Goal: Task Accomplishment & Management: Use online tool/utility

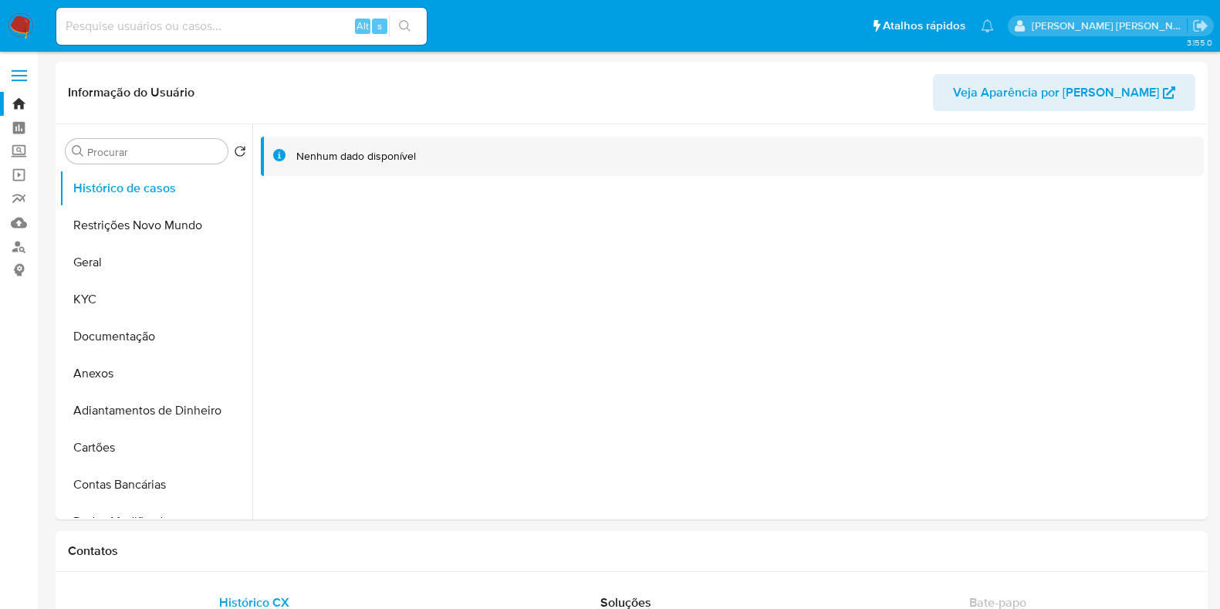
select select "10"
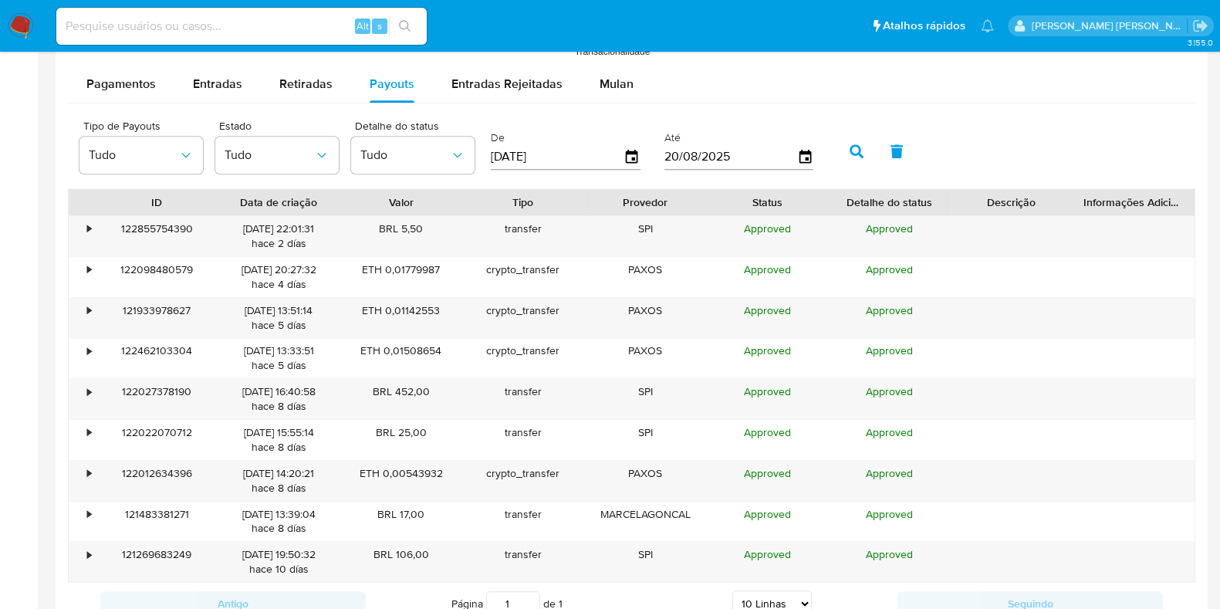
click at [773, 111] on div "Tipo de Payouts Tudo Estado Tudo Detalhe do status Tudo De 23/05/2025 Até 20/08…" at bounding box center [632, 149] width 1128 height 77
click at [25, 29] on img at bounding box center [21, 26] width 26 height 26
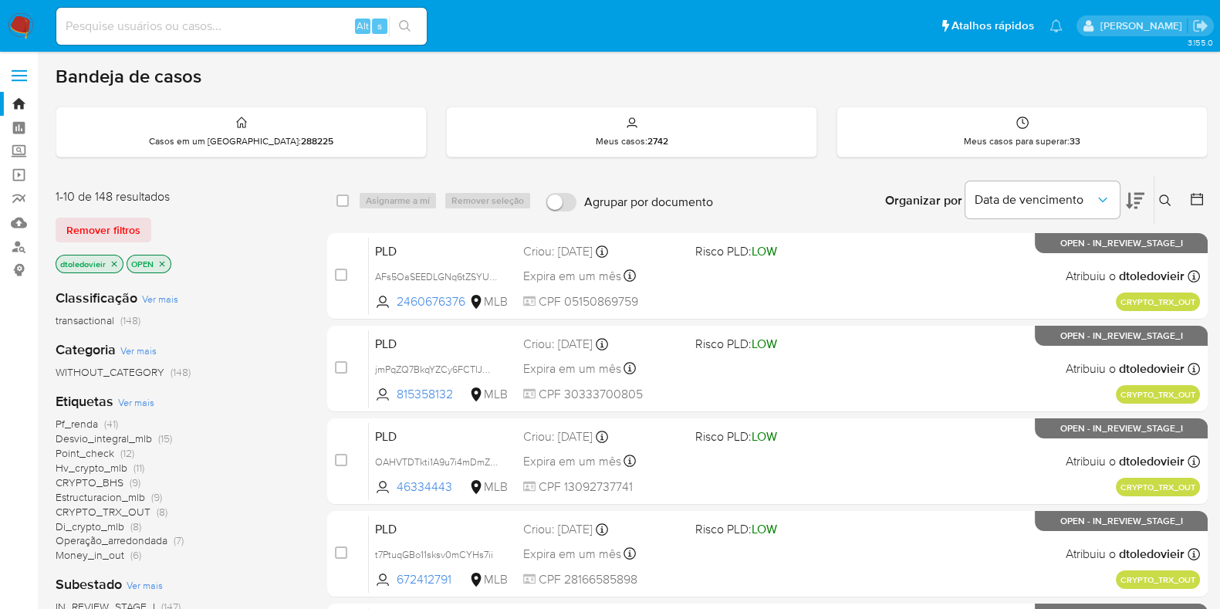
click at [150, 395] on span "Ver mais" at bounding box center [136, 402] width 36 height 14
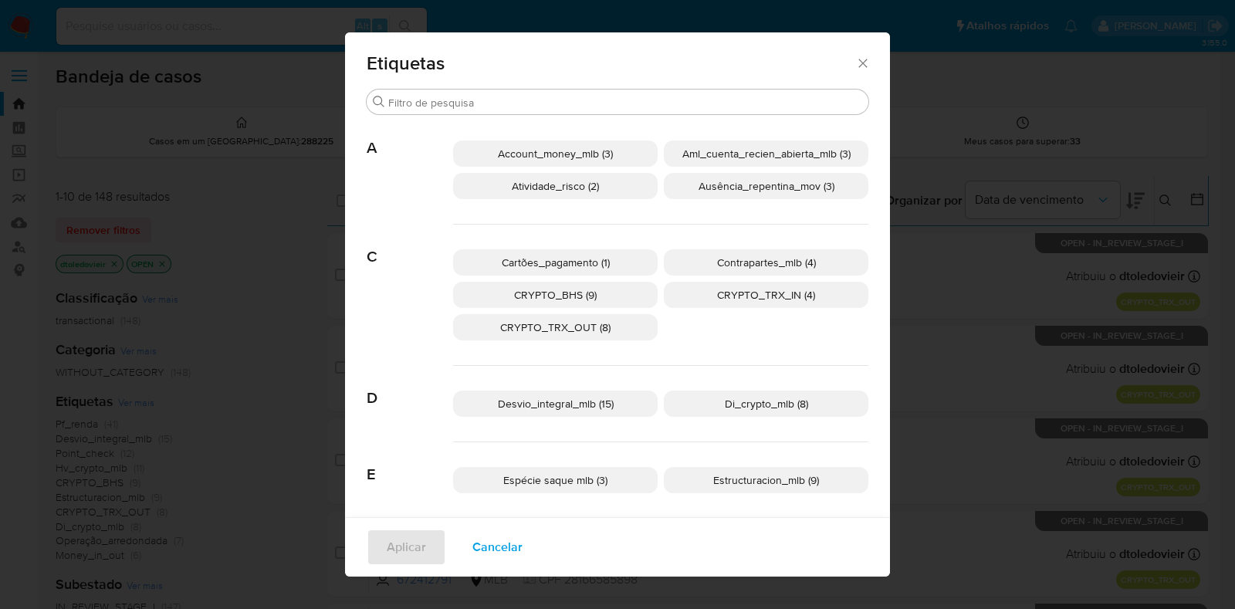
click at [855, 61] on icon "Fechar" at bounding box center [862, 63] width 15 height 15
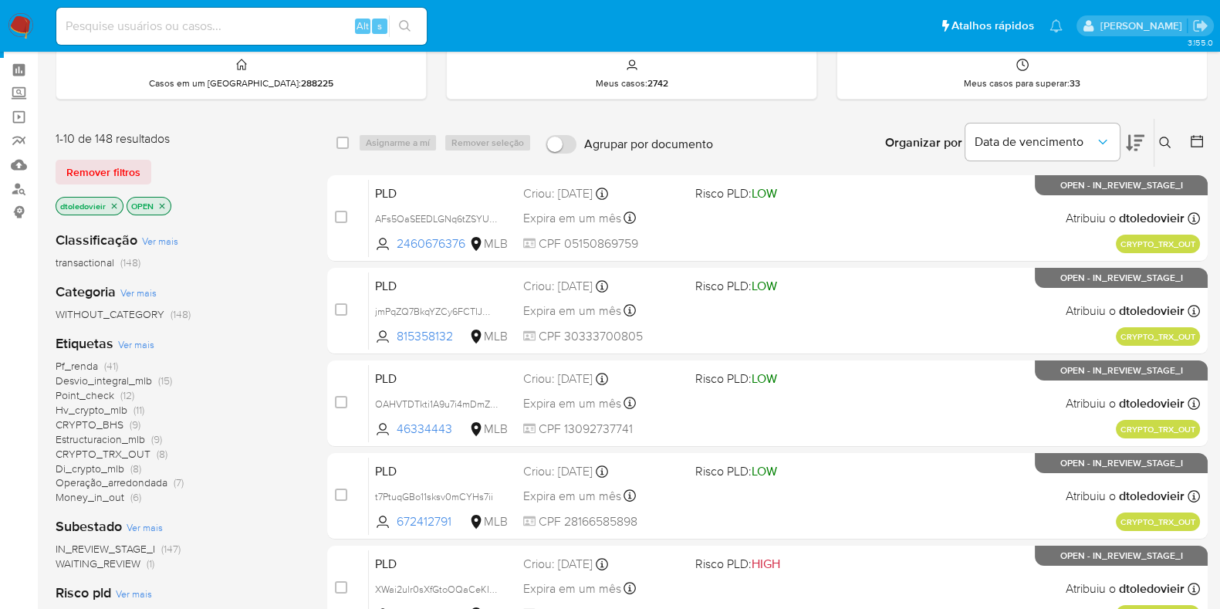
scroll to position [96, 0]
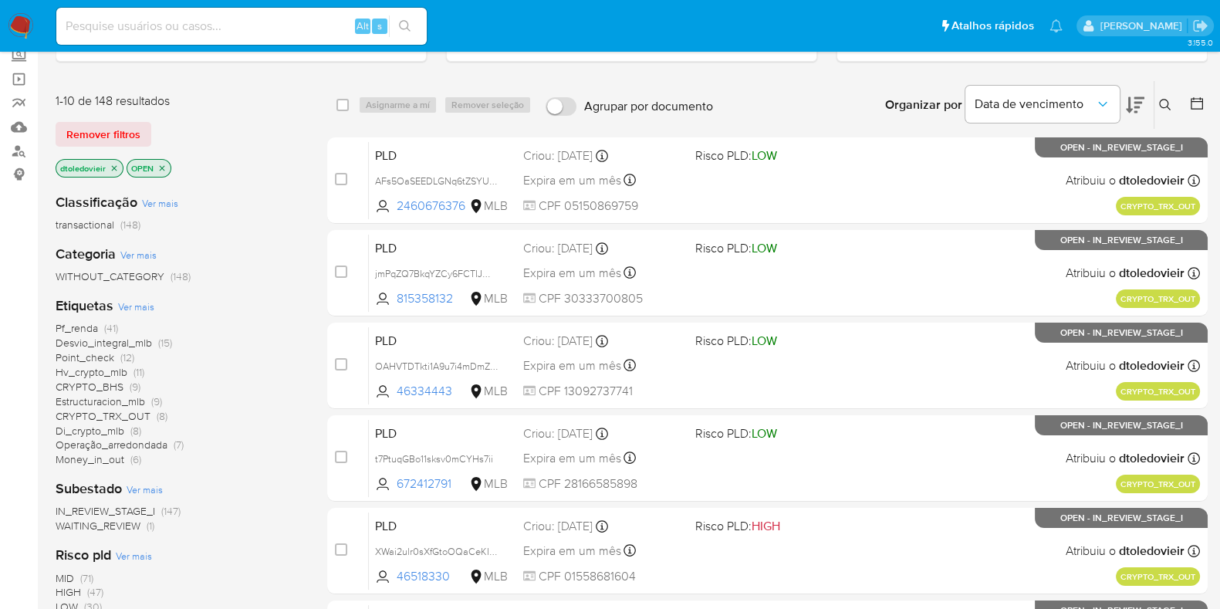
click at [132, 380] on span "(9)" at bounding box center [135, 386] width 11 height 15
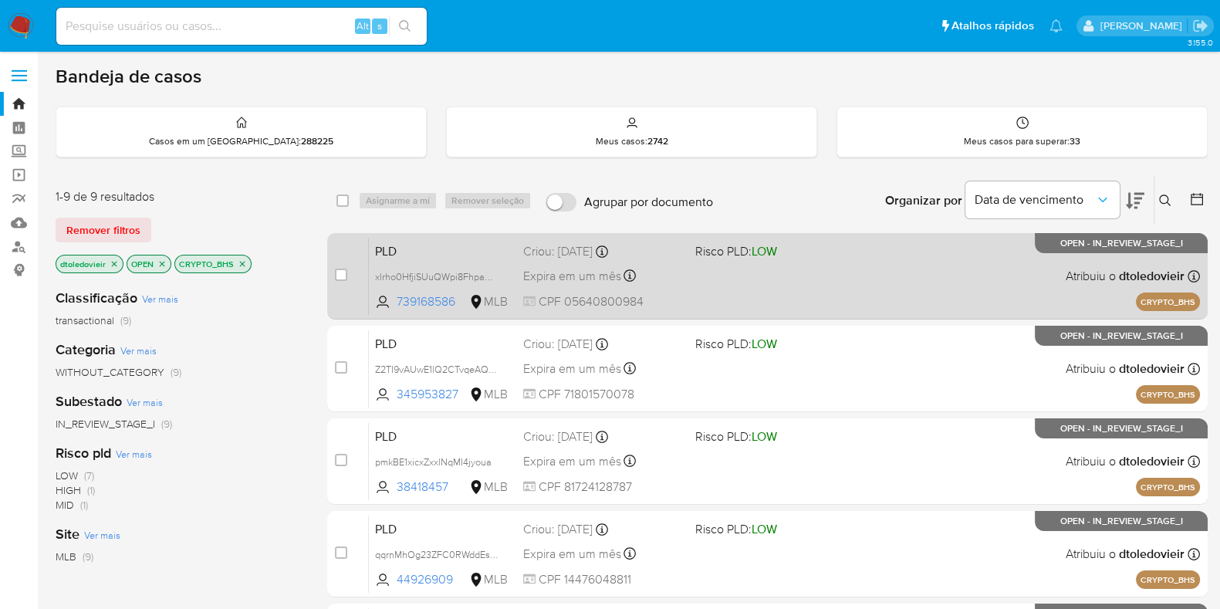
click at [827, 276] on div "PLD xlrho0HfjiSUuQWpi8FhpaOC 739168586 MLB Risco PLD: LOW Criou: 14/08/2025 Cri…" at bounding box center [784, 276] width 831 height 78
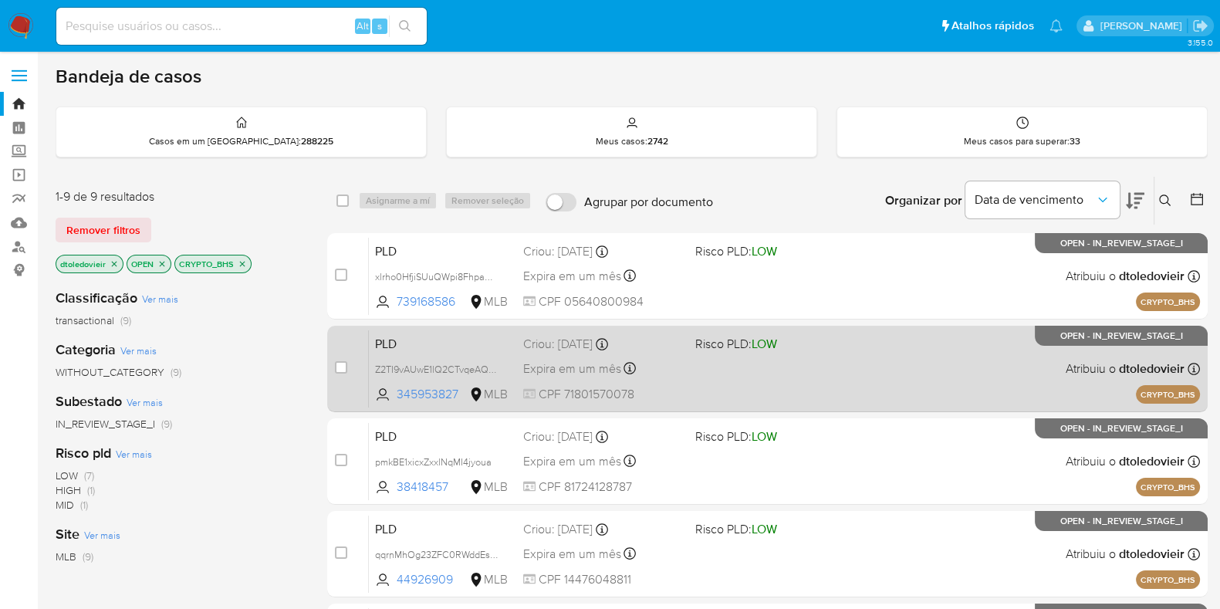
click at [816, 361] on div "PLD Z2TI9vAUwE1lQ2CTvqeAQR5F 345953827 MLB Risco PLD: LOW Criou: 14/08/2025 Cri…" at bounding box center [784, 369] width 831 height 78
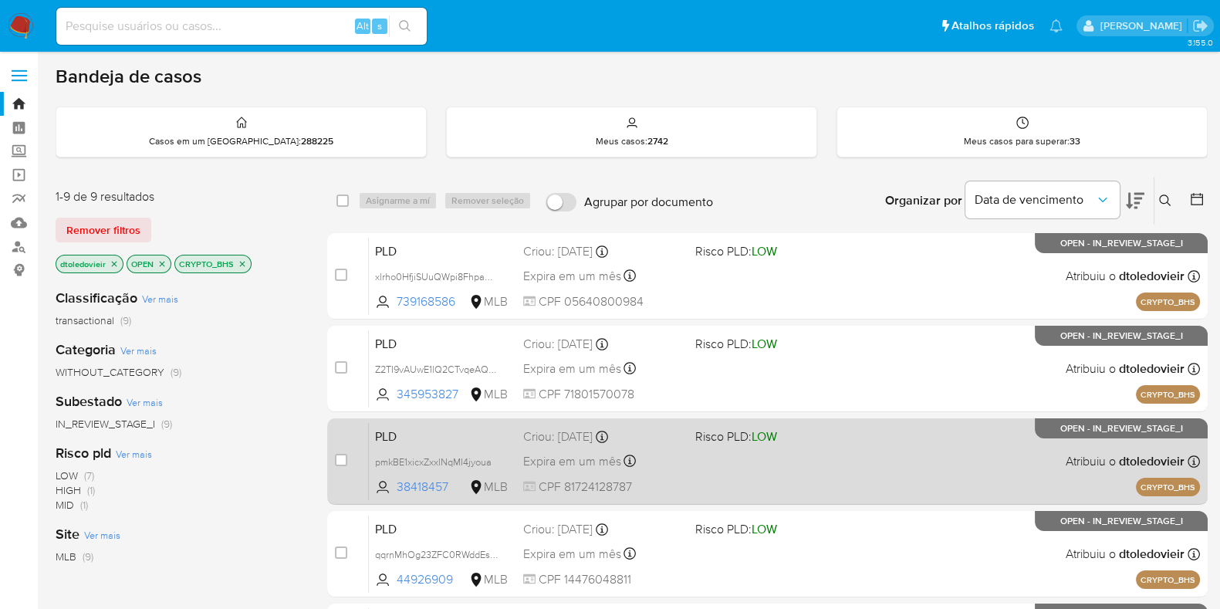
click at [814, 468] on div "PLD pmkBE1xicxZxxlNqMI4jyoua 38418457 MLB Risco PLD: LOW Criou: 14/08/2025 Crio…" at bounding box center [784, 461] width 831 height 78
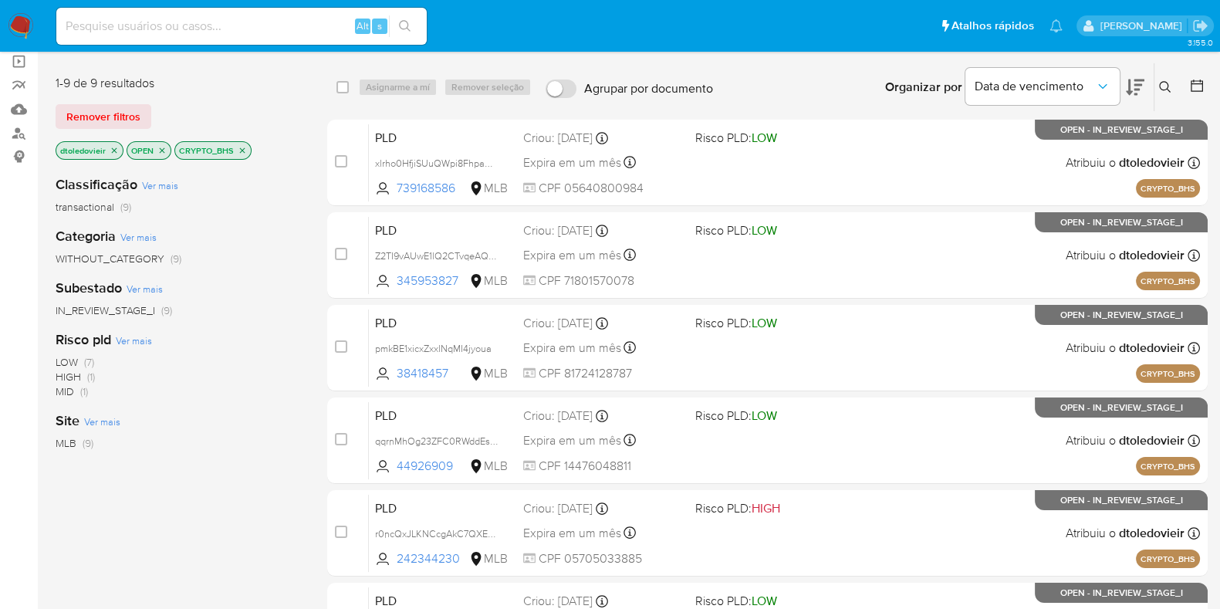
scroll to position [96, 0]
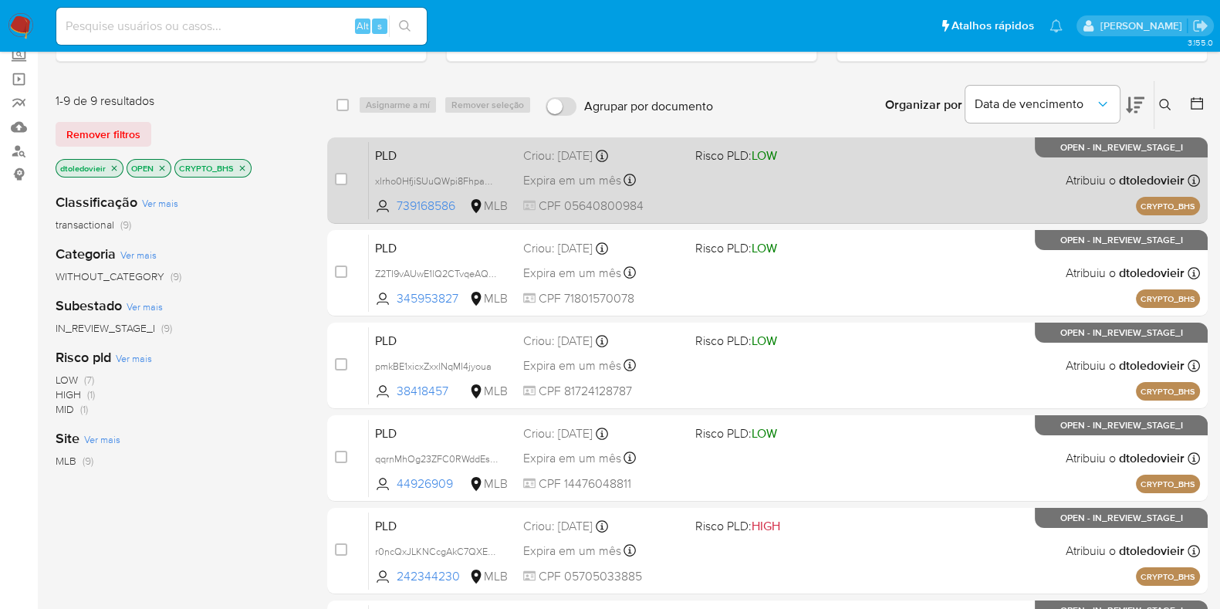
click at [899, 188] on div "PLD xlrho0HfjiSUuQWpi8FhpaOC 739168586 MLB Risco PLD: LOW Criou: 14/08/2025 Cri…" at bounding box center [784, 180] width 831 height 78
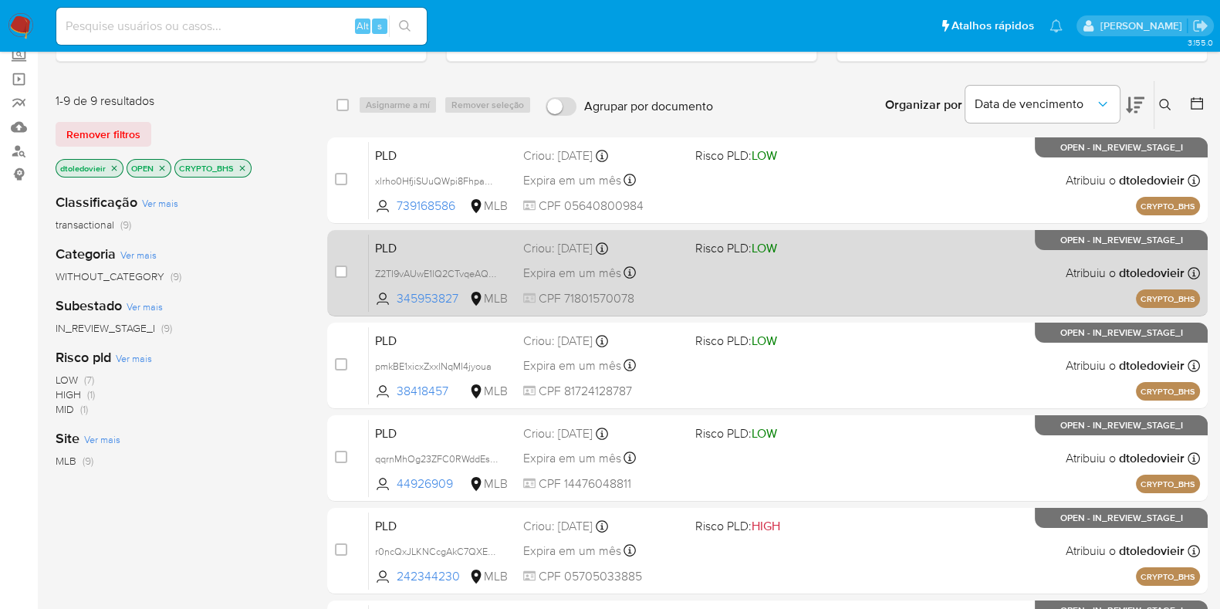
click at [872, 280] on div "PLD Z2TI9vAUwE1lQ2CTvqeAQR5F 345953827 MLB Risco PLD: LOW Criou: 14/08/2025 Cri…" at bounding box center [784, 273] width 831 height 78
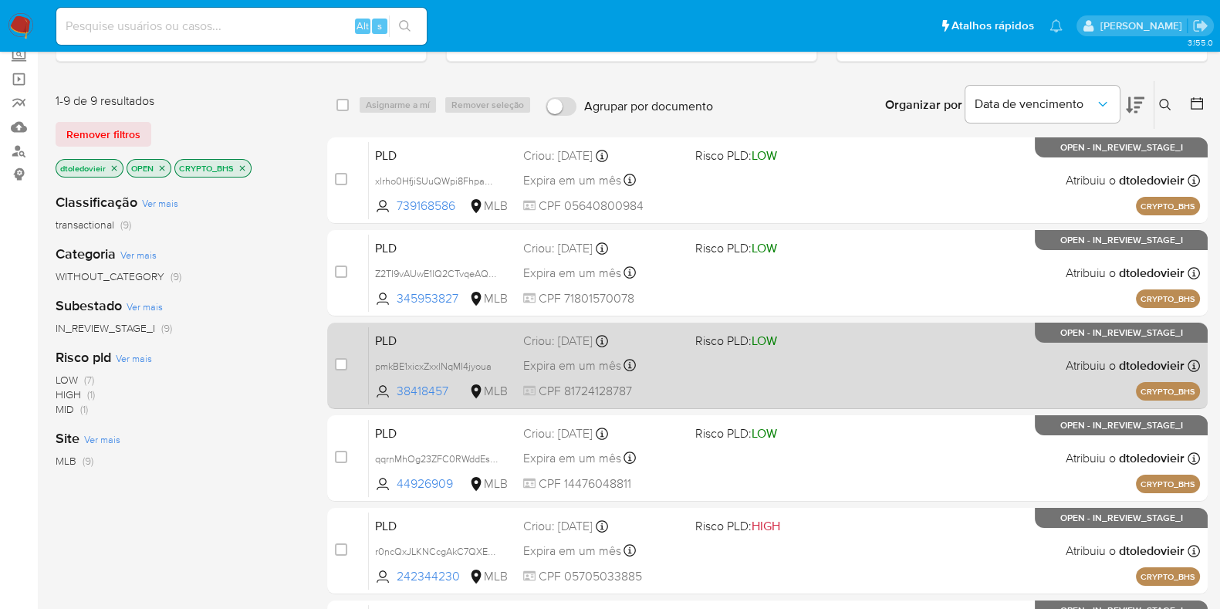
click at [853, 379] on div "PLD pmkBE1xicxZxxlNqMI4jyoua 38418457 MLB Risco PLD: LOW Criou: 14/08/2025 Crio…" at bounding box center [784, 365] width 831 height 78
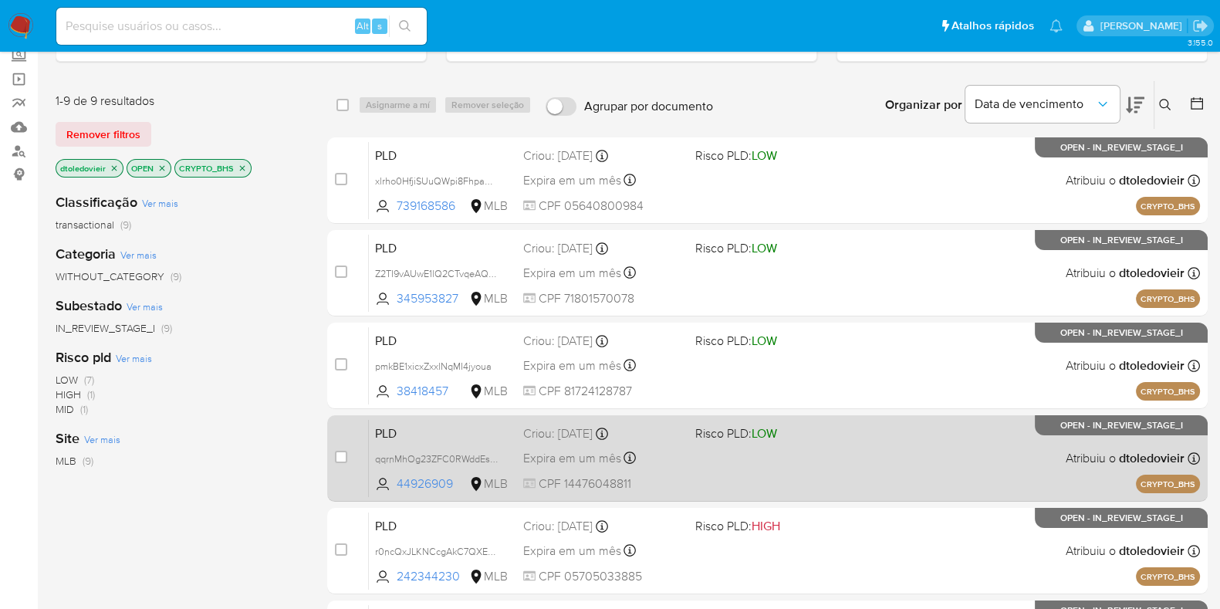
click at [833, 446] on div "PLD qqrnMhOg23ZFC0RWddEsxV3x 44926909 MLB Risco PLD: LOW Criou: 14/08/2025 Crio…" at bounding box center [784, 458] width 831 height 78
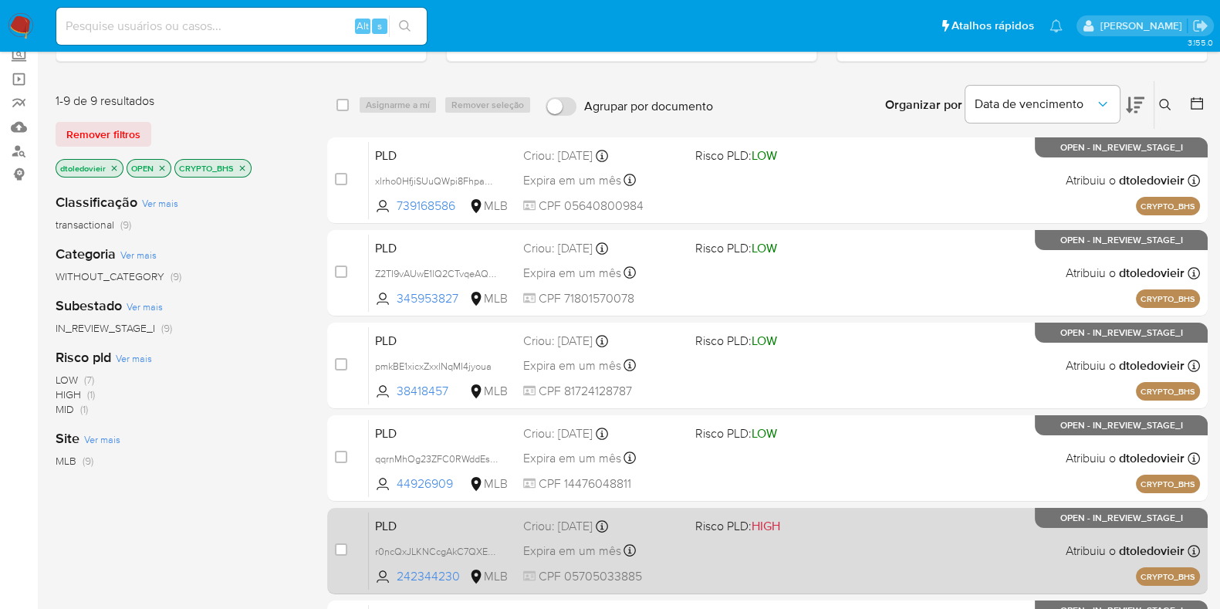
click at [810, 533] on div "PLD r0ncQxJLKNCcgAkC7QXEuIrH 242344230 MLB Risco PLD: HIGH Criou: 14/08/2025 Cr…" at bounding box center [784, 551] width 831 height 78
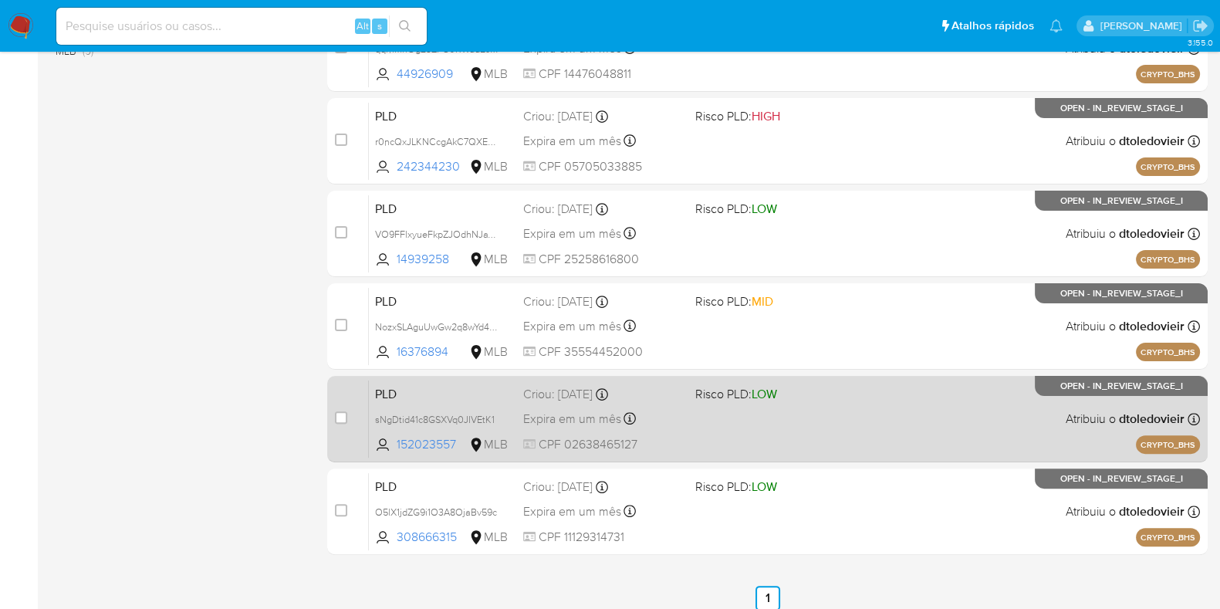
scroll to position [516, 0]
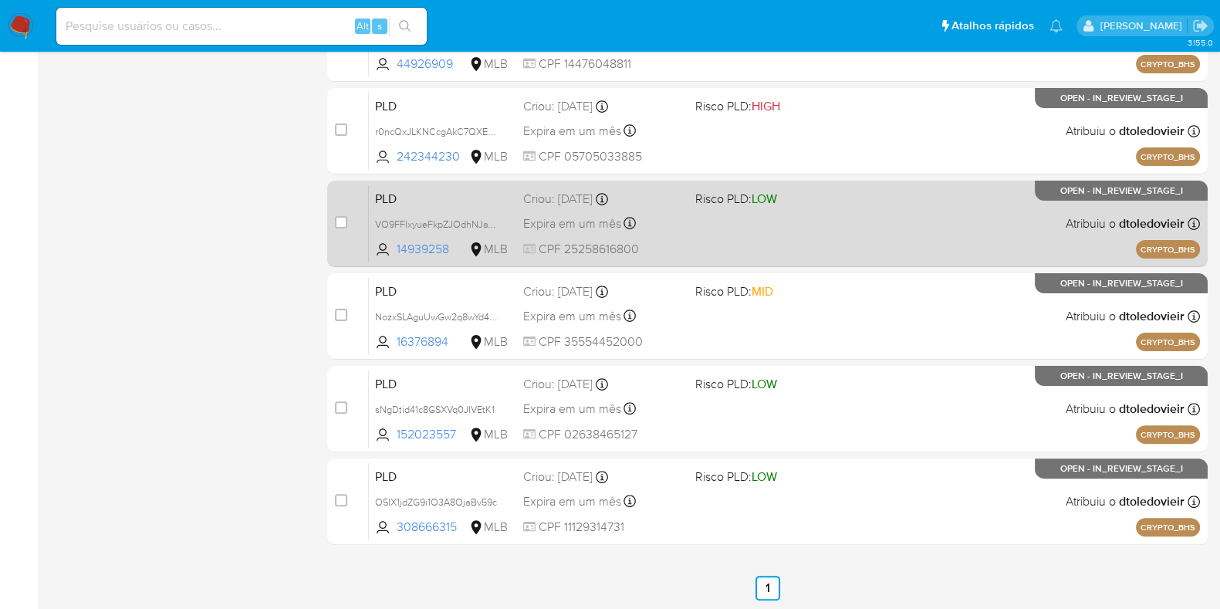
click at [849, 190] on span "Risco PLD: LOW" at bounding box center [775, 198] width 160 height 20
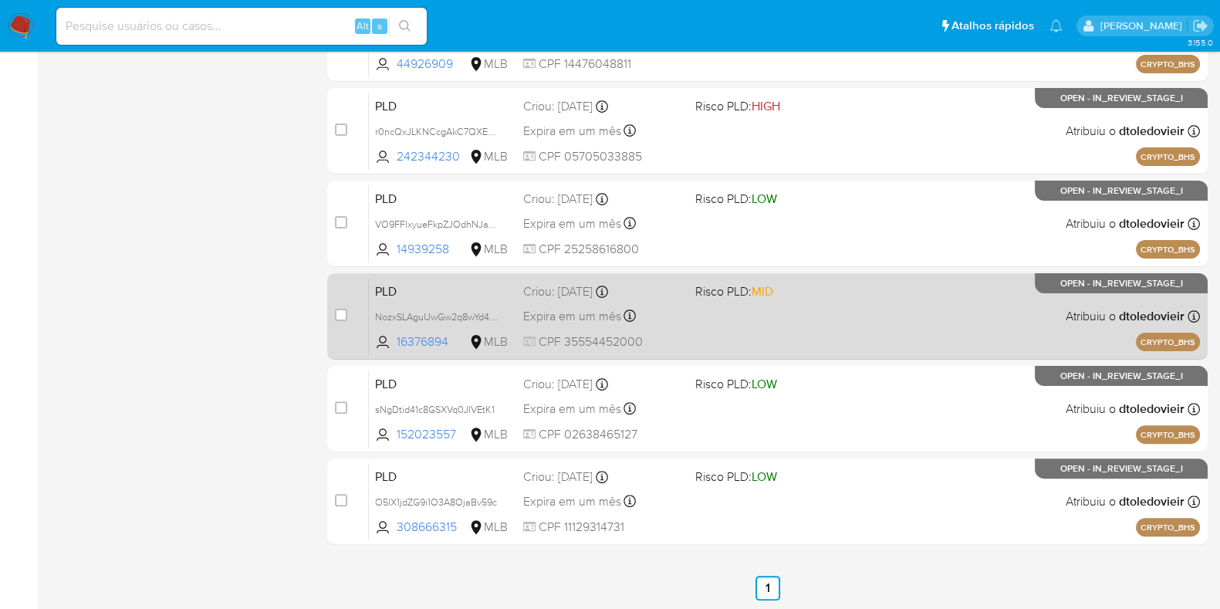
click at [818, 345] on div "PLD NozxSLAguUwGw2q8wYd41At4 16376894 MLB Risco PLD: MID Criou: 14/08/2025 Crio…" at bounding box center [784, 316] width 831 height 78
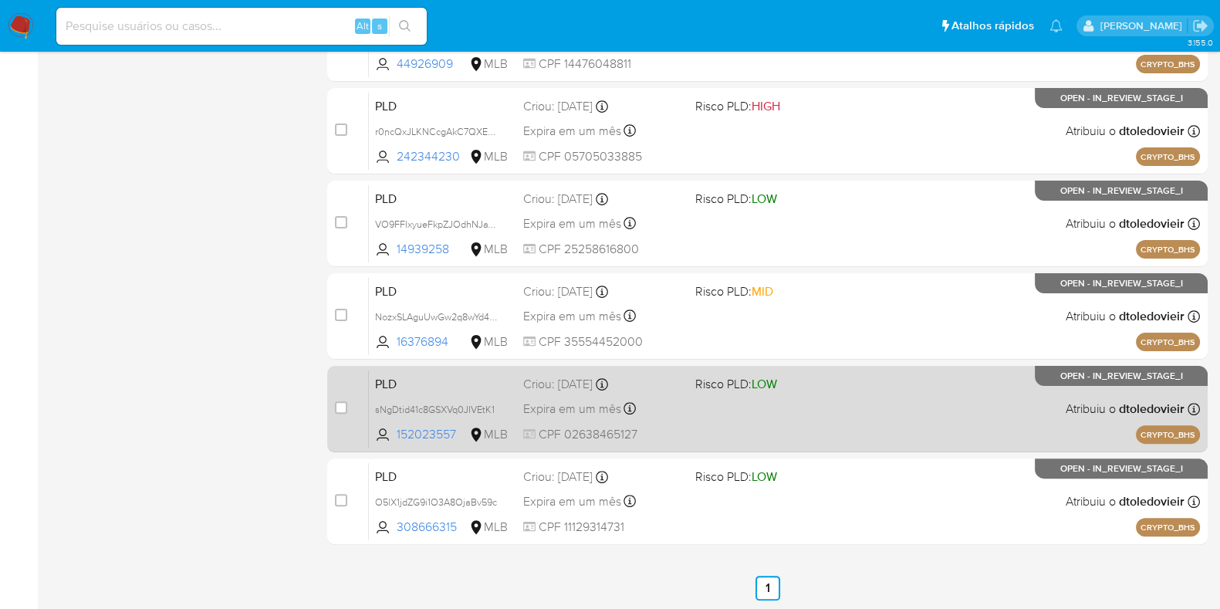
click at [803, 409] on div "PLD sNgDtid41c8GSXVq0JIVEtK1 152023557 MLB Risco PLD: LOW Criou: 14/08/2025 Cri…" at bounding box center [784, 409] width 831 height 78
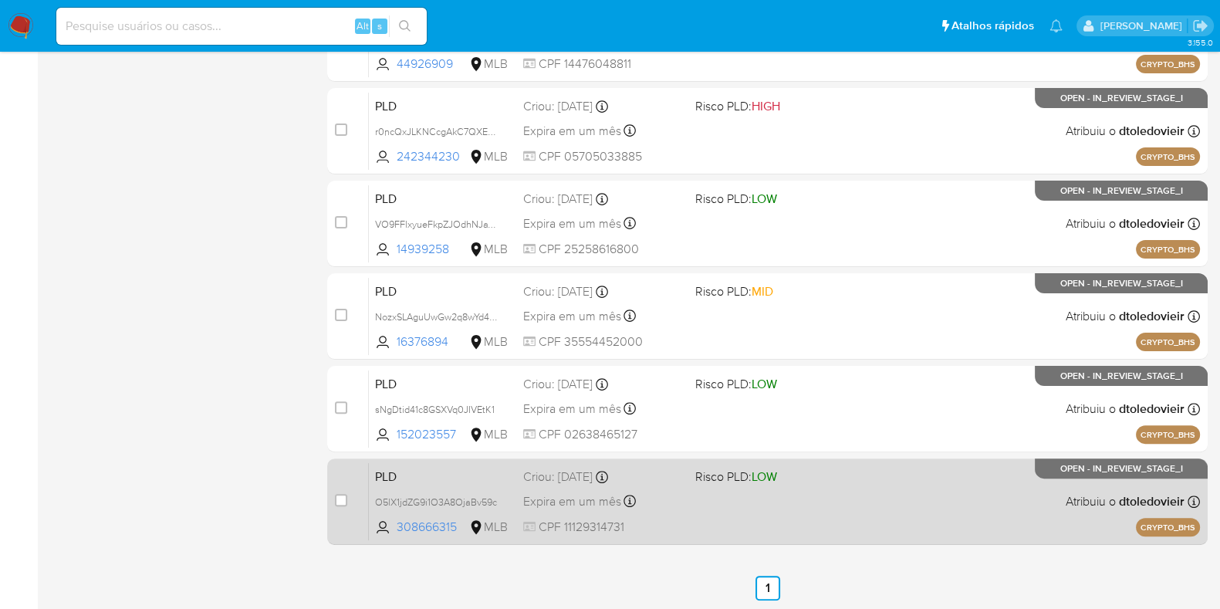
click at [814, 504] on div "PLD O5lX1jdZG9i1O3A8OjaBv59c 308666315 MLB Risco PLD: LOW Criou: 14/08/2025 Cri…" at bounding box center [784, 501] width 831 height 78
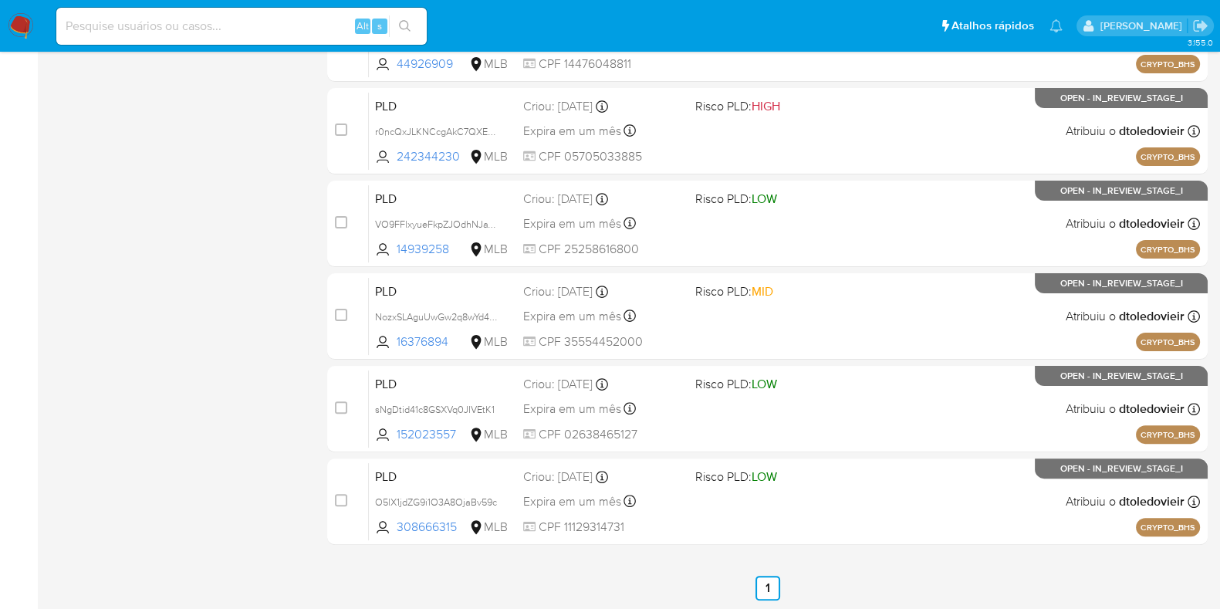
scroll to position [0, 0]
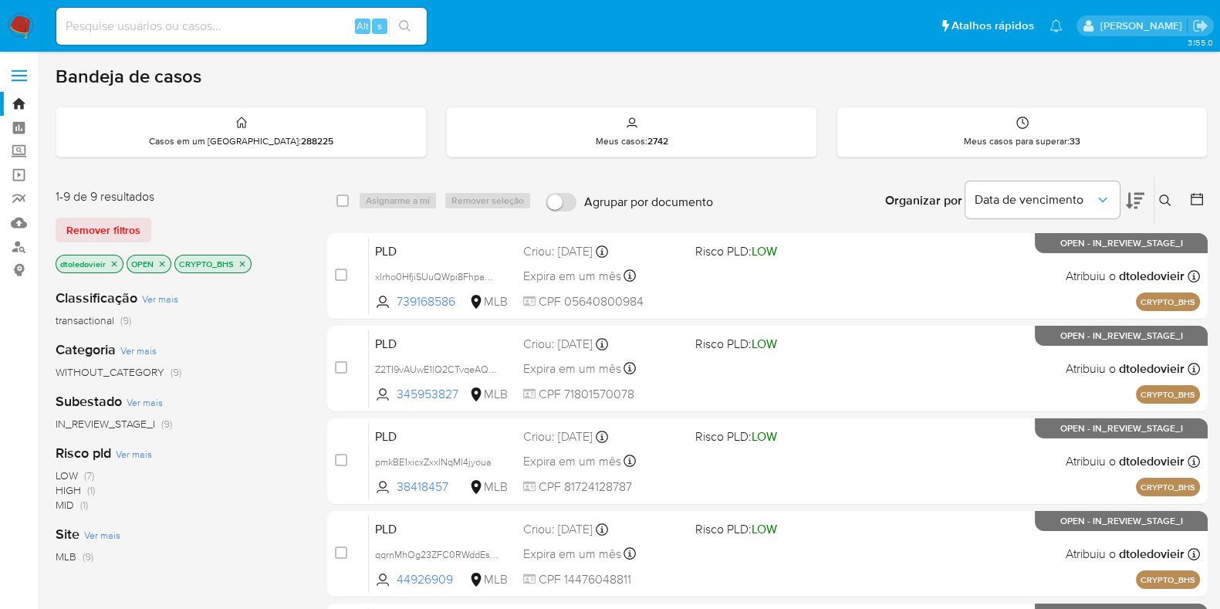
click at [238, 262] on icon "close-filter" at bounding box center [242, 263] width 9 height 9
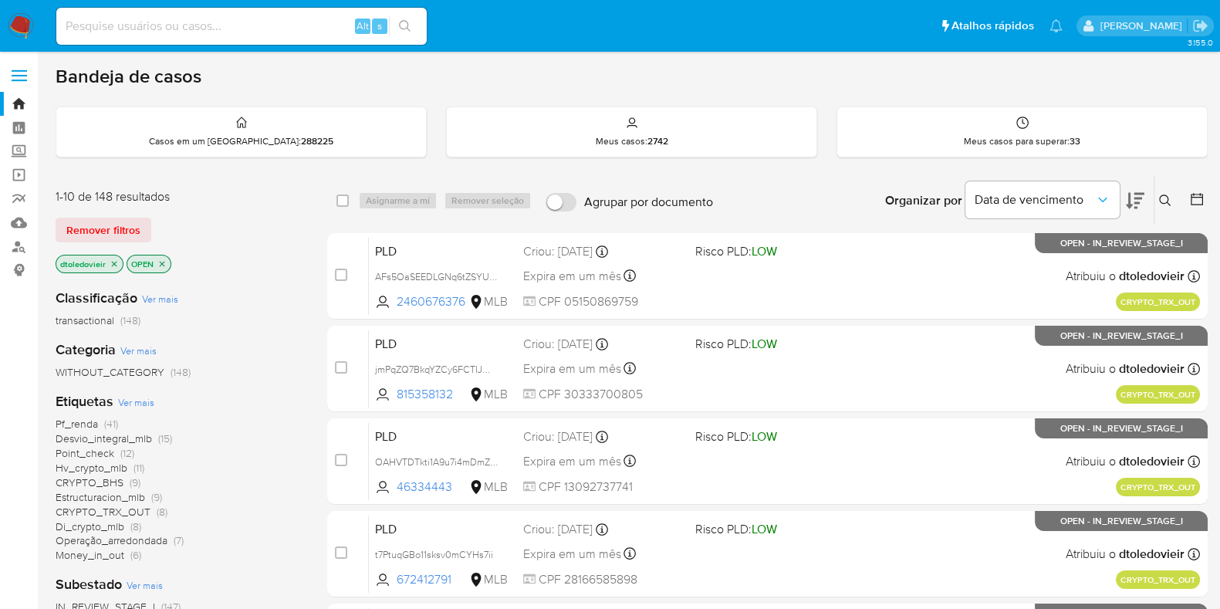
click at [106, 523] on span "Di_crypto_mlb" at bounding box center [90, 526] width 69 height 15
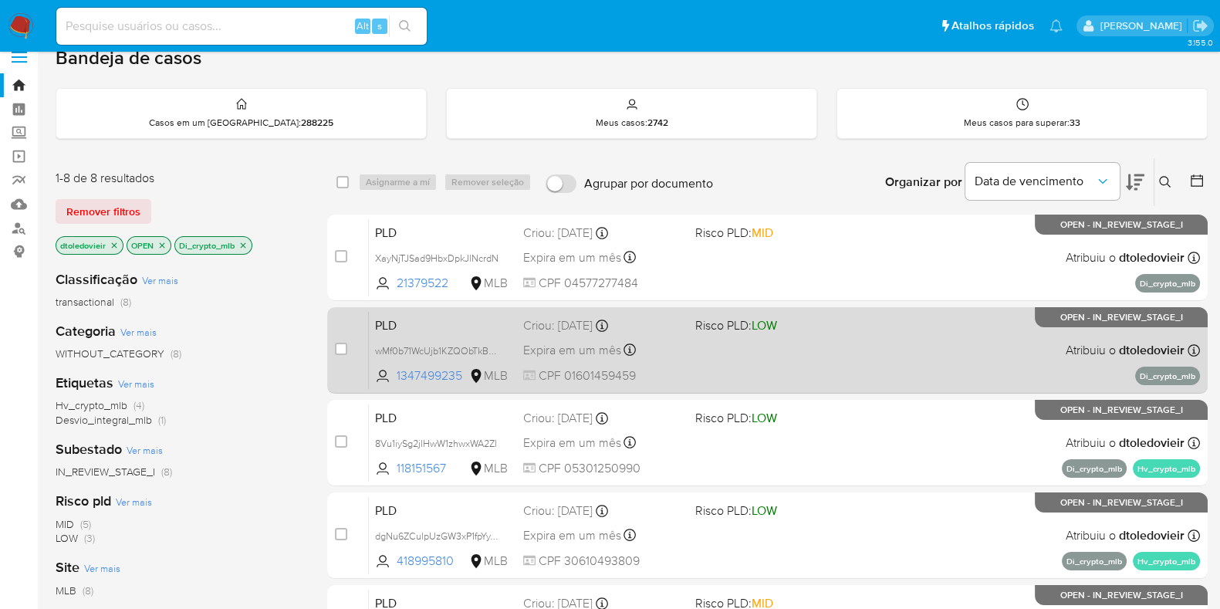
scroll to position [423, 0]
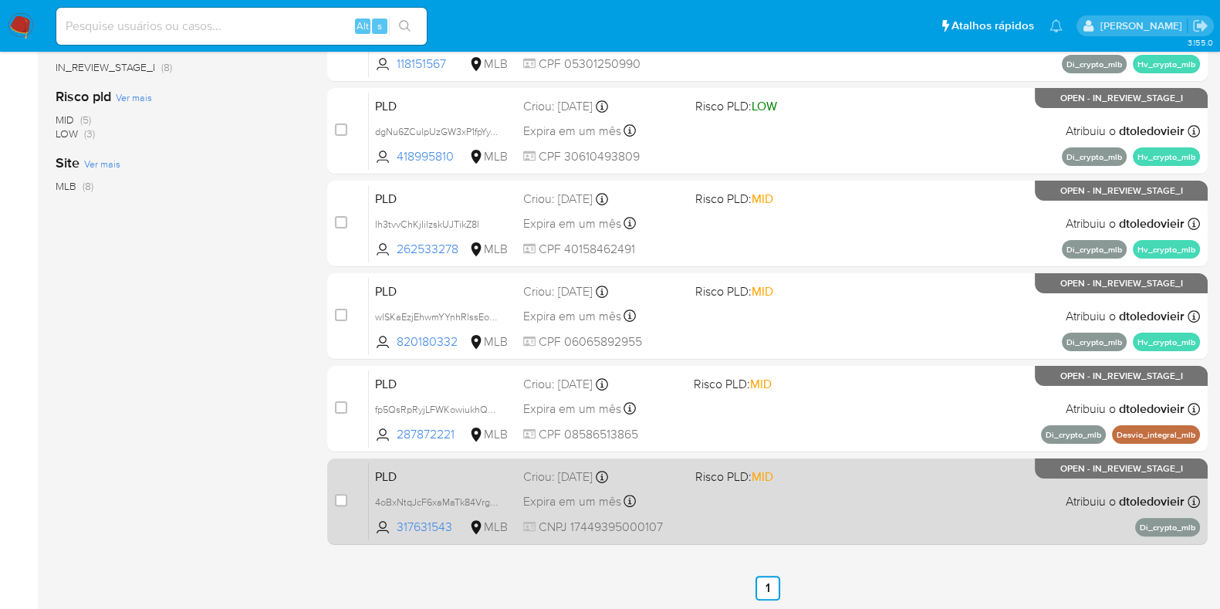
click at [842, 506] on div "PLD 4oBxNtqJcF6xaMaTk84Vrg3G 317631543 MLB Risco PLD: MID Criou: 12/08/2025 Cri…" at bounding box center [784, 501] width 831 height 78
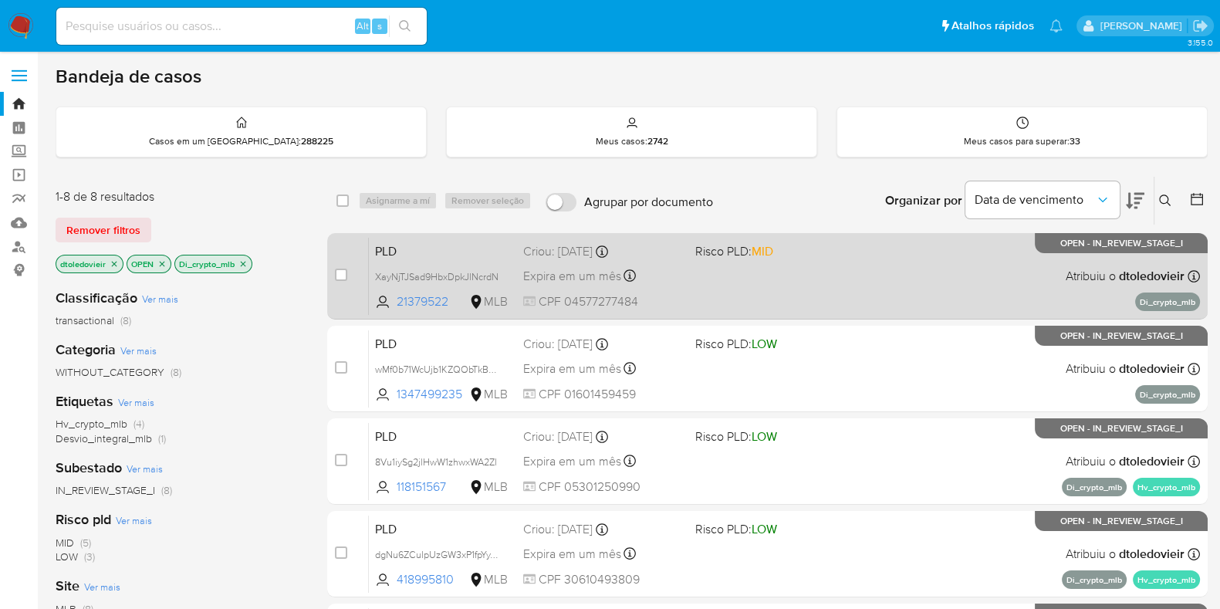
scroll to position [96, 0]
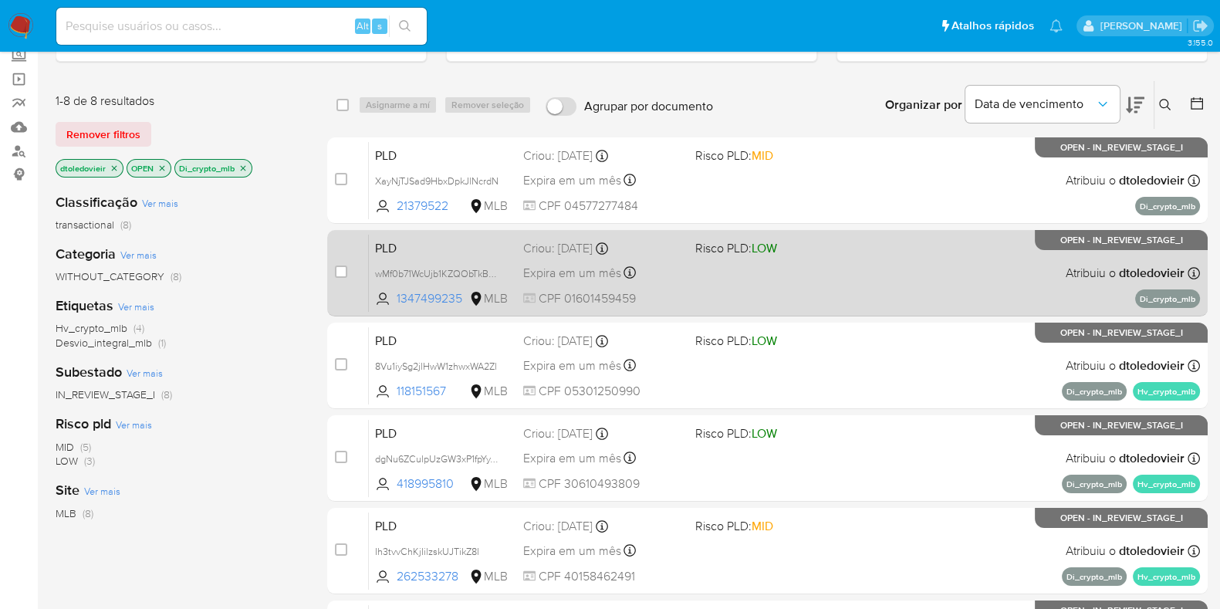
click at [737, 279] on div "PLD wMf0b71WcUjb1KZQObTkBupK 1347499235 MLB Risco PLD: LOW Criou: 12/08/2025 Cr…" at bounding box center [784, 273] width 831 height 78
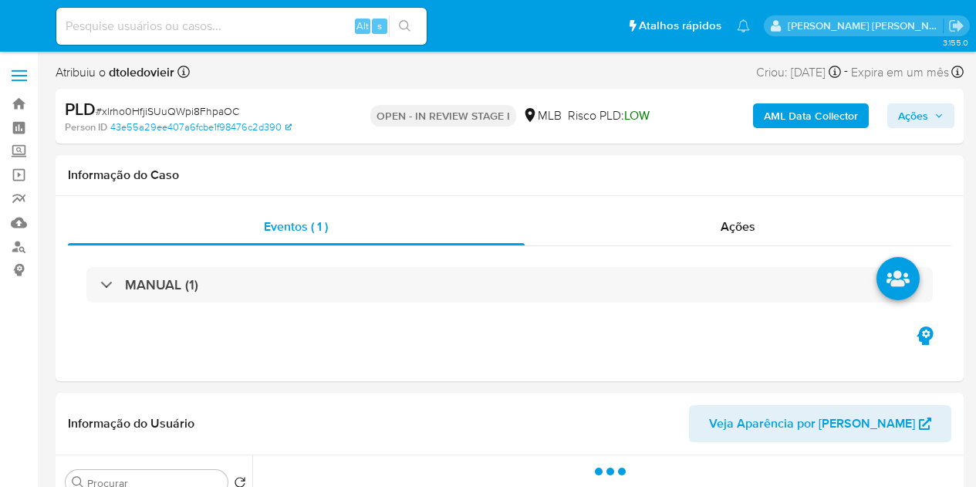
select select "10"
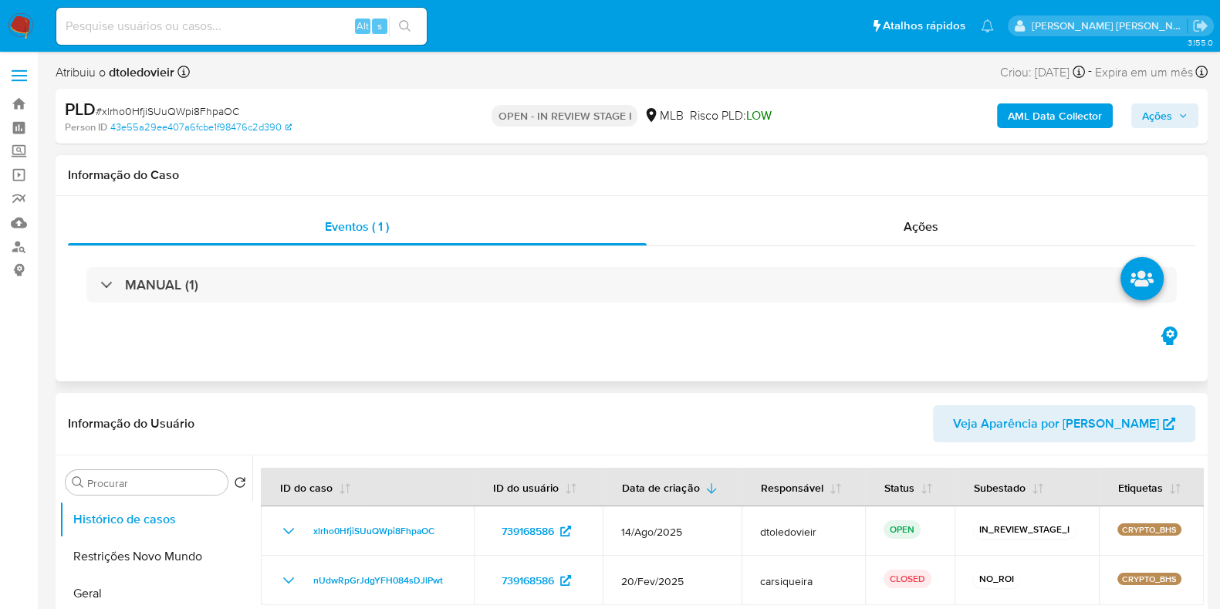
click at [255, 313] on div "MANUAL (1)" at bounding box center [632, 284] width 1128 height 77
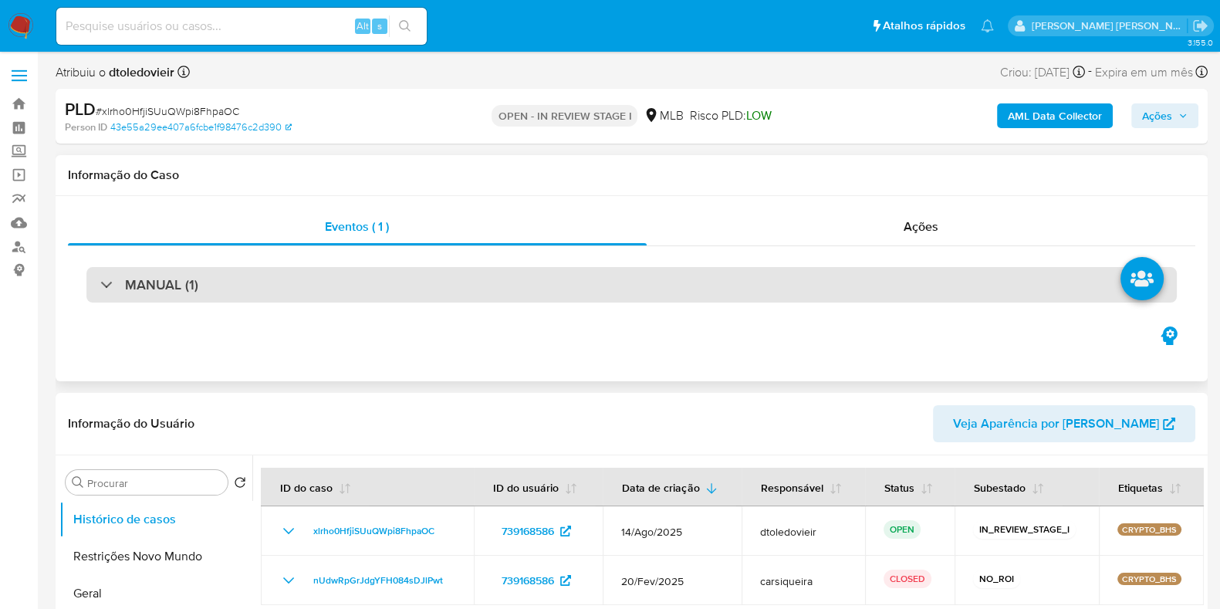
click at [269, 295] on div "MANUAL (1)" at bounding box center [631, 285] width 1091 height 36
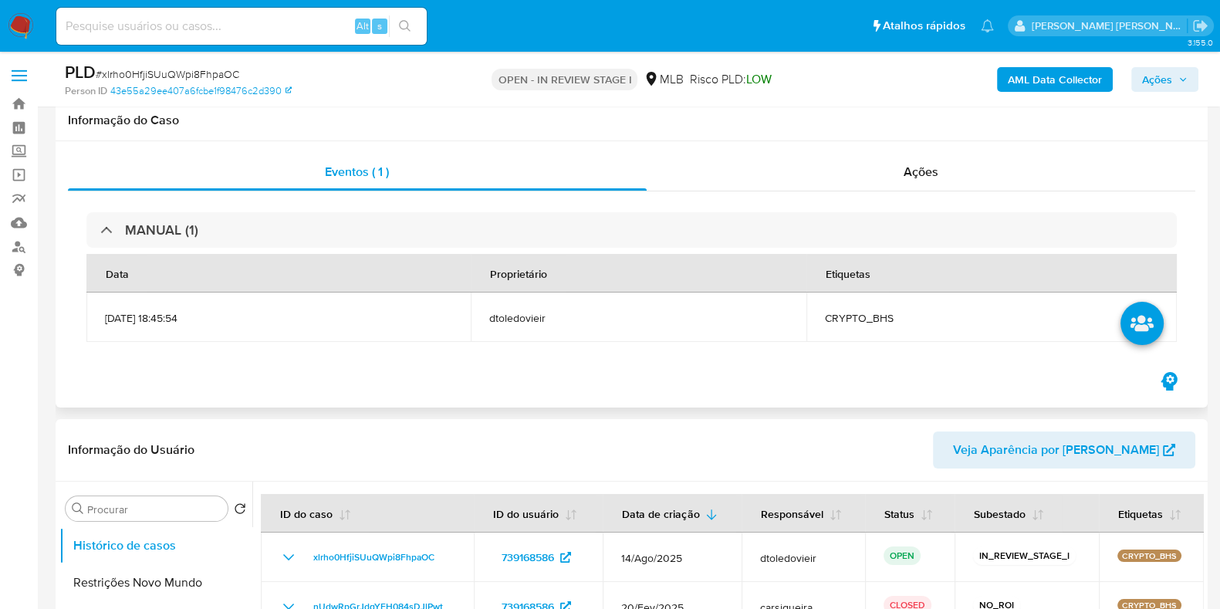
scroll to position [482, 0]
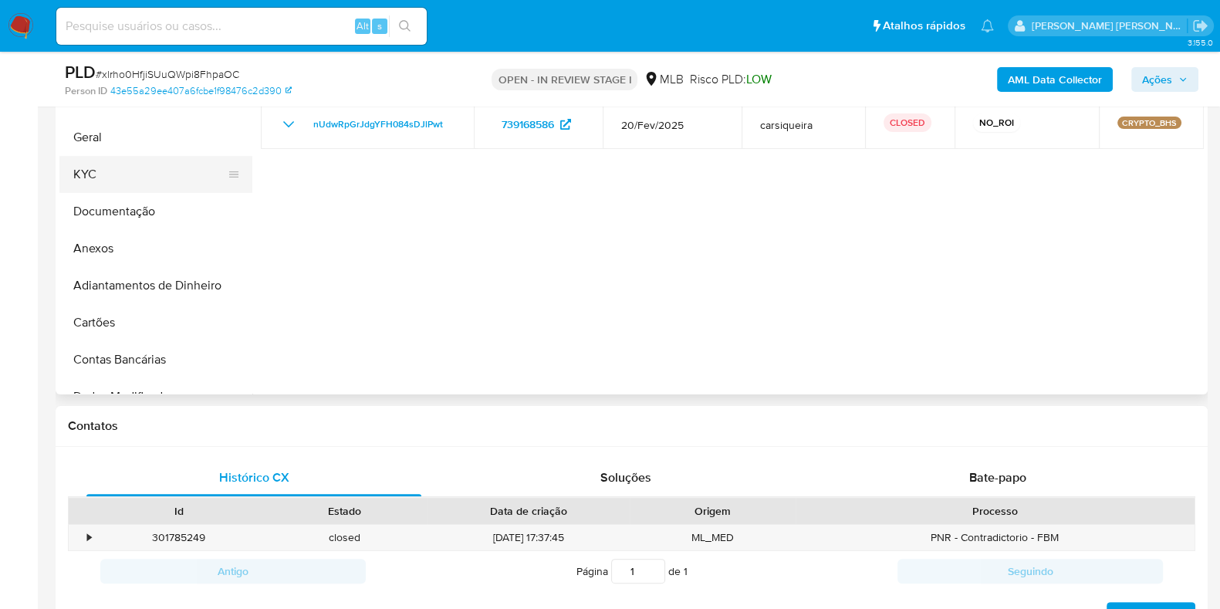
click at [122, 165] on button "KYC" at bounding box center [149, 174] width 181 height 37
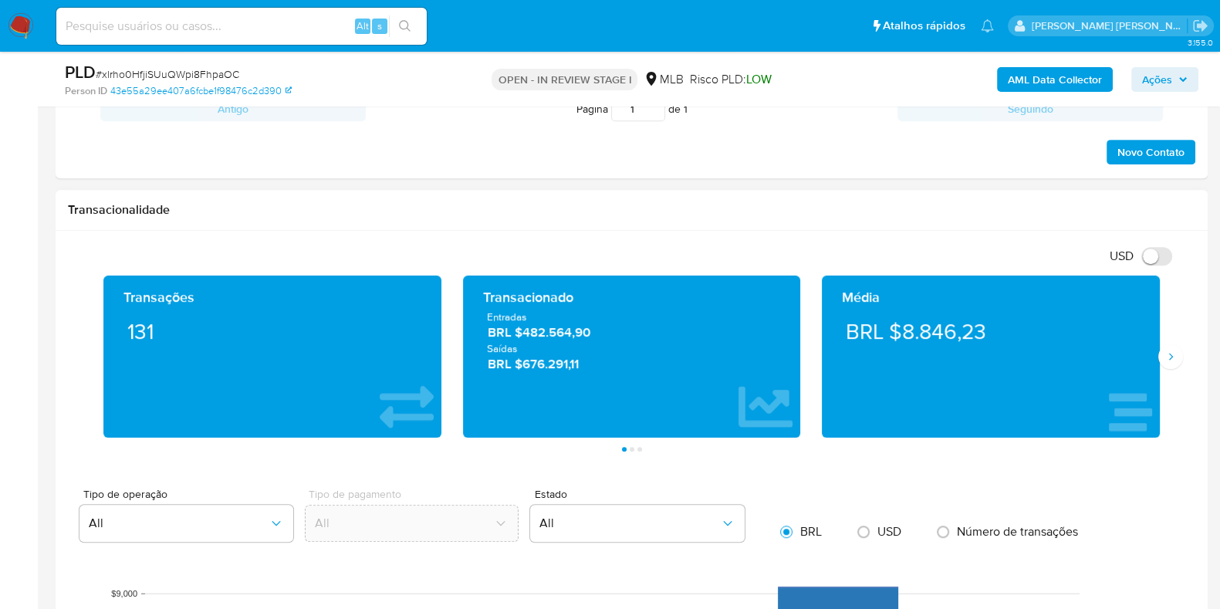
scroll to position [1350, 0]
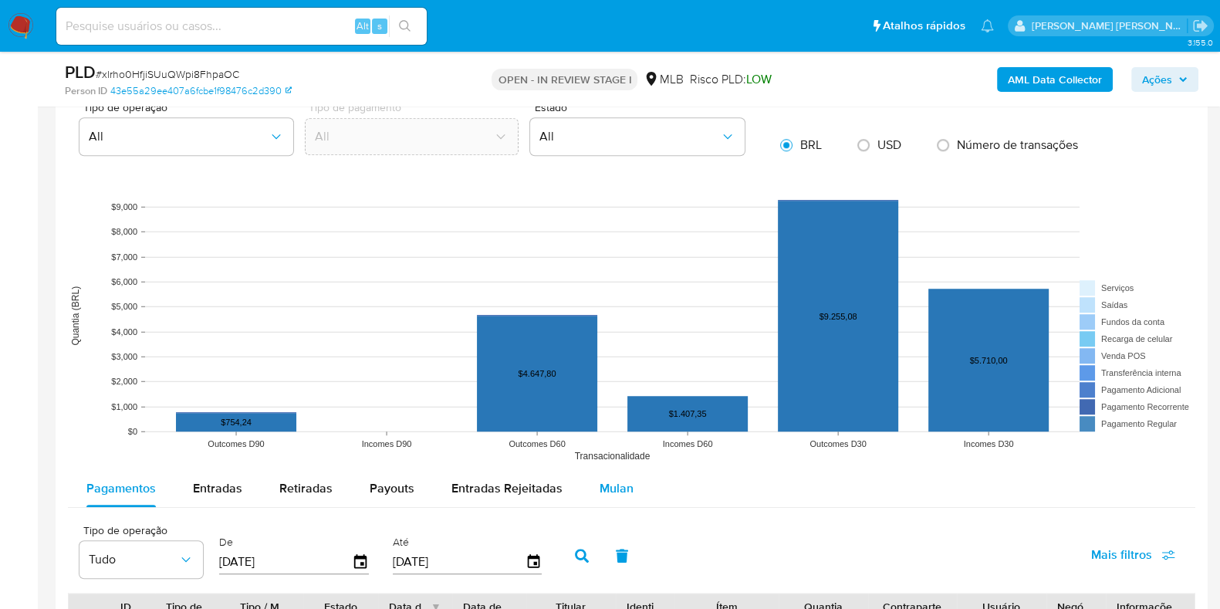
click at [621, 480] on span "Mulan" at bounding box center [617, 488] width 34 height 18
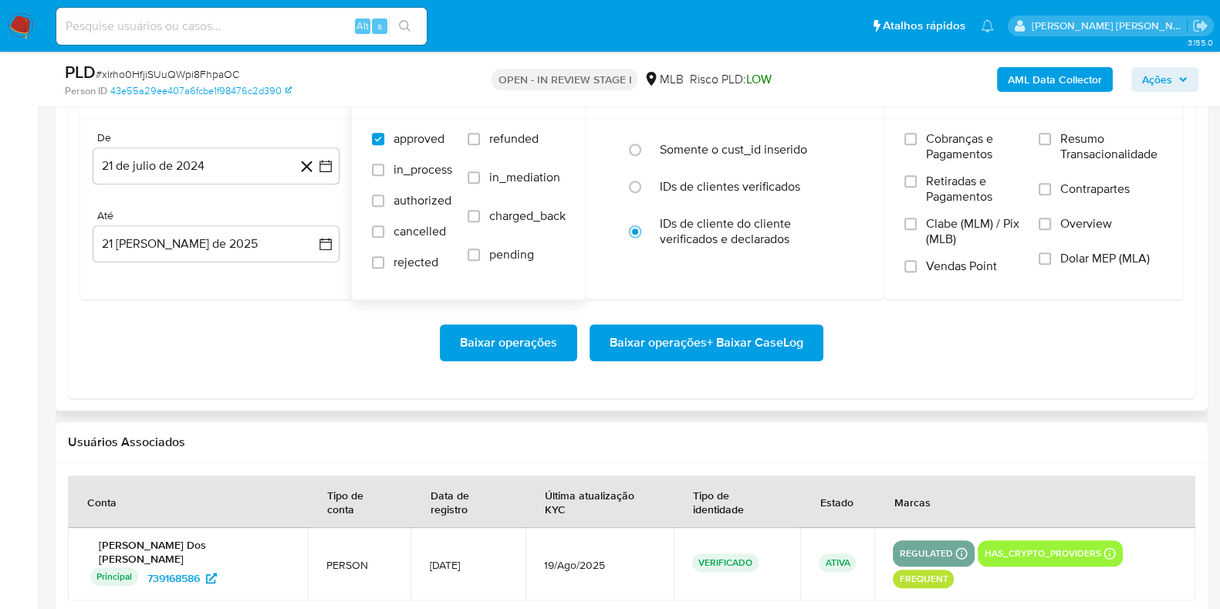
scroll to position [1833, 0]
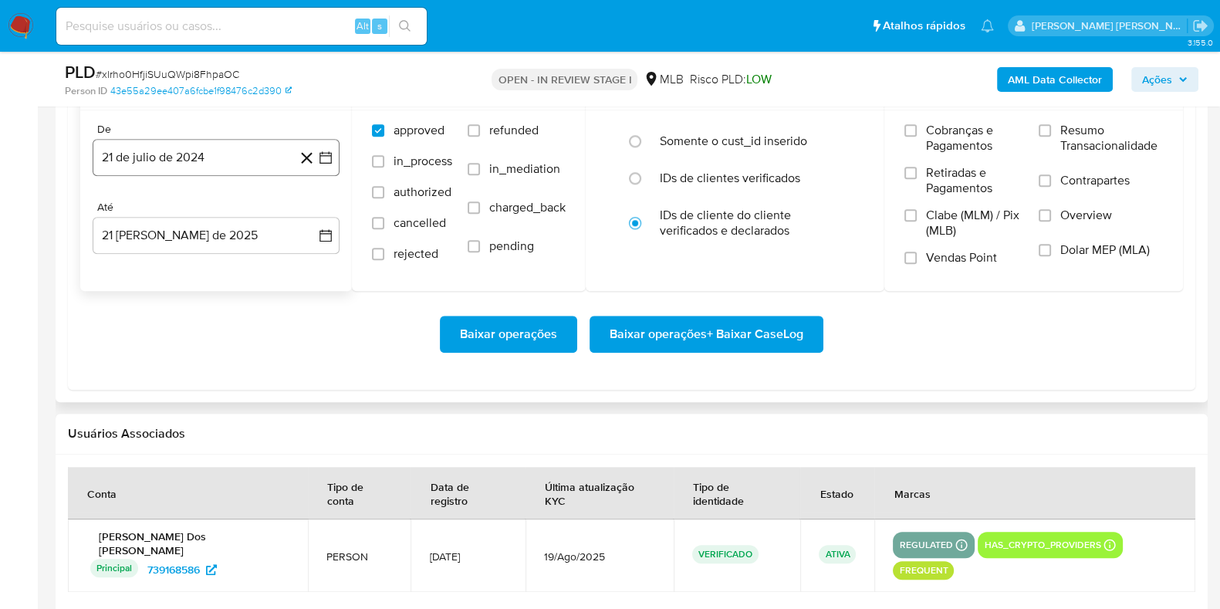
click at [233, 153] on button "21 de julio de 2024" at bounding box center [216, 157] width 247 height 37
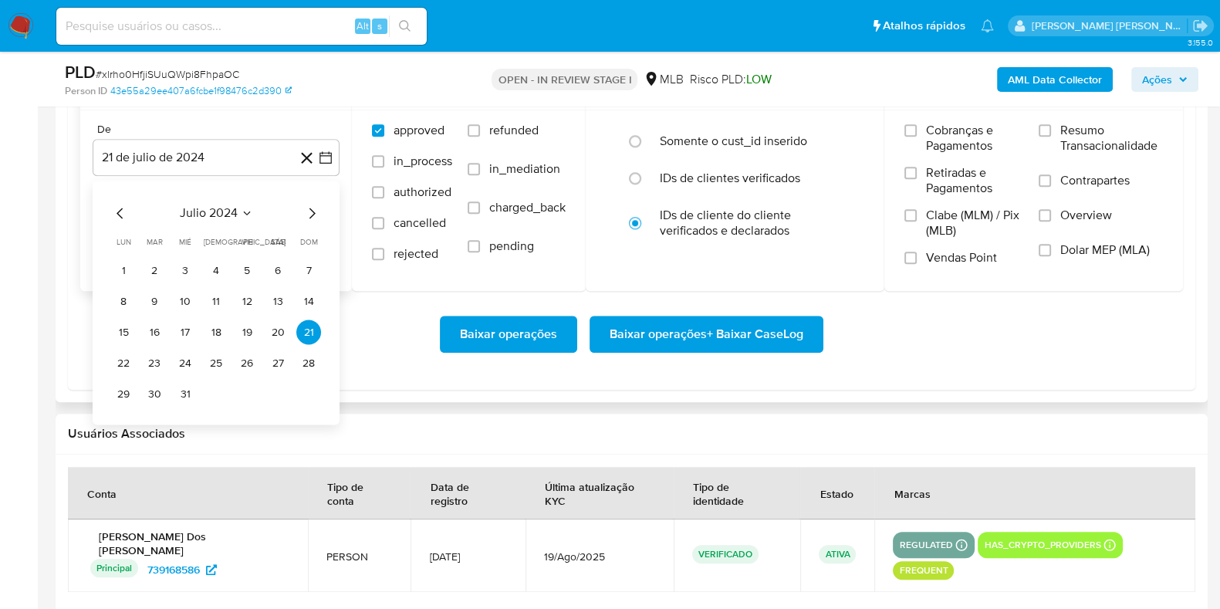
click at [312, 210] on icon "Mes siguiente" at bounding box center [313, 213] width 6 height 11
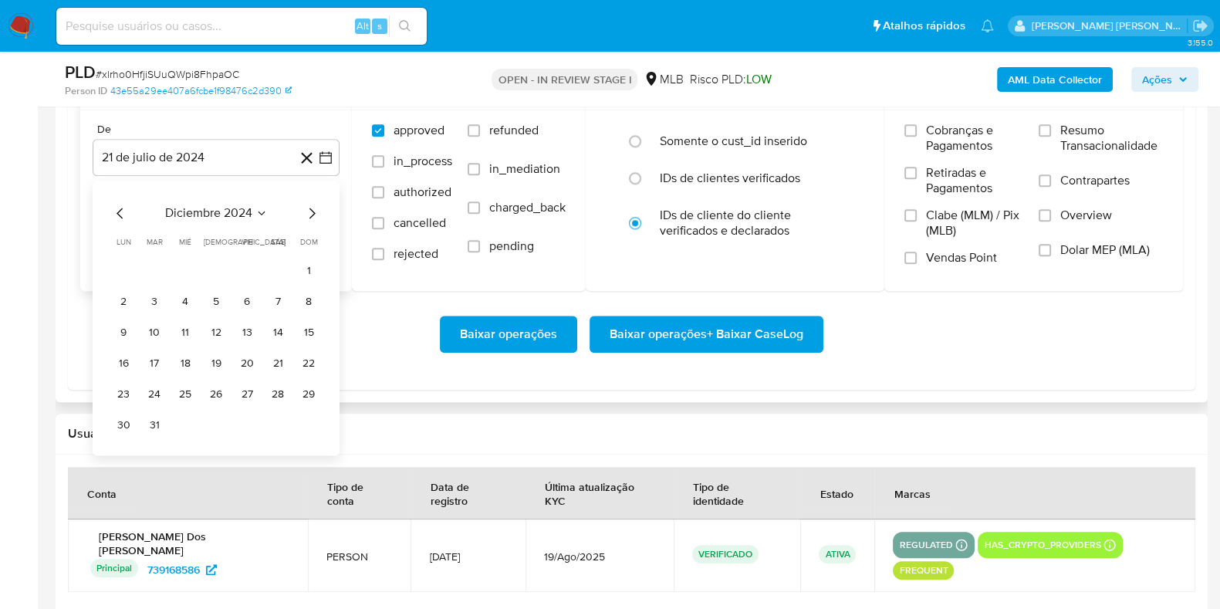
click at [312, 210] on icon "Mes siguiente" at bounding box center [313, 213] width 6 height 11
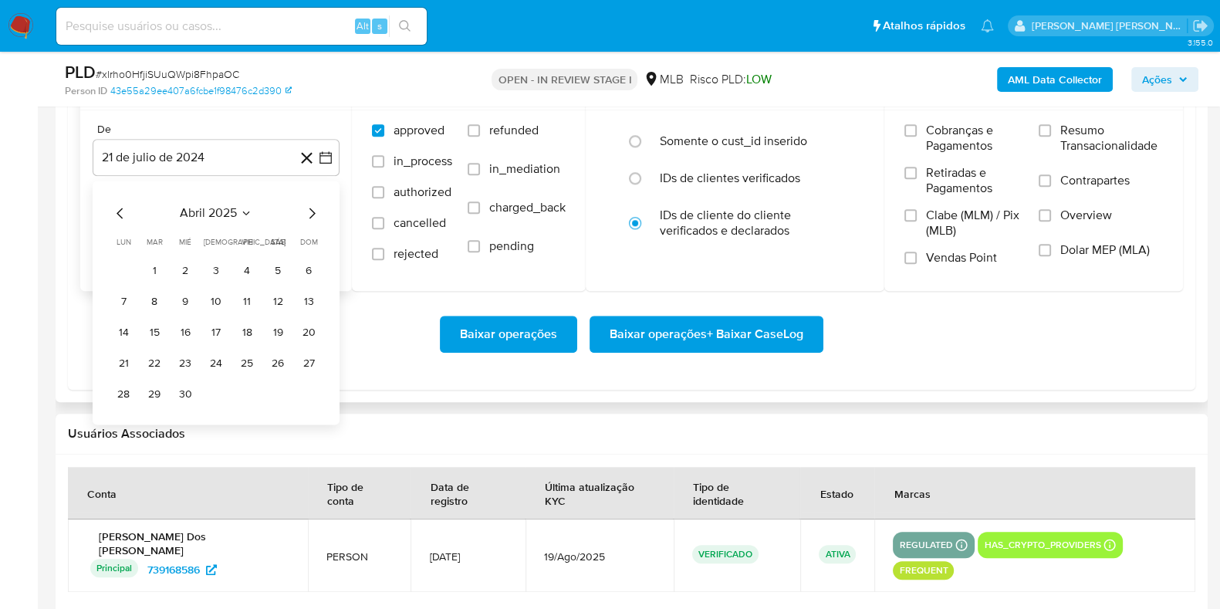
click at [312, 210] on icon "Mes siguiente" at bounding box center [313, 213] width 6 height 11
click at [147, 265] on button "1" at bounding box center [154, 271] width 25 height 25
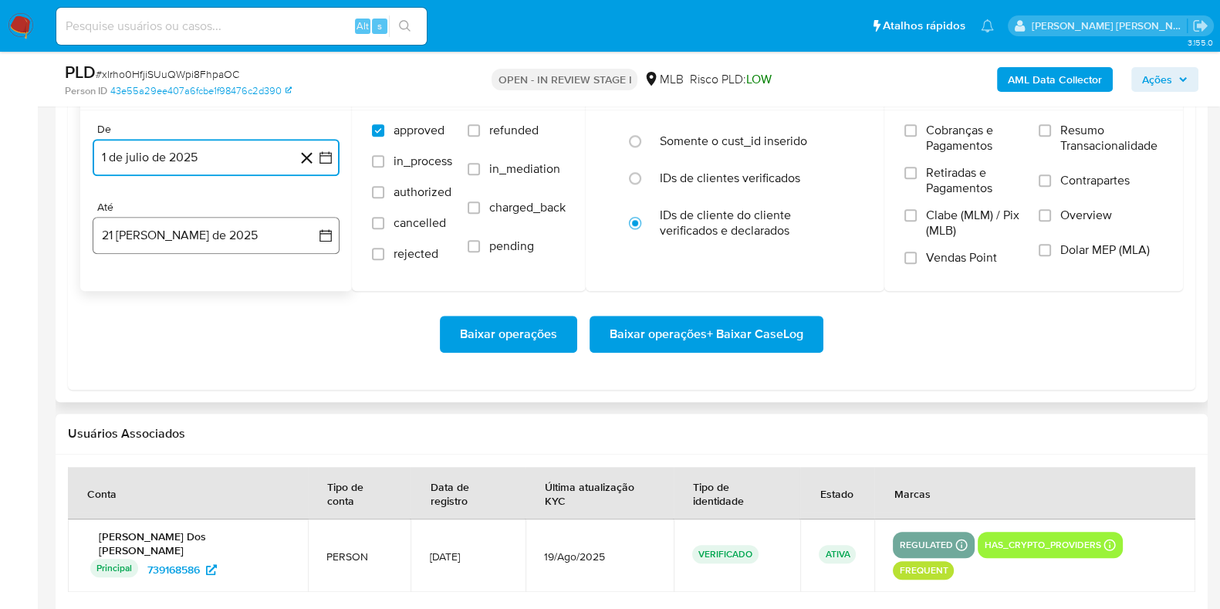
click at [171, 220] on button "21 [PERSON_NAME] de 2025" at bounding box center [216, 235] width 247 height 37
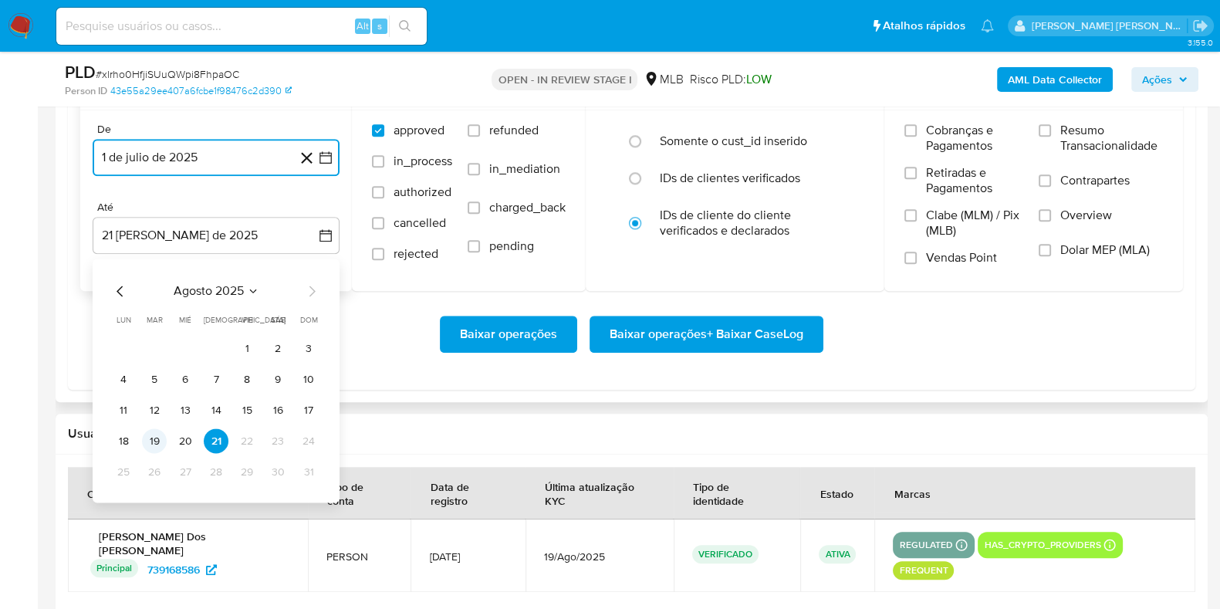
click at [157, 438] on button "19" at bounding box center [154, 441] width 25 height 25
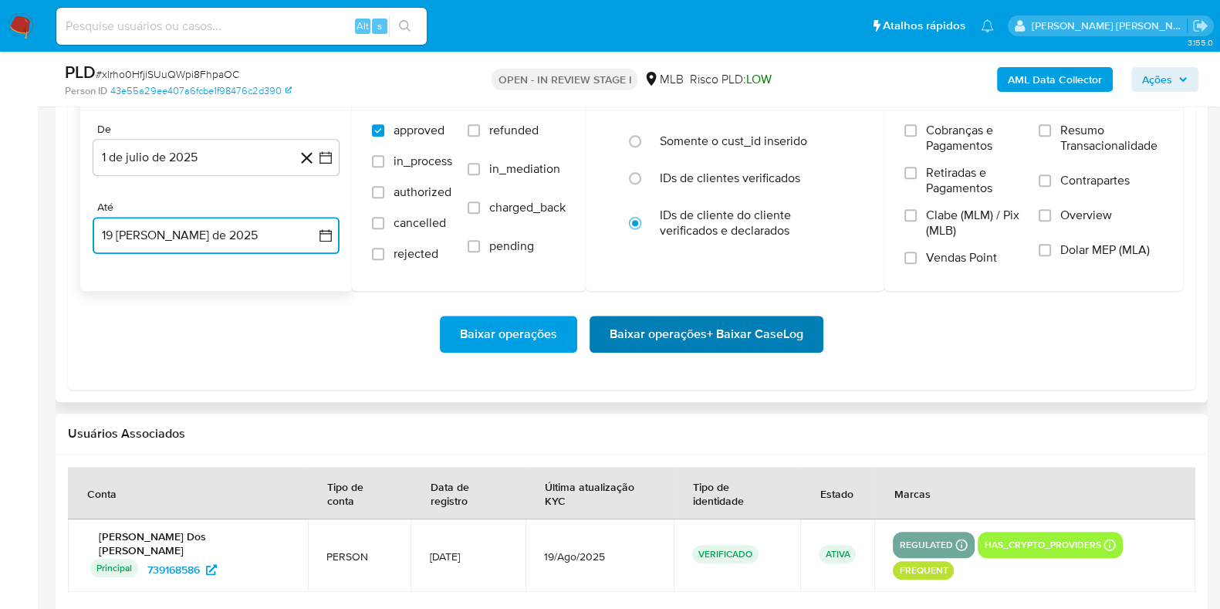
click at [634, 320] on span "Baixar operações + Baixar CaseLog" at bounding box center [707, 334] width 194 height 34
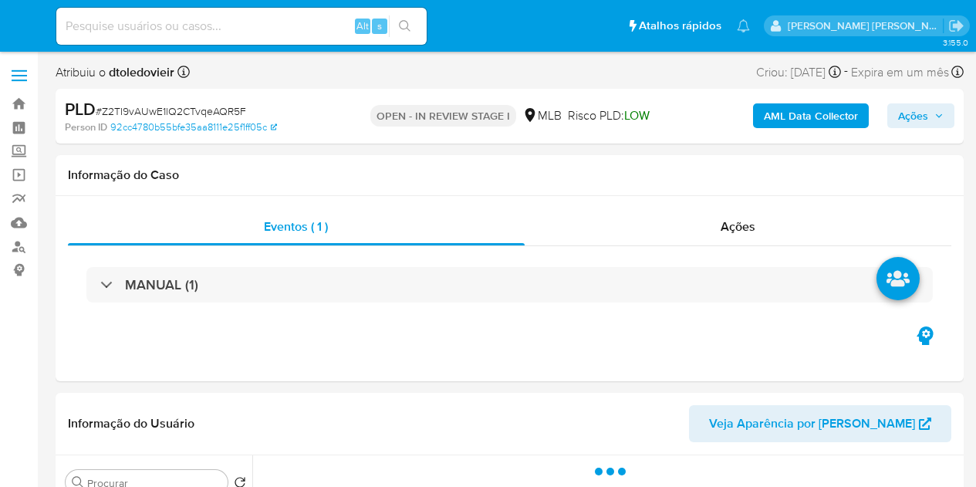
select select "10"
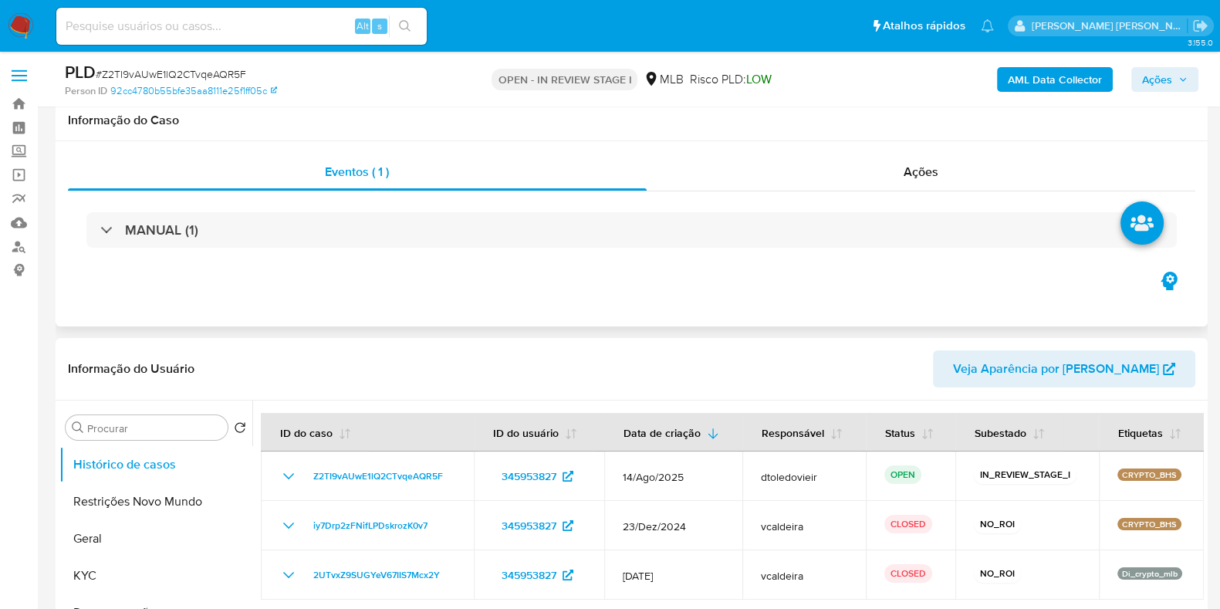
scroll to position [96, 0]
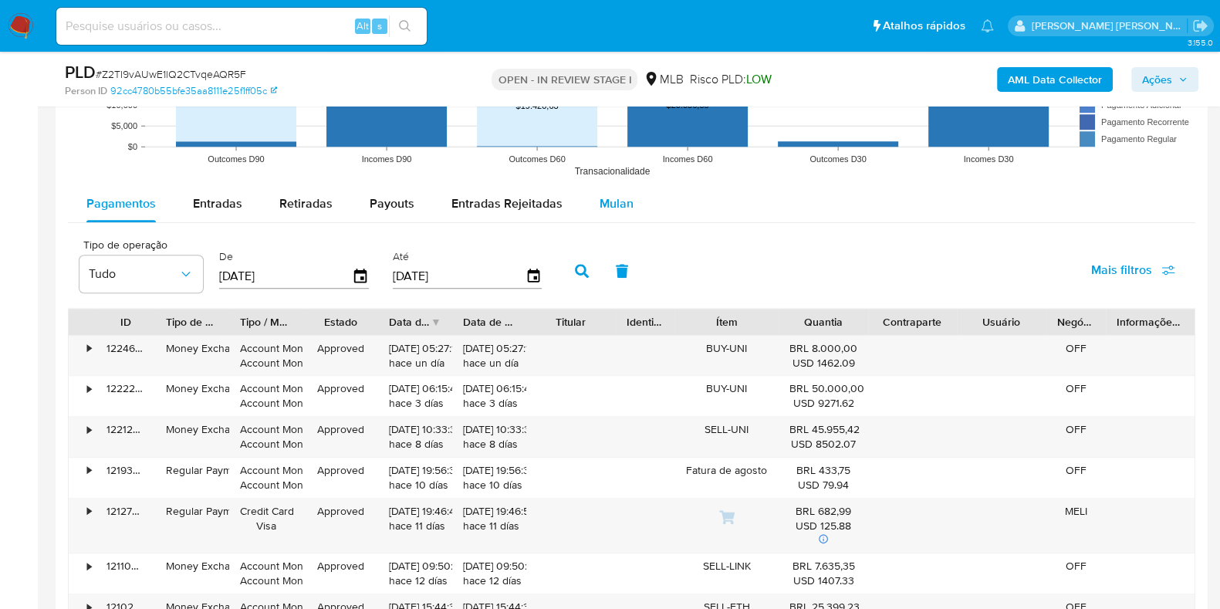
click at [625, 211] on div "Mulan" at bounding box center [617, 203] width 34 height 37
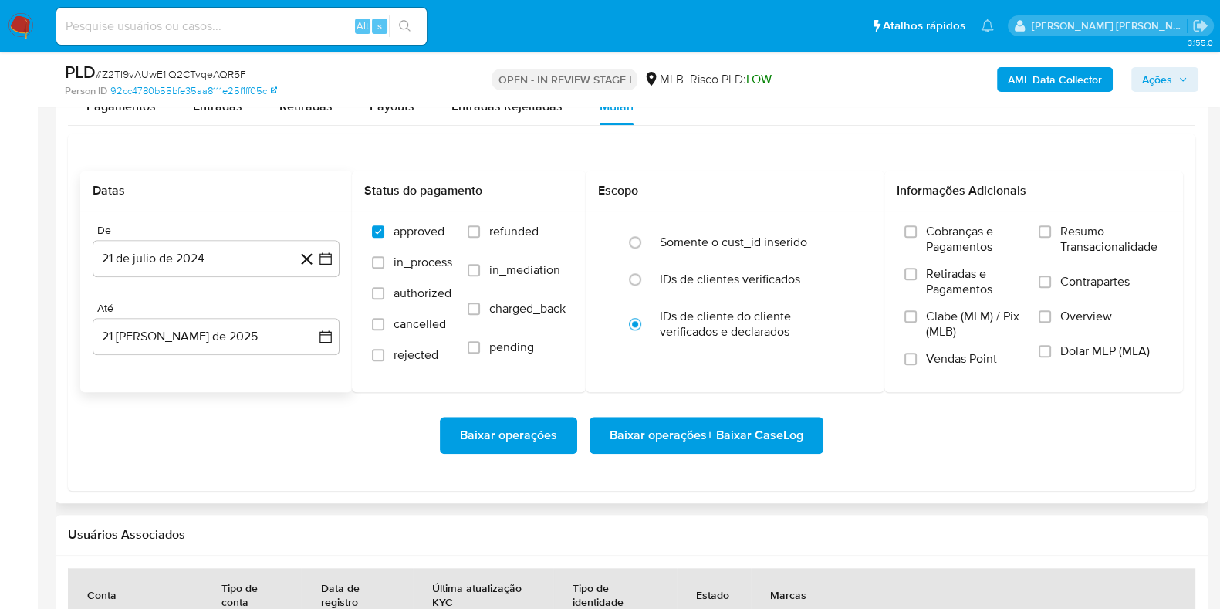
scroll to position [1833, 0]
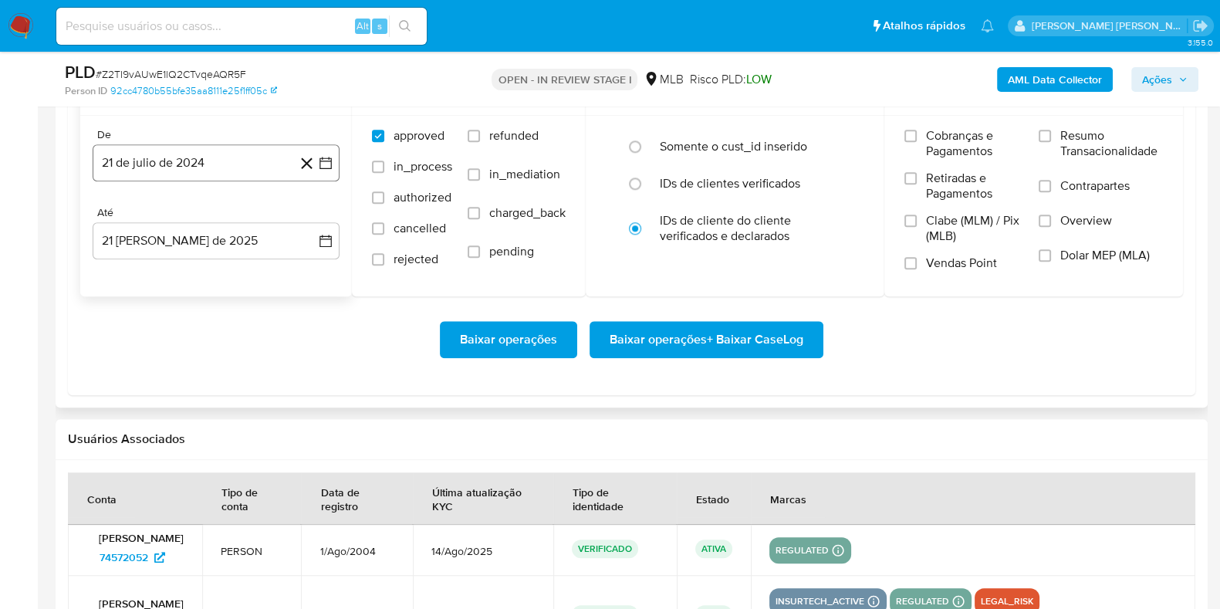
click at [221, 164] on button "21 de julio de 2024" at bounding box center [216, 162] width 247 height 37
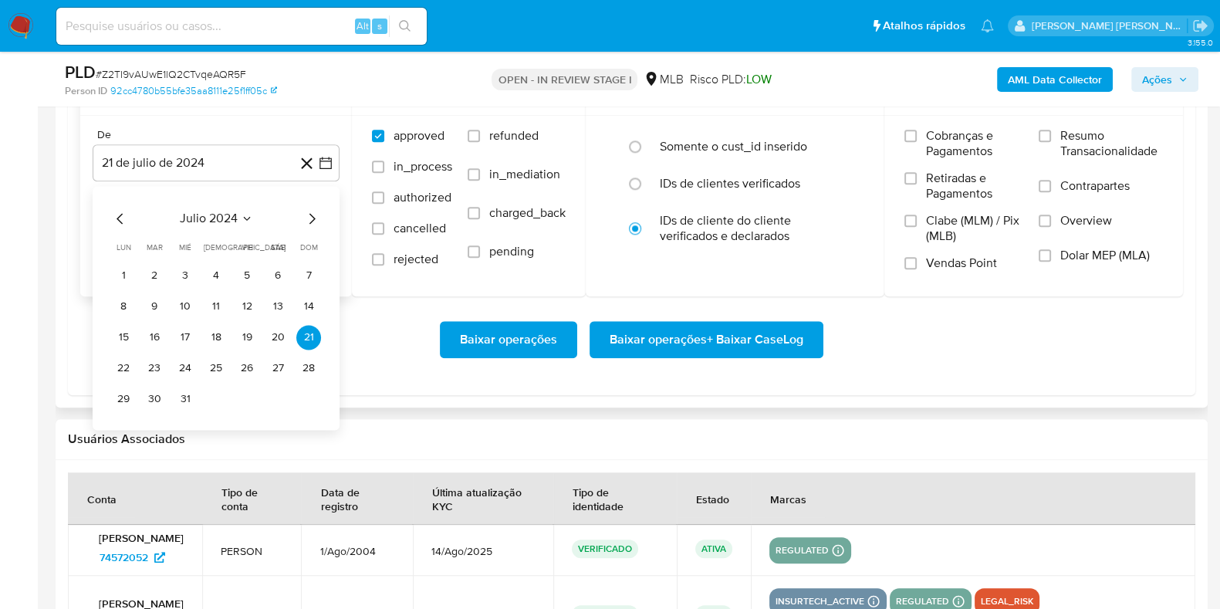
click at [311, 217] on icon "Mes siguiente" at bounding box center [312, 218] width 19 height 19
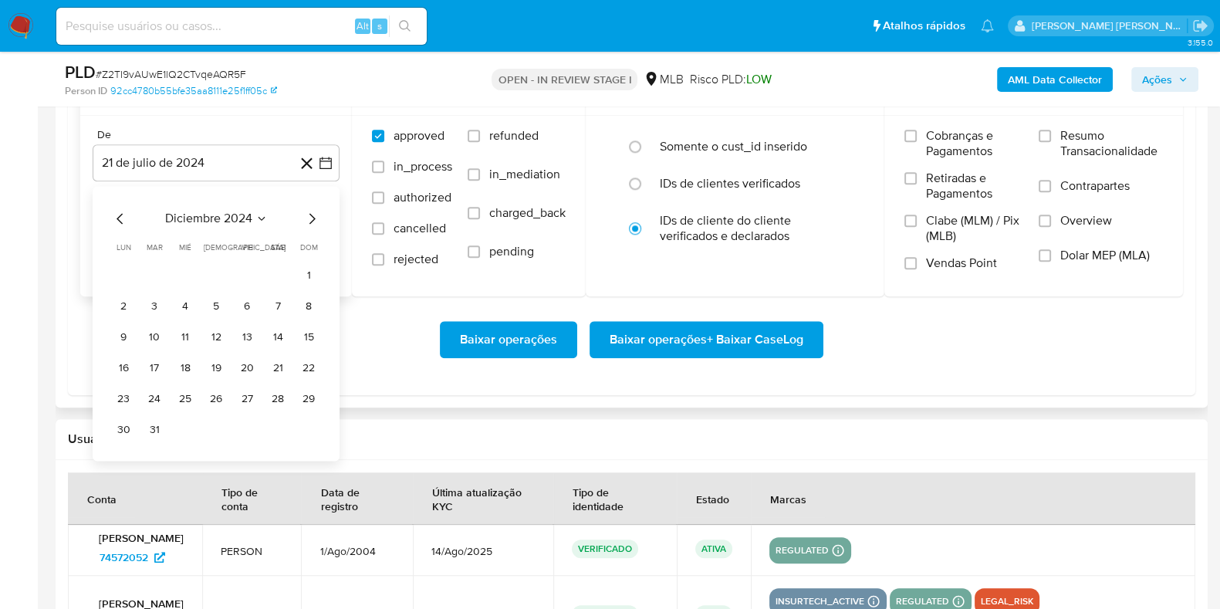
click at [311, 217] on icon "Mes siguiente" at bounding box center [312, 218] width 19 height 19
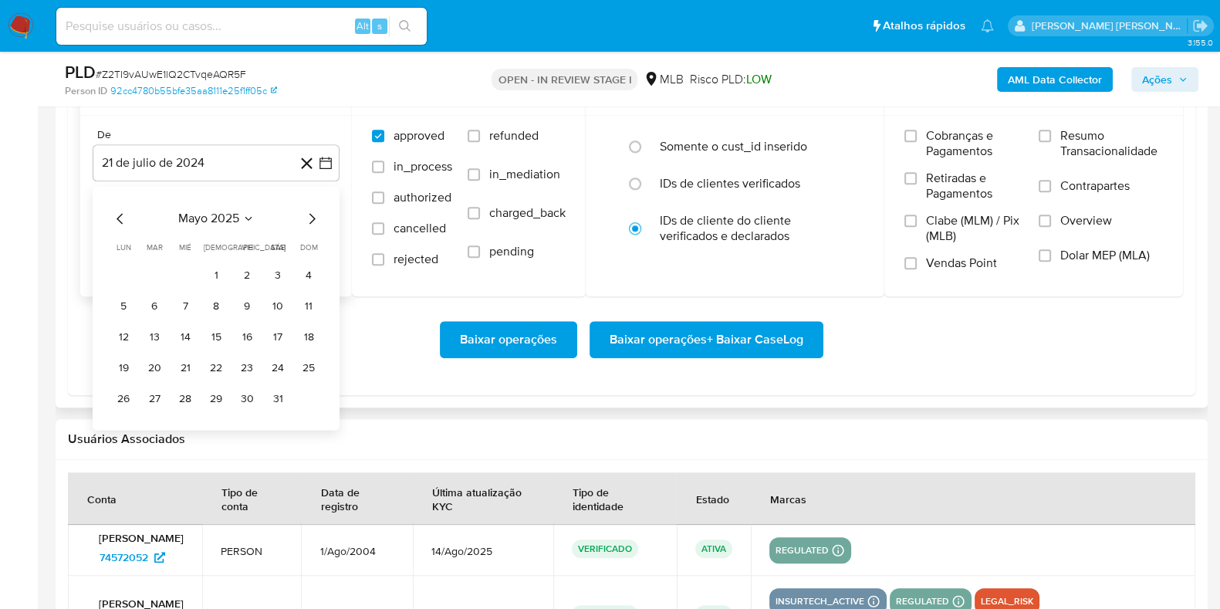
click at [311, 217] on icon "Mes siguiente" at bounding box center [312, 218] width 19 height 19
click at [149, 276] on button "1" at bounding box center [154, 275] width 25 height 25
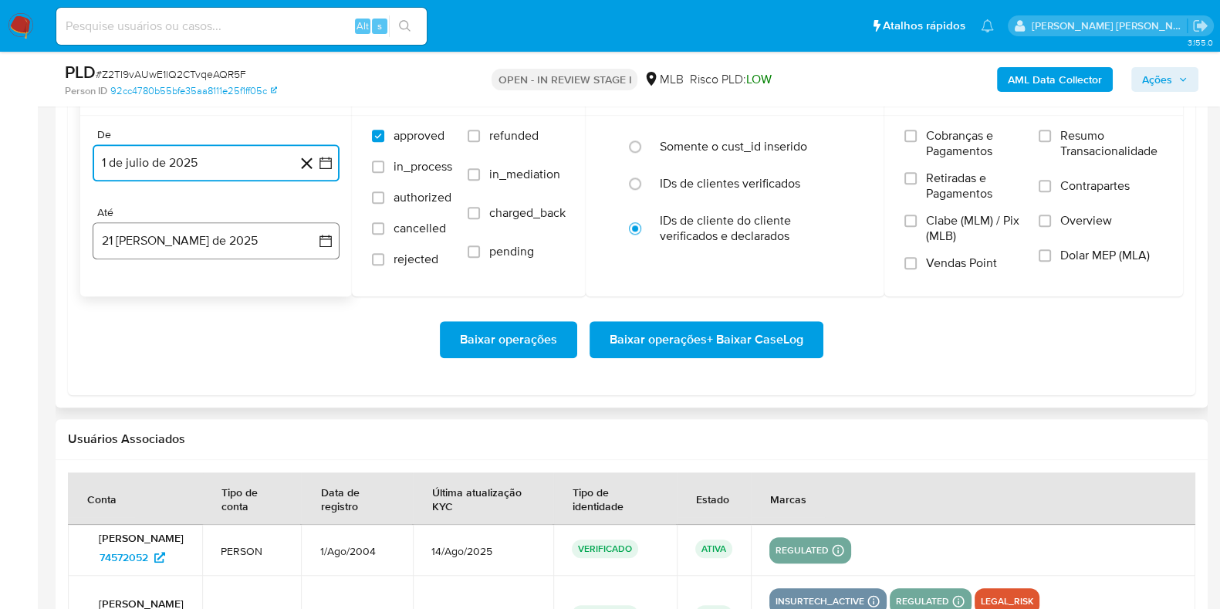
click at [169, 229] on button "21 [PERSON_NAME] de 2025" at bounding box center [216, 240] width 247 height 37
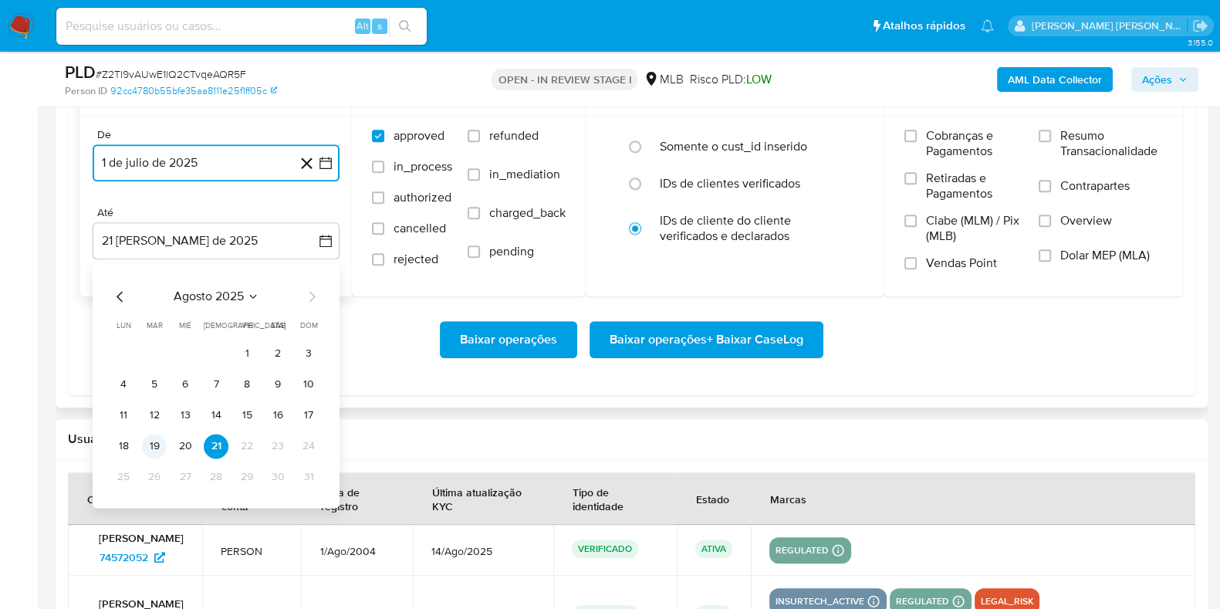
click at [147, 445] on button "19" at bounding box center [154, 446] width 25 height 25
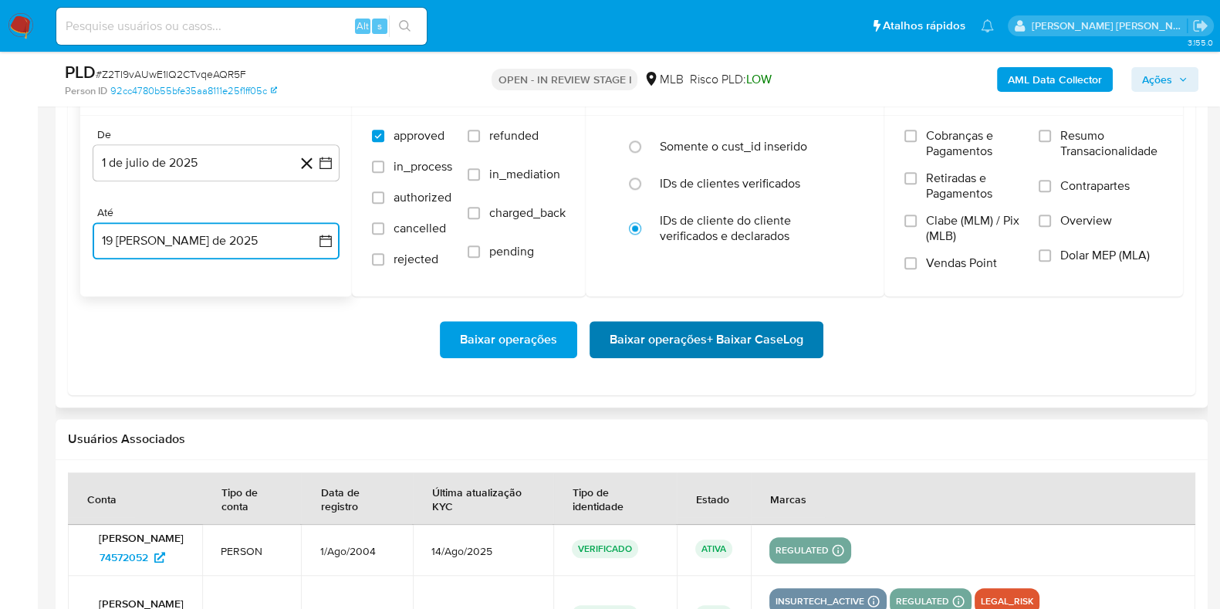
click at [647, 333] on span "Baixar operações + Baixar CaseLog" at bounding box center [707, 340] width 194 height 34
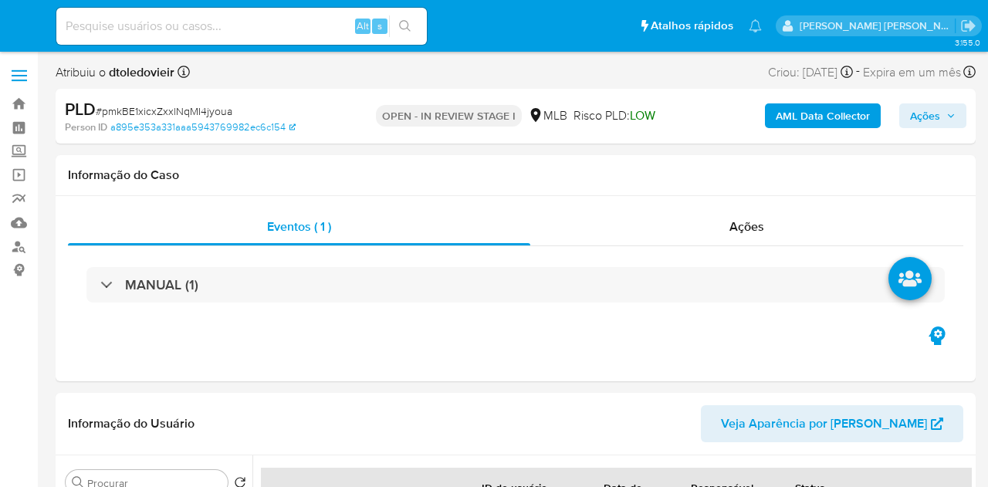
select select "10"
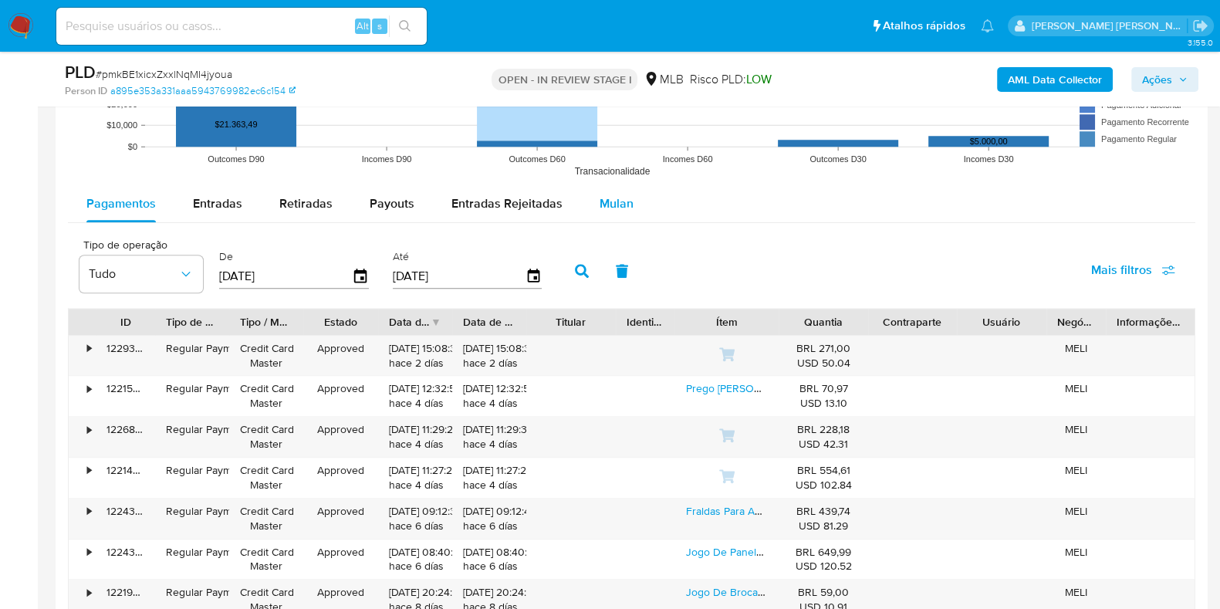
click at [621, 209] on span "Mulan" at bounding box center [617, 204] width 34 height 18
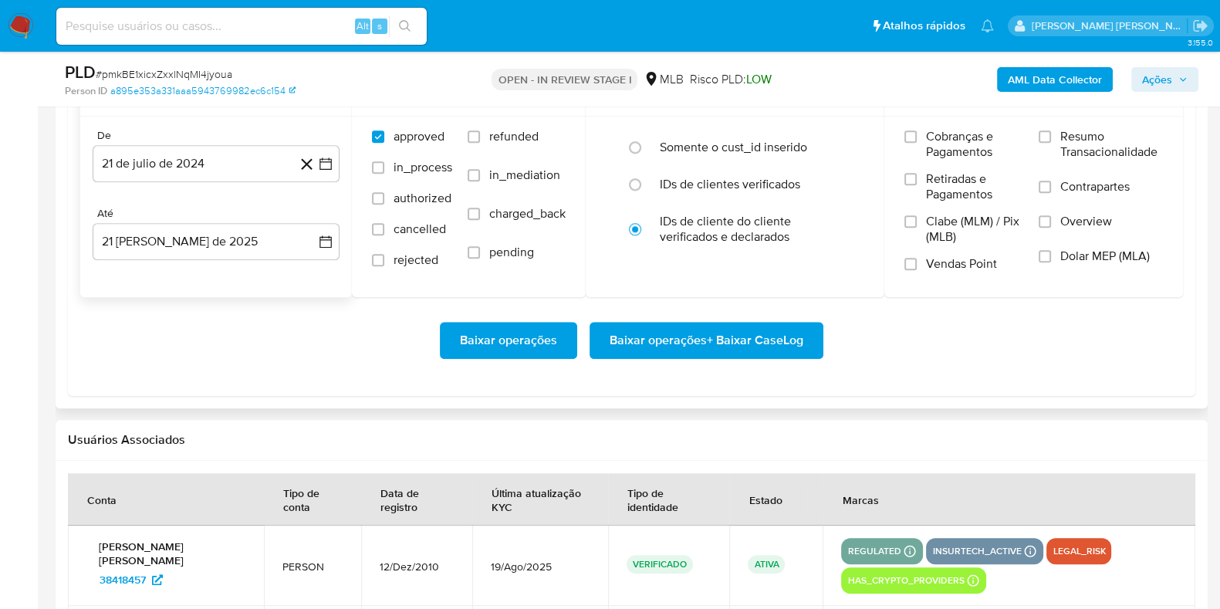
scroll to position [1833, 0]
drag, startPoint x: 201, startPoint y: 171, endPoint x: 208, endPoint y: 169, distance: 7.9
click at [200, 171] on button "21 de julio de 2024" at bounding box center [216, 162] width 247 height 37
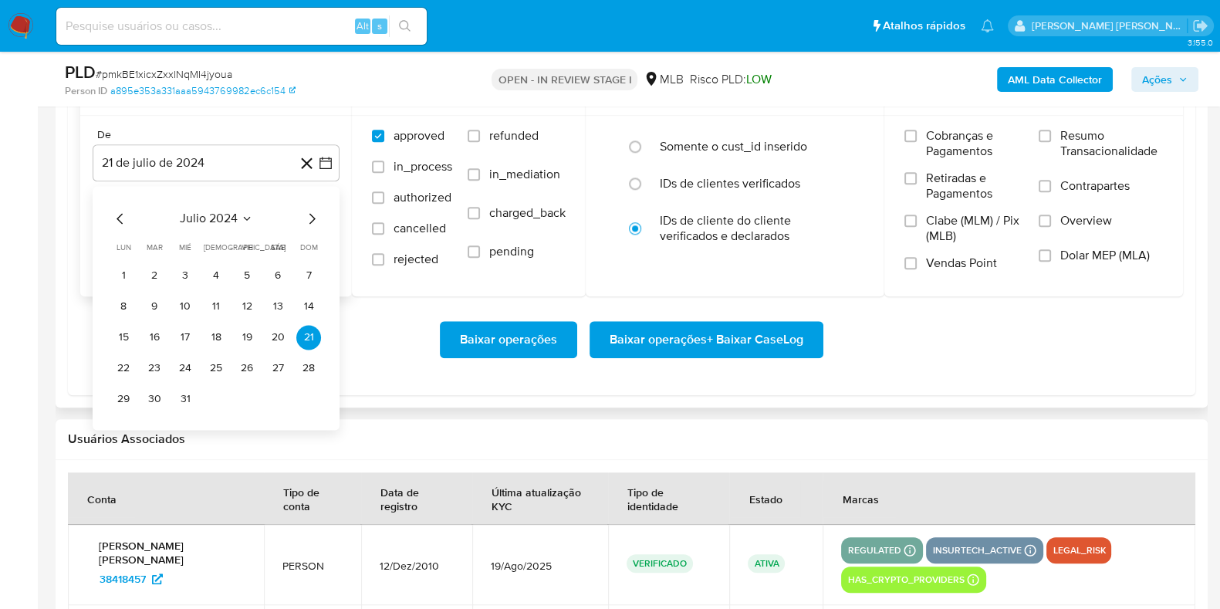
click at [314, 218] on icon "Mes siguiente" at bounding box center [312, 218] width 19 height 19
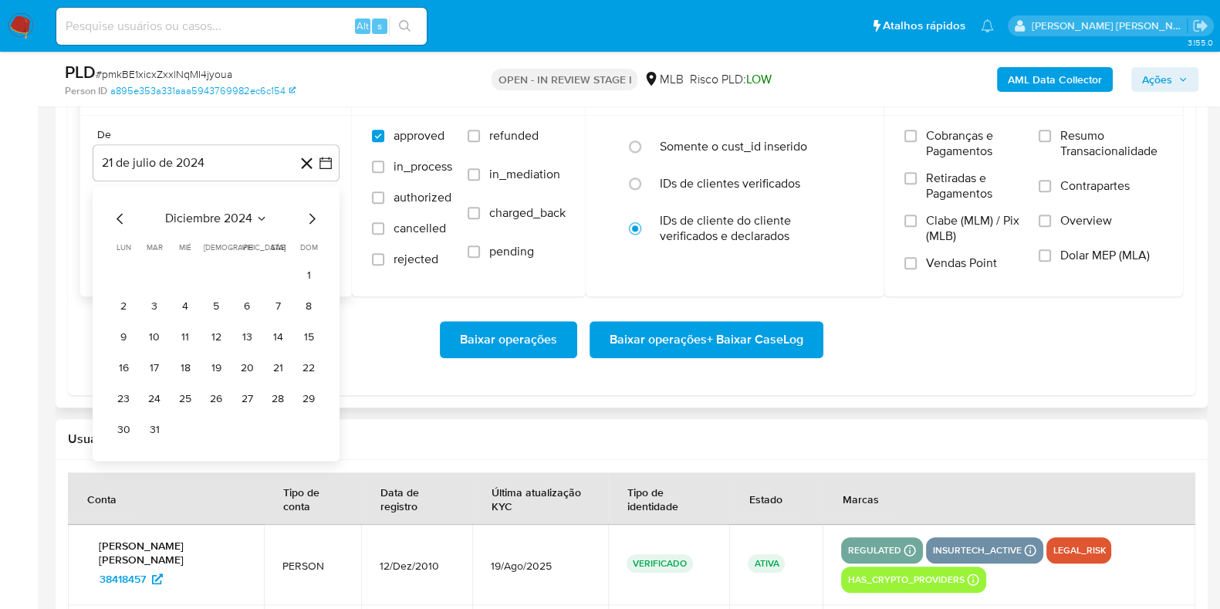
click at [314, 218] on icon "Mes siguiente" at bounding box center [312, 218] width 19 height 19
click at [312, 218] on icon "Mes siguiente" at bounding box center [313, 218] width 6 height 11
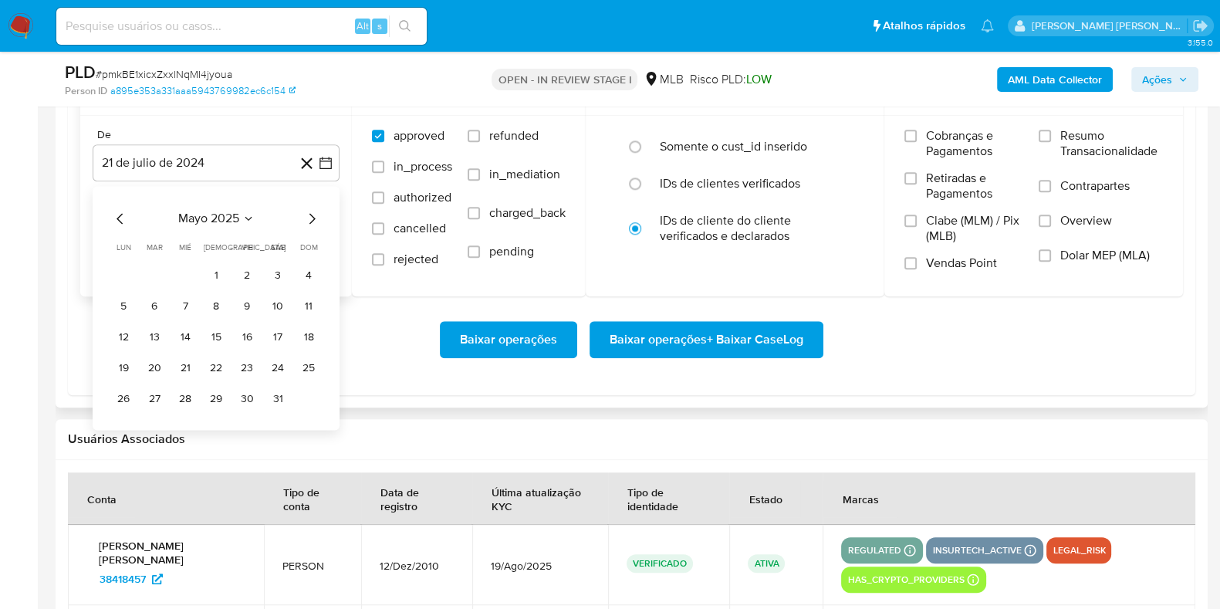
click at [312, 218] on icon "Mes siguiente" at bounding box center [313, 218] width 6 height 11
click at [309, 218] on icon "Mes siguiente" at bounding box center [312, 218] width 19 height 19
click at [313, 221] on icon "Mes siguiente" at bounding box center [312, 218] width 19 height 19
click at [112, 215] on icon "Mes anterior" at bounding box center [120, 218] width 19 height 19
click at [154, 276] on button "1" at bounding box center [154, 275] width 25 height 25
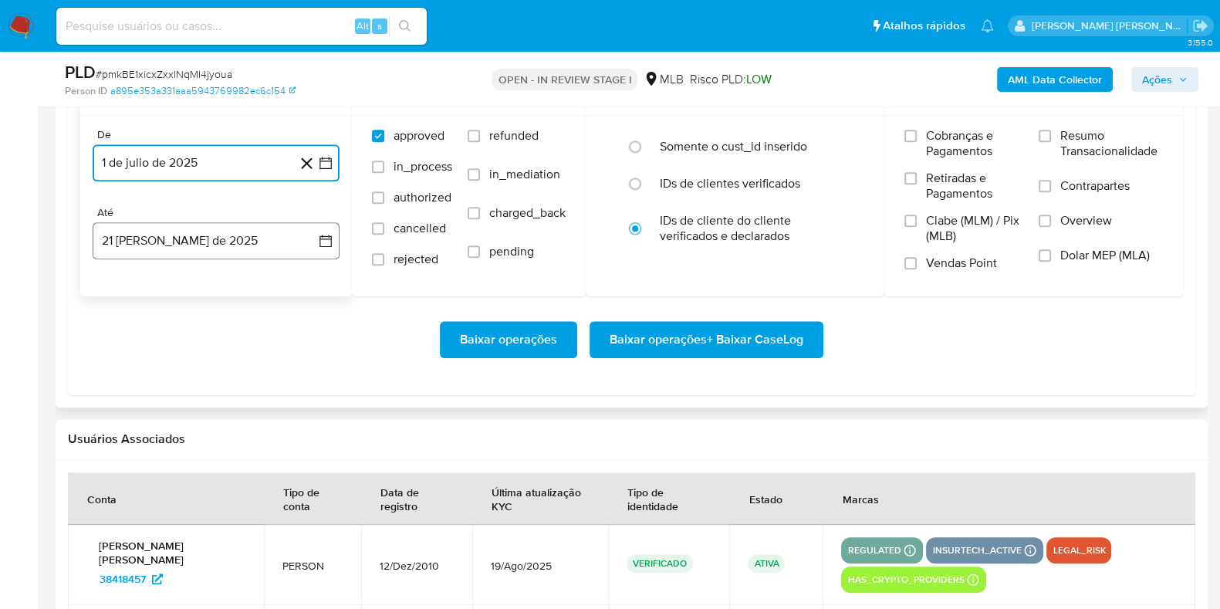
click at [168, 227] on button "21 [PERSON_NAME] de 2025" at bounding box center [216, 240] width 247 height 37
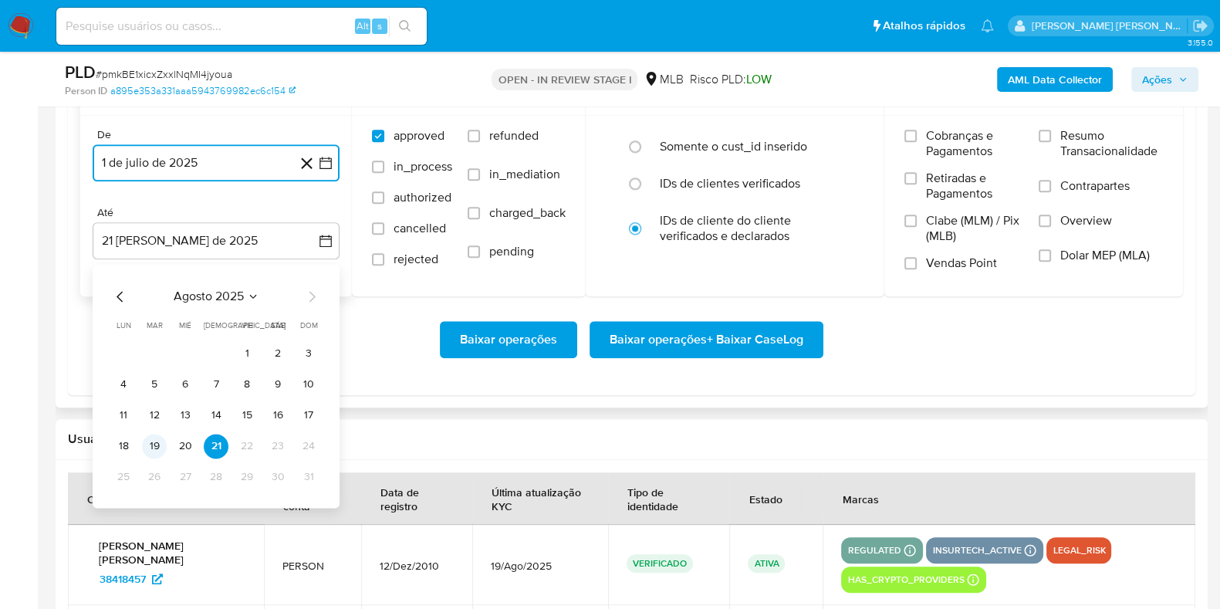
click at [151, 440] on button "19" at bounding box center [154, 446] width 25 height 25
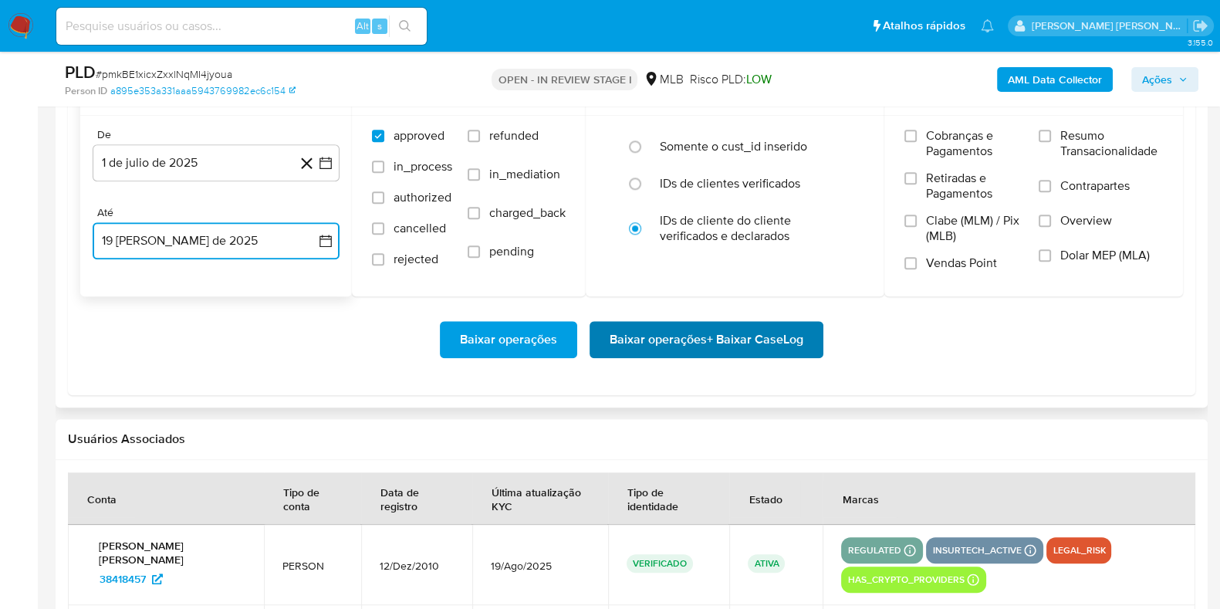
click at [657, 343] on span "Baixar operações + Baixar CaseLog" at bounding box center [707, 340] width 194 height 34
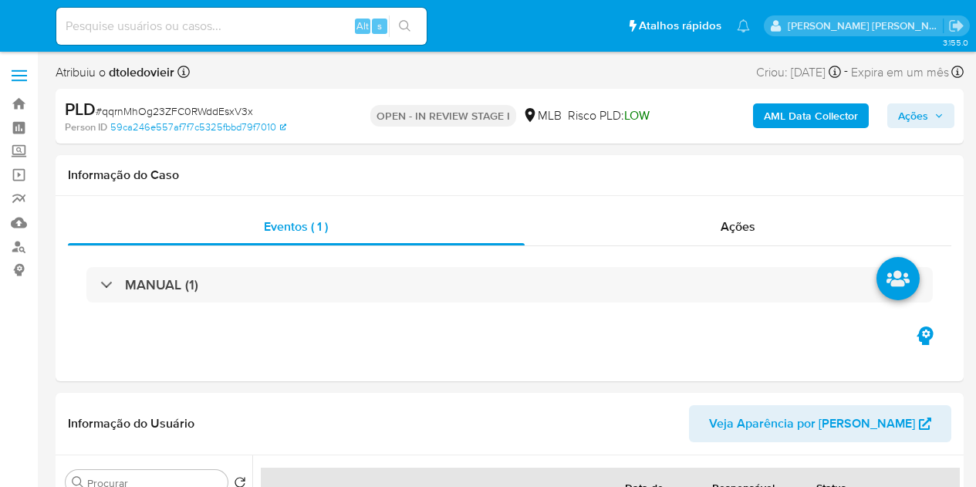
select select "10"
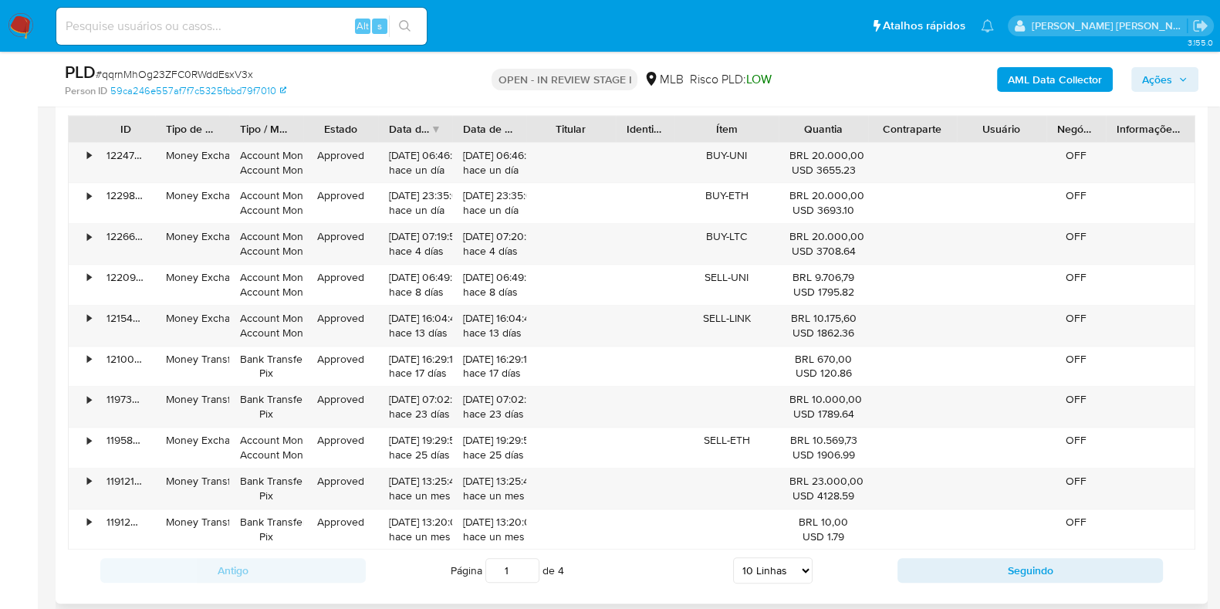
scroll to position [1640, 0]
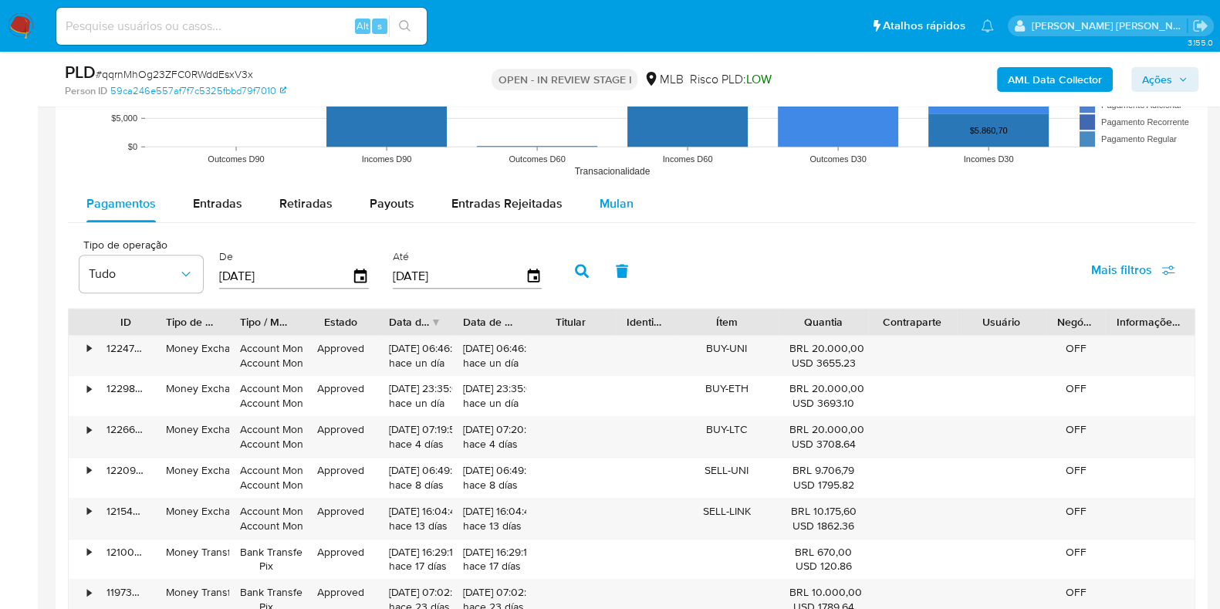
click at [614, 205] on span "Mulan" at bounding box center [617, 204] width 34 height 18
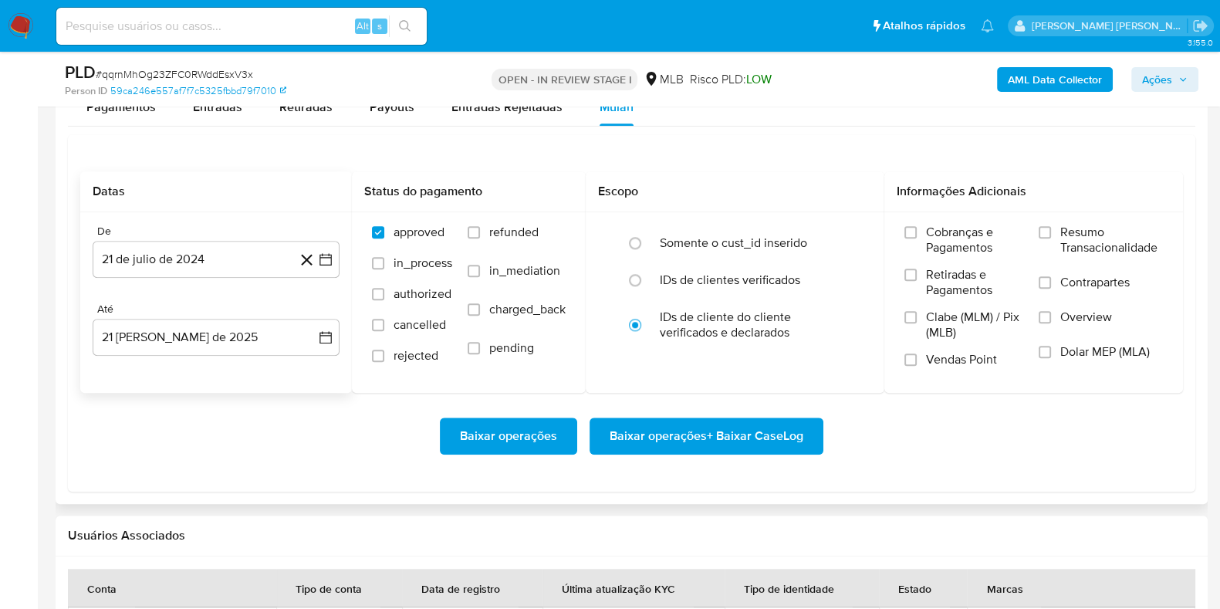
scroll to position [1833, 0]
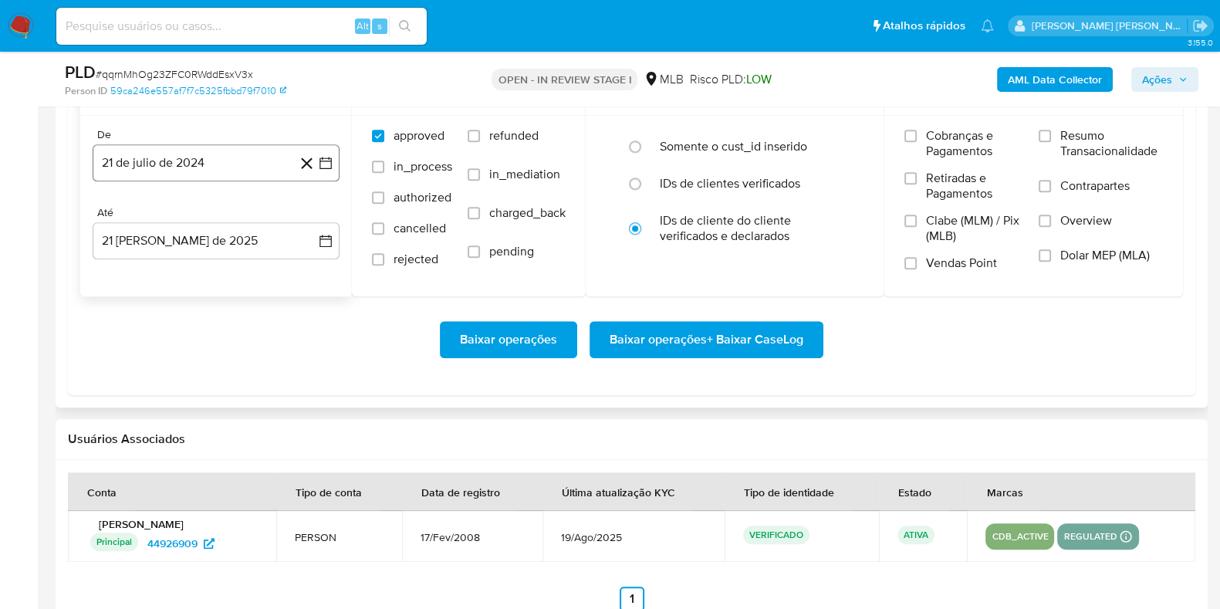
click at [197, 160] on button "21 de julio de 2024" at bounding box center [216, 162] width 247 height 37
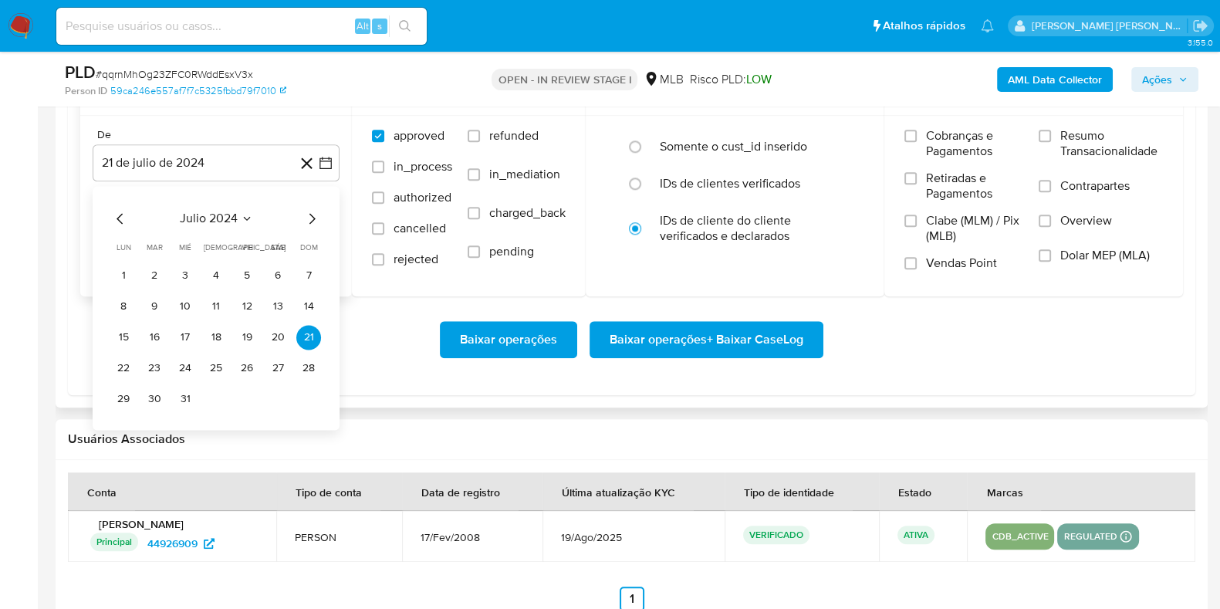
click at [308, 213] on icon "Mes siguiente" at bounding box center [312, 218] width 19 height 19
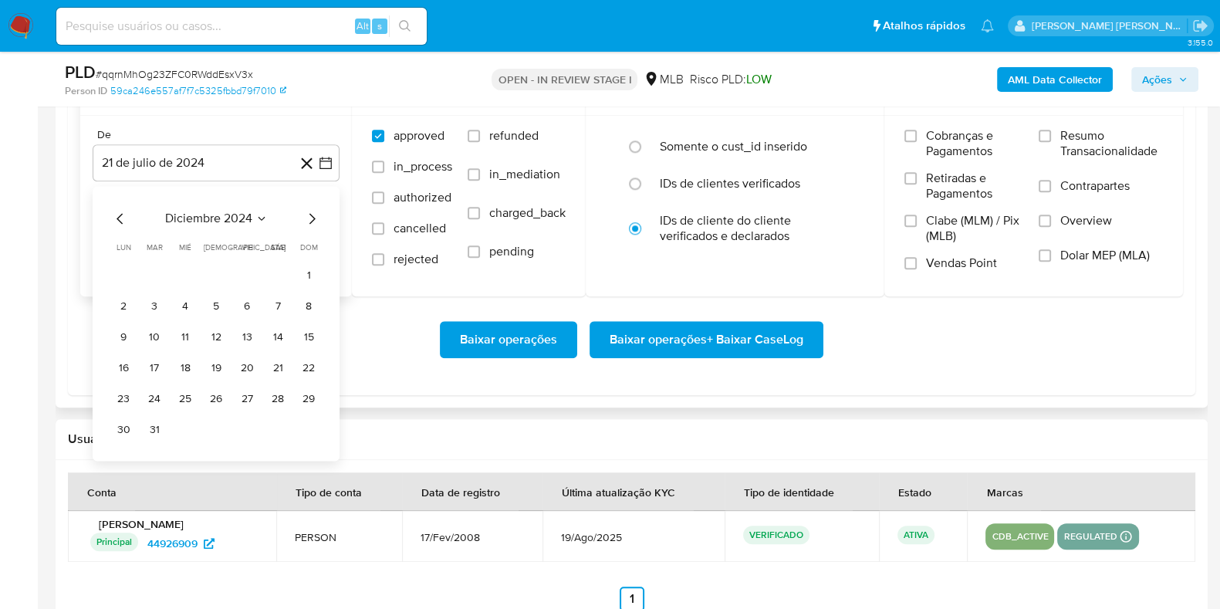
click at [308, 213] on icon "Mes siguiente" at bounding box center [312, 218] width 19 height 19
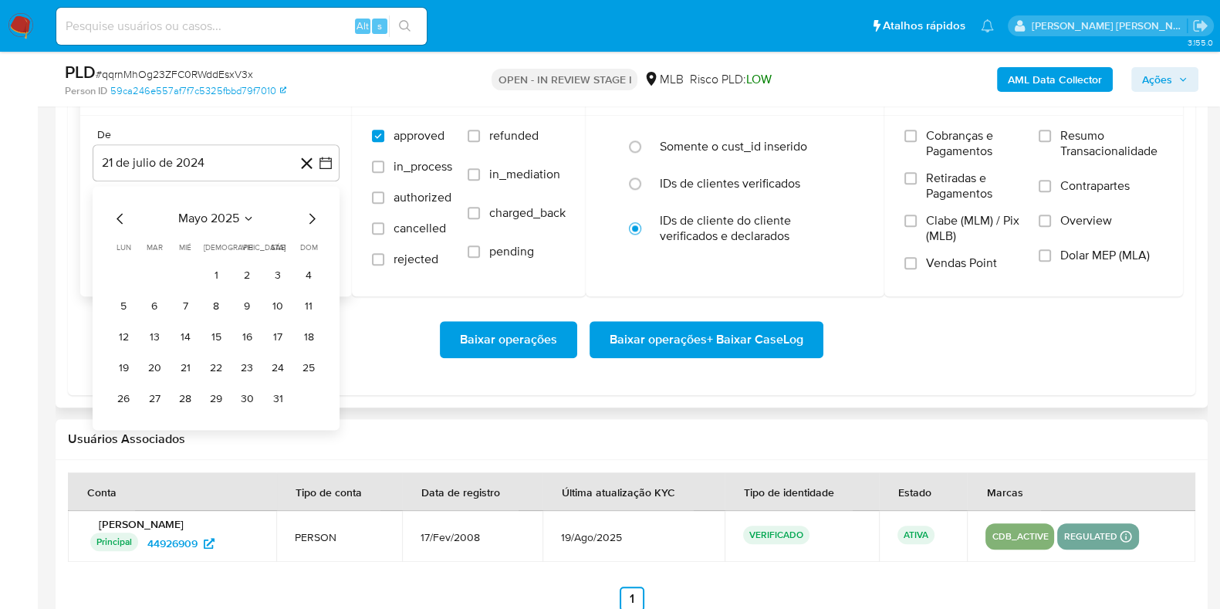
click at [308, 213] on icon "Mes siguiente" at bounding box center [312, 218] width 19 height 19
click at [123, 216] on icon "Mes anterior" at bounding box center [120, 218] width 19 height 19
click at [151, 271] on button "1" at bounding box center [154, 275] width 25 height 25
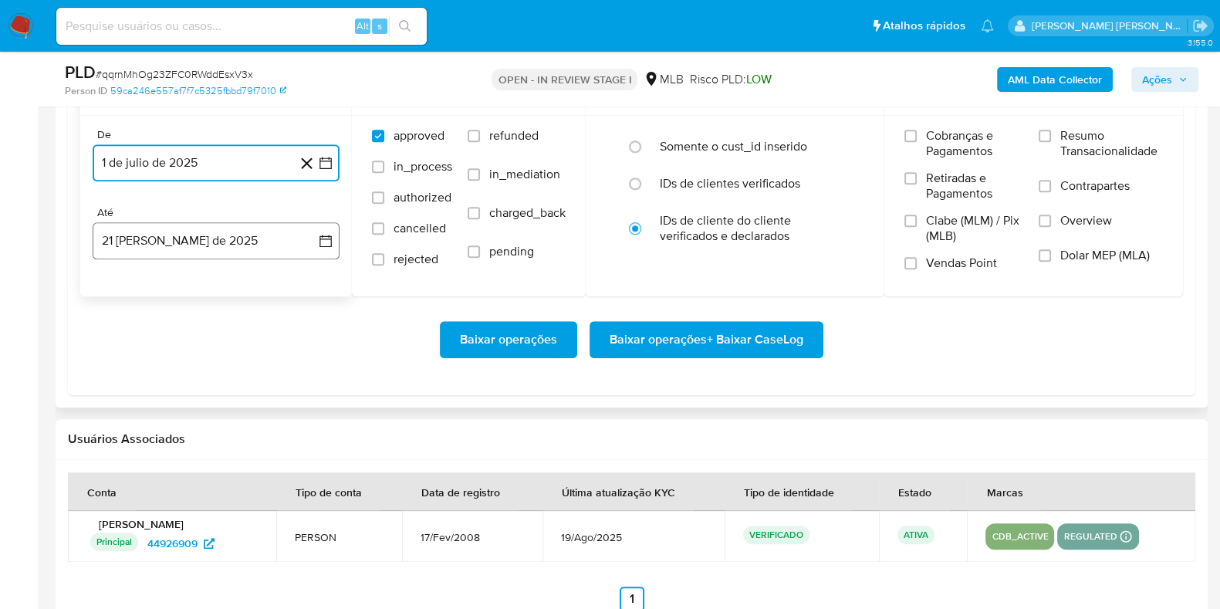
click at [158, 246] on button "21 de agosto de 2025" at bounding box center [216, 240] width 247 height 37
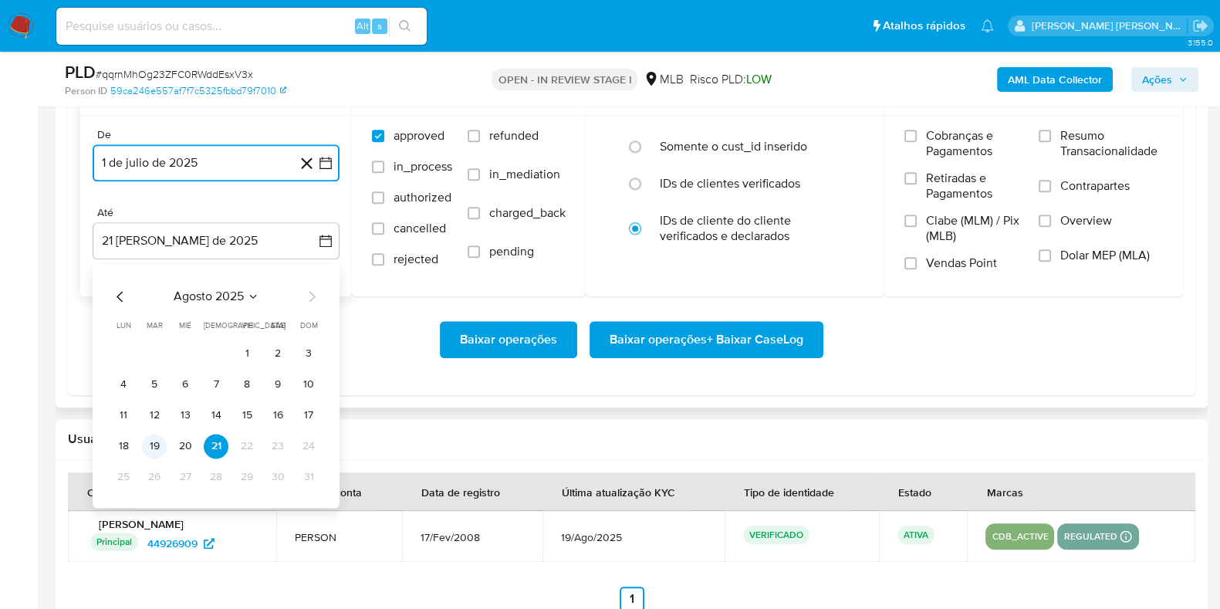
click at [157, 449] on button "19" at bounding box center [154, 446] width 25 height 25
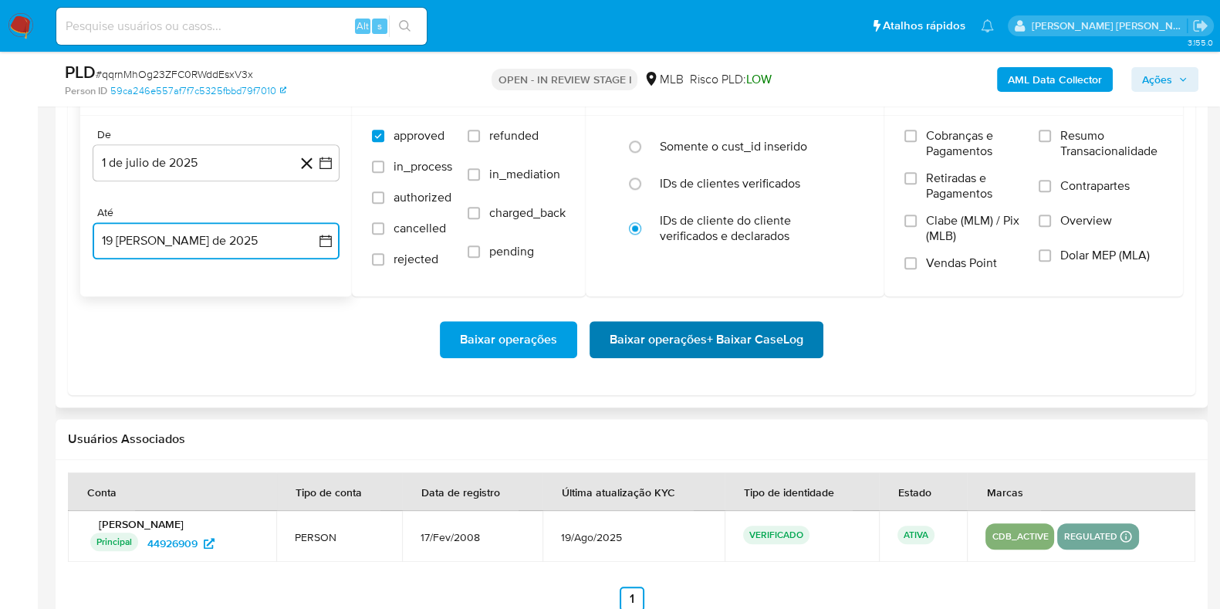
click at [702, 344] on span "Baixar operações + Baixar CaseLog" at bounding box center [707, 340] width 194 height 34
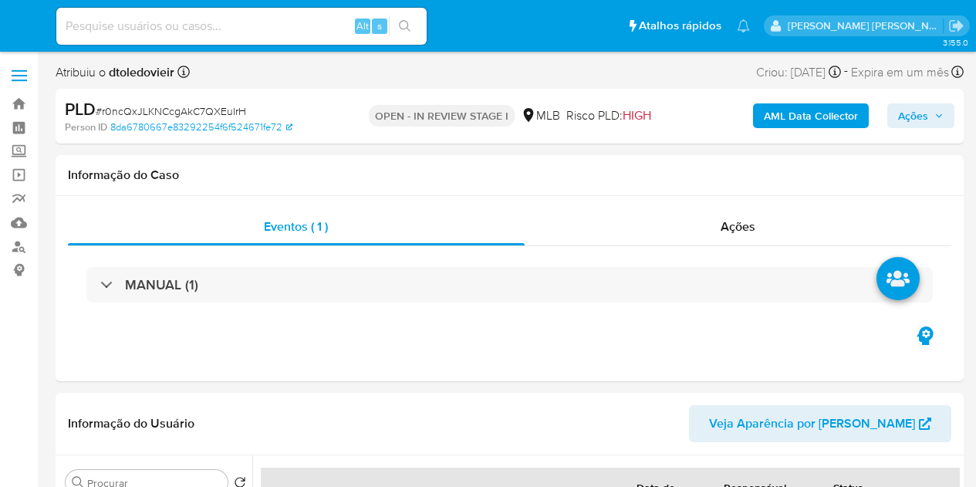
select select "10"
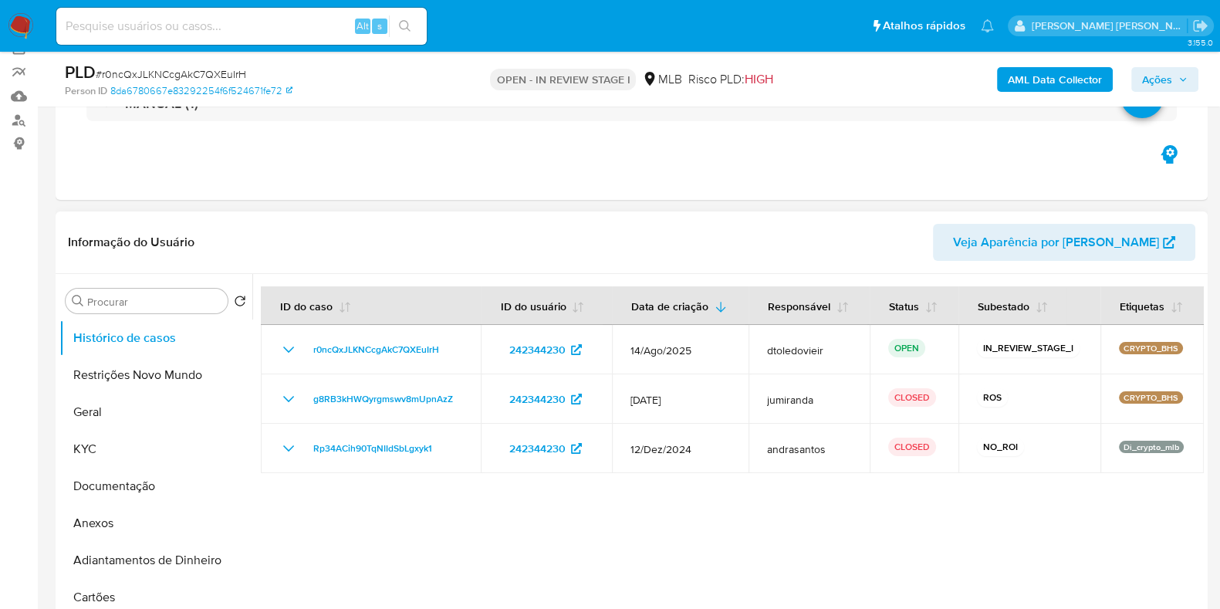
scroll to position [289, 0]
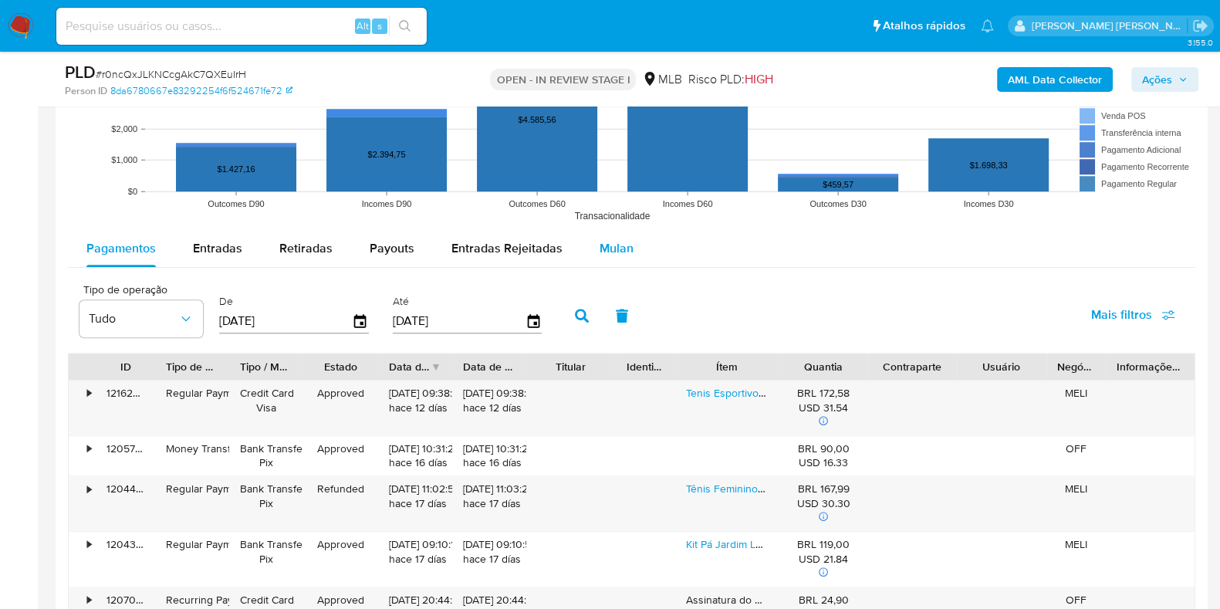
click at [617, 253] on span "Mulan" at bounding box center [617, 248] width 34 height 18
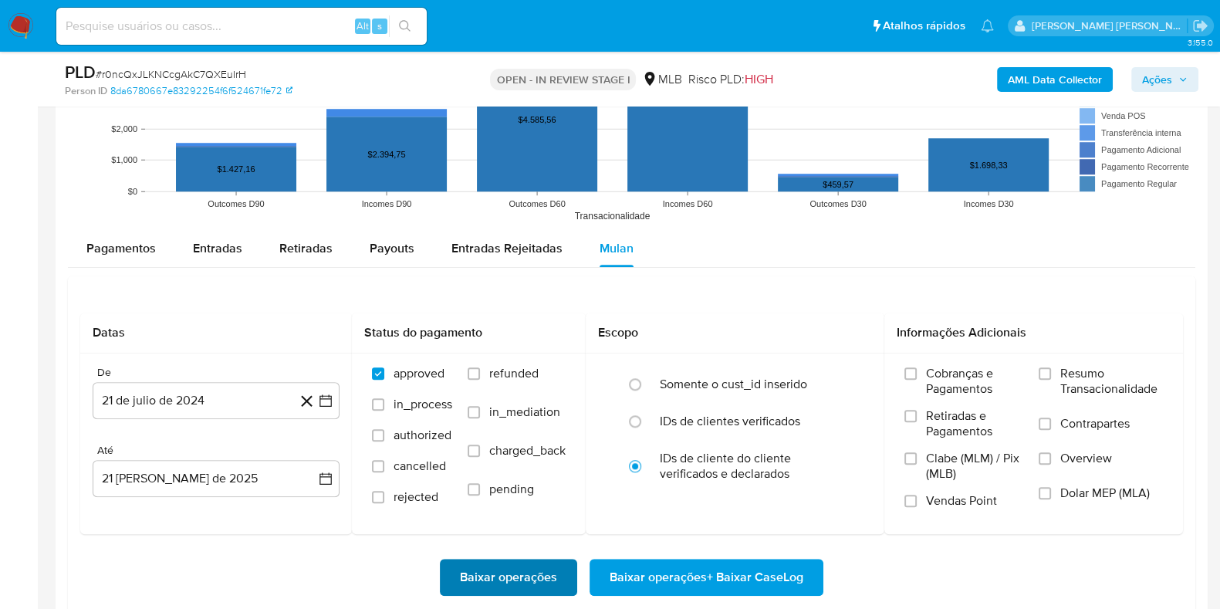
scroll to position [1833, 0]
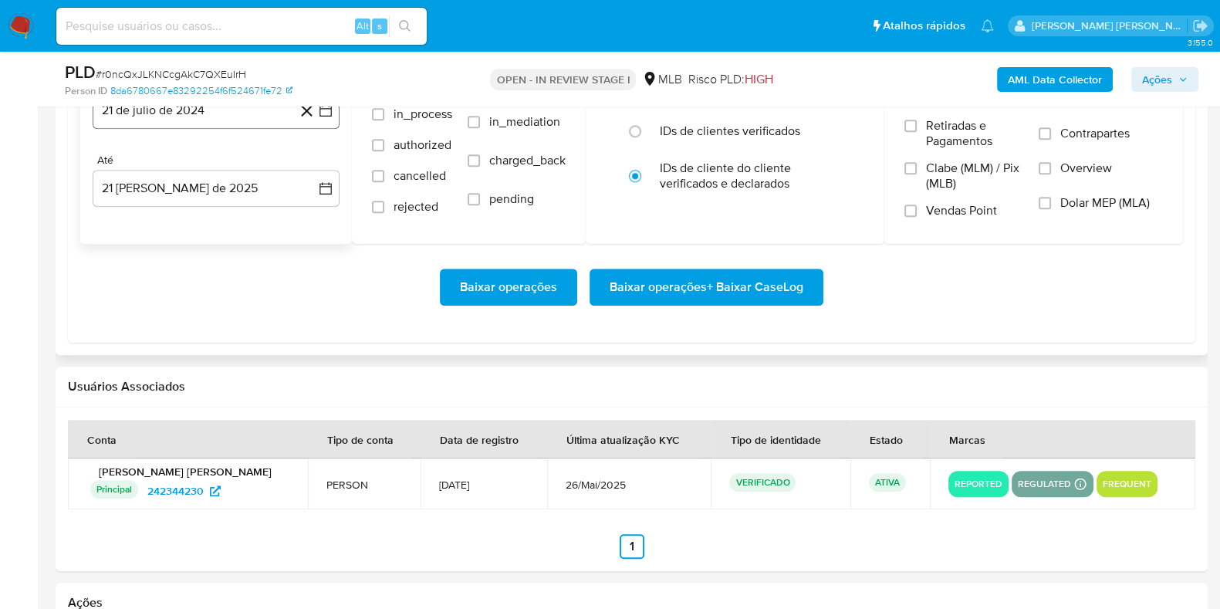
click at [205, 121] on button "21 de julio de 2024" at bounding box center [216, 110] width 247 height 37
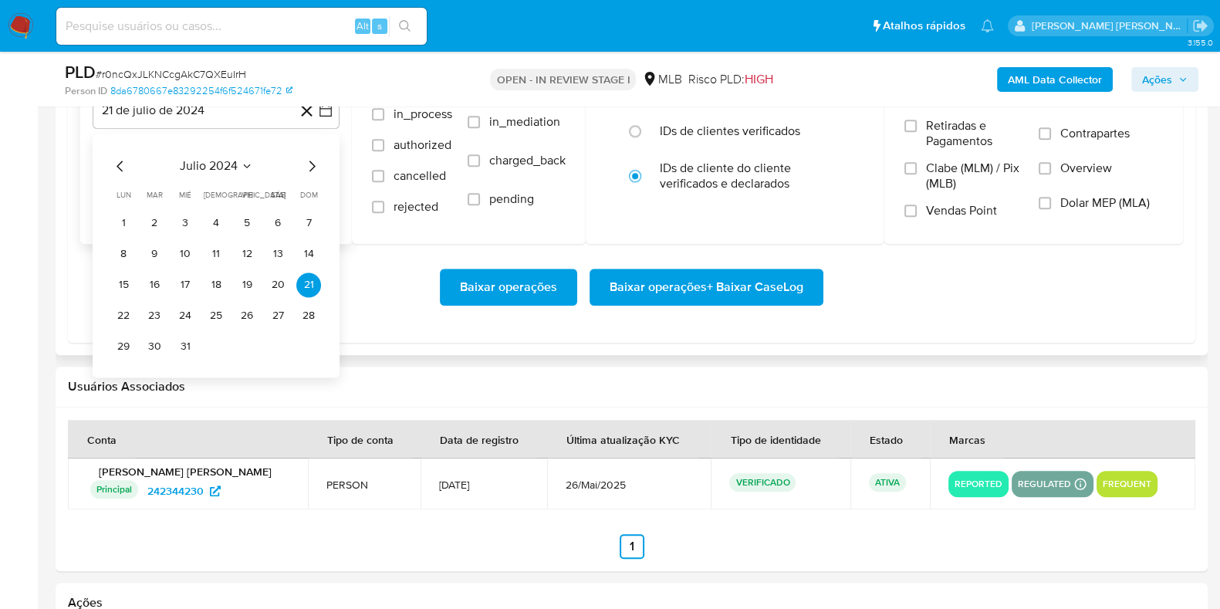
click at [316, 166] on icon "Mes siguiente" at bounding box center [312, 166] width 19 height 19
click at [314, 164] on icon "Mes siguiente" at bounding box center [312, 166] width 19 height 19
click at [313, 164] on icon "Mes siguiente" at bounding box center [312, 166] width 19 height 19
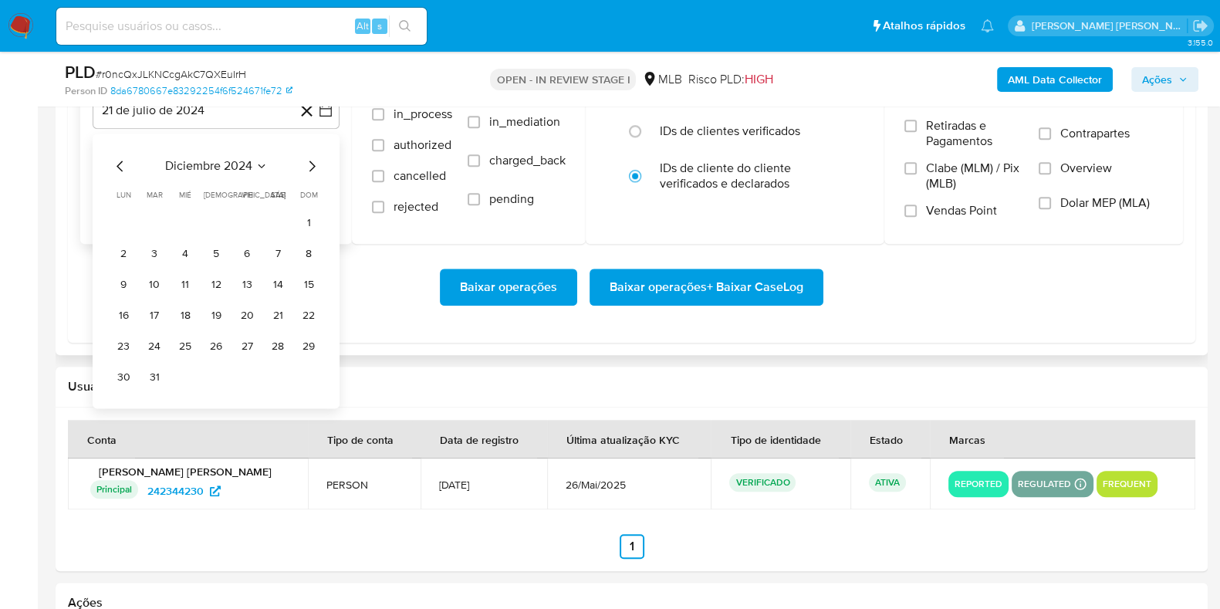
click at [313, 164] on icon "Mes siguiente" at bounding box center [312, 166] width 19 height 19
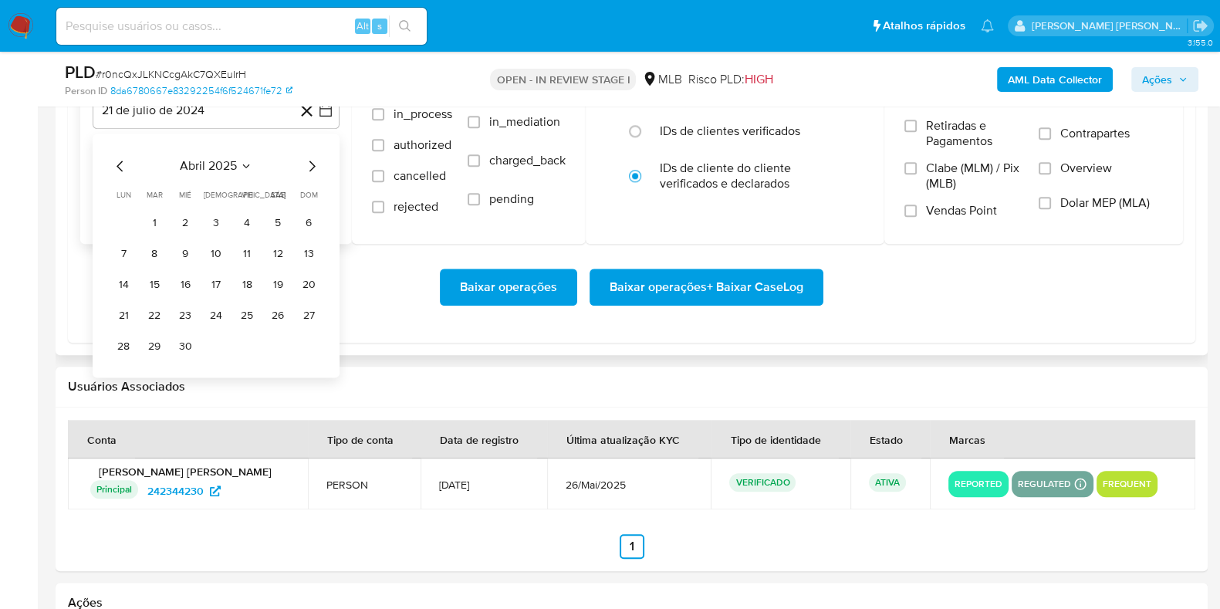
click at [313, 164] on icon "Mes siguiente" at bounding box center [312, 166] width 19 height 19
click at [313, 164] on icon "Mes siguiente" at bounding box center [313, 166] width 6 height 11
click at [157, 220] on button "1" at bounding box center [154, 223] width 25 height 25
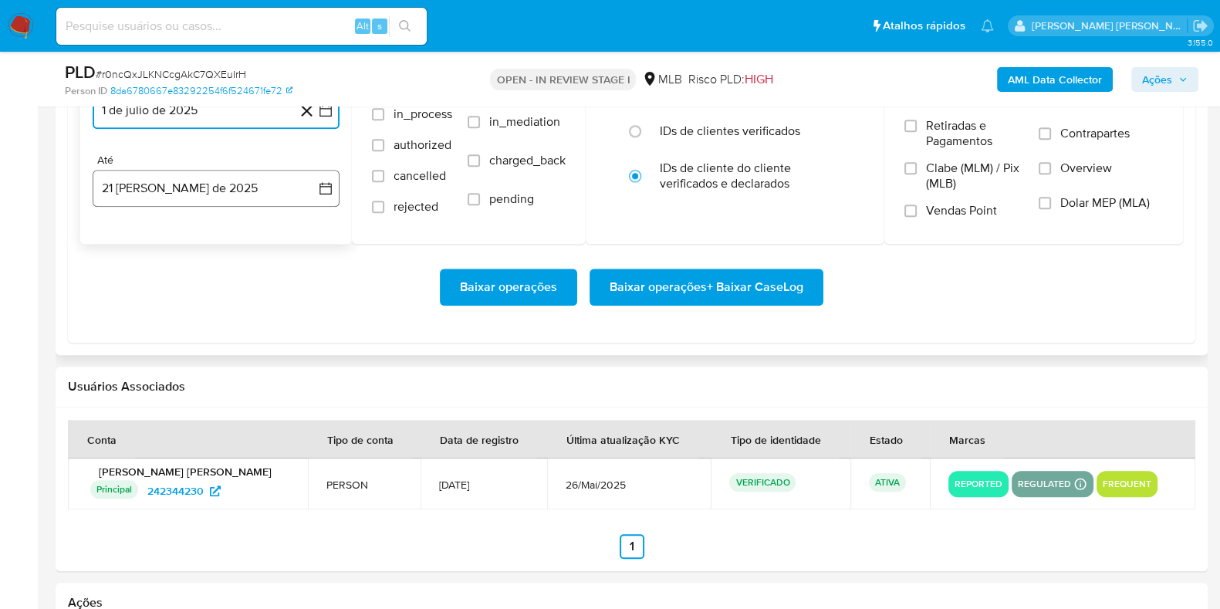
click at [180, 187] on button "21 [PERSON_NAME] de 2025" at bounding box center [216, 188] width 247 height 37
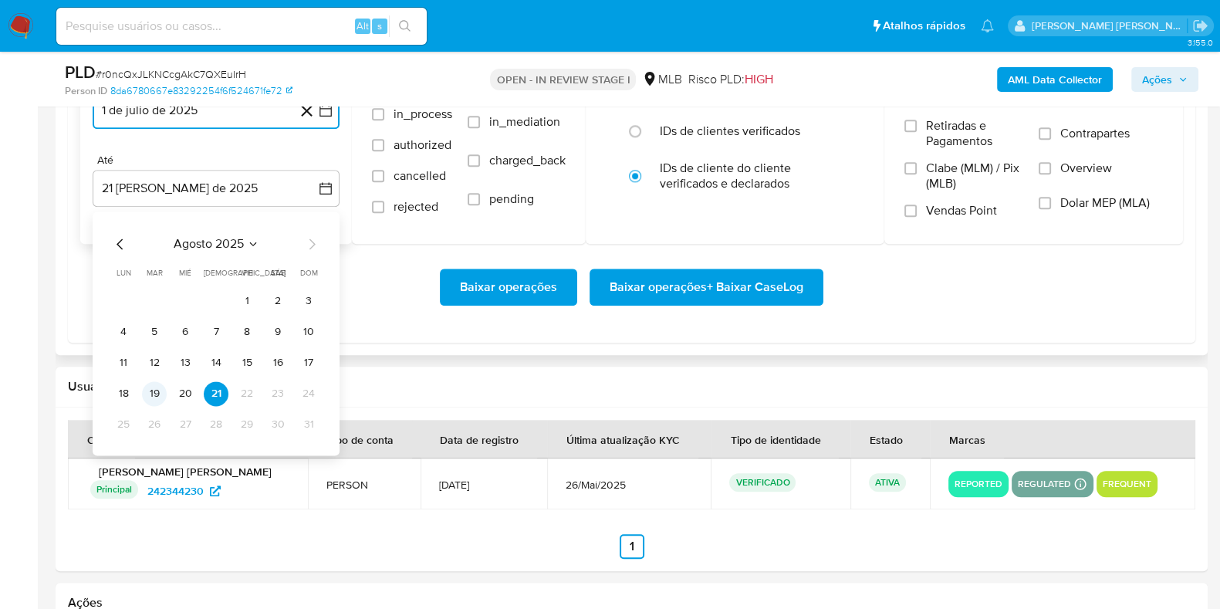
click at [148, 390] on button "19" at bounding box center [154, 393] width 25 height 25
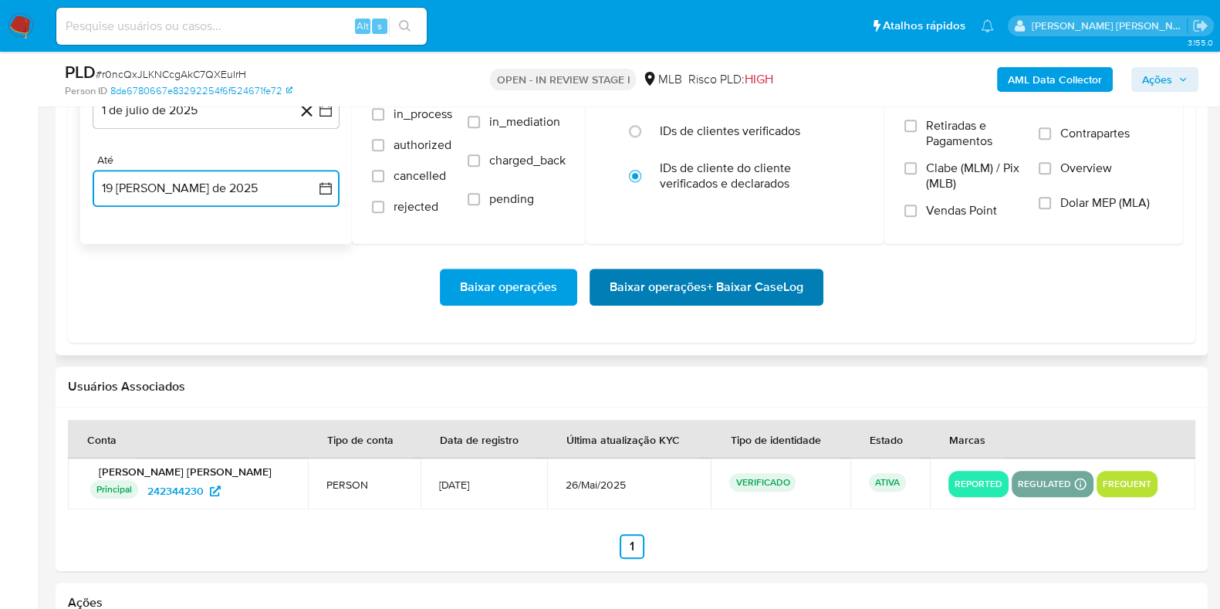
click at [634, 282] on span "Baixar operações + Baixar CaseLog" at bounding box center [707, 287] width 194 height 34
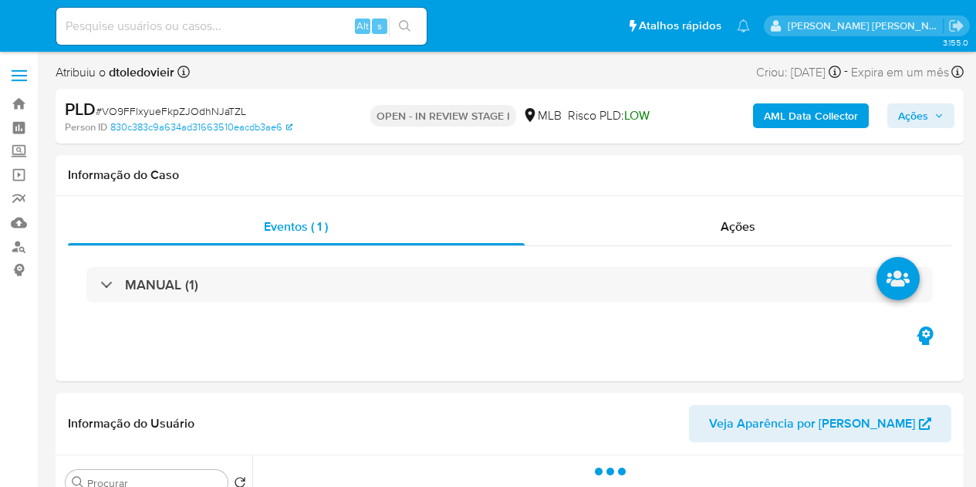
select select "10"
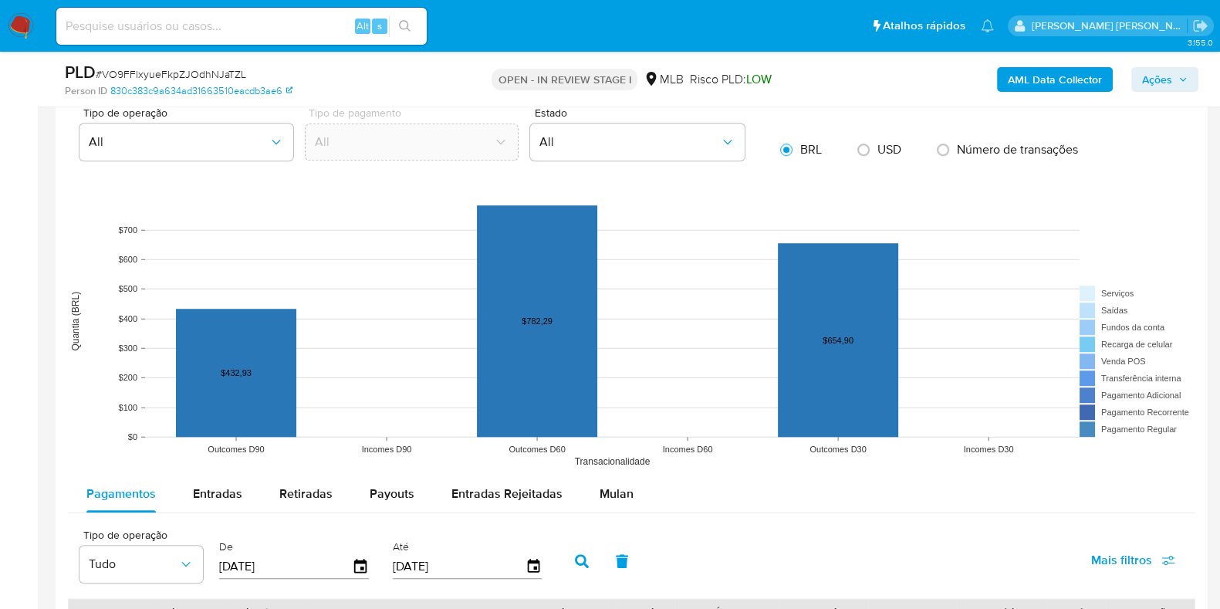
scroll to position [1737, 0]
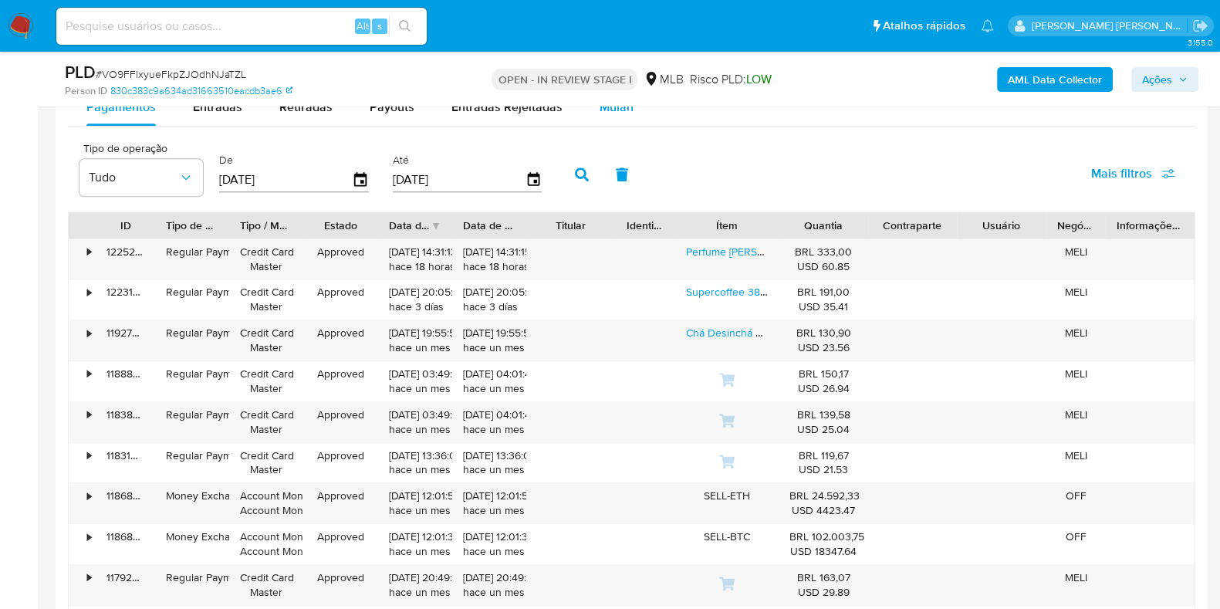
click at [606, 107] on span "Mulan" at bounding box center [617, 107] width 34 height 18
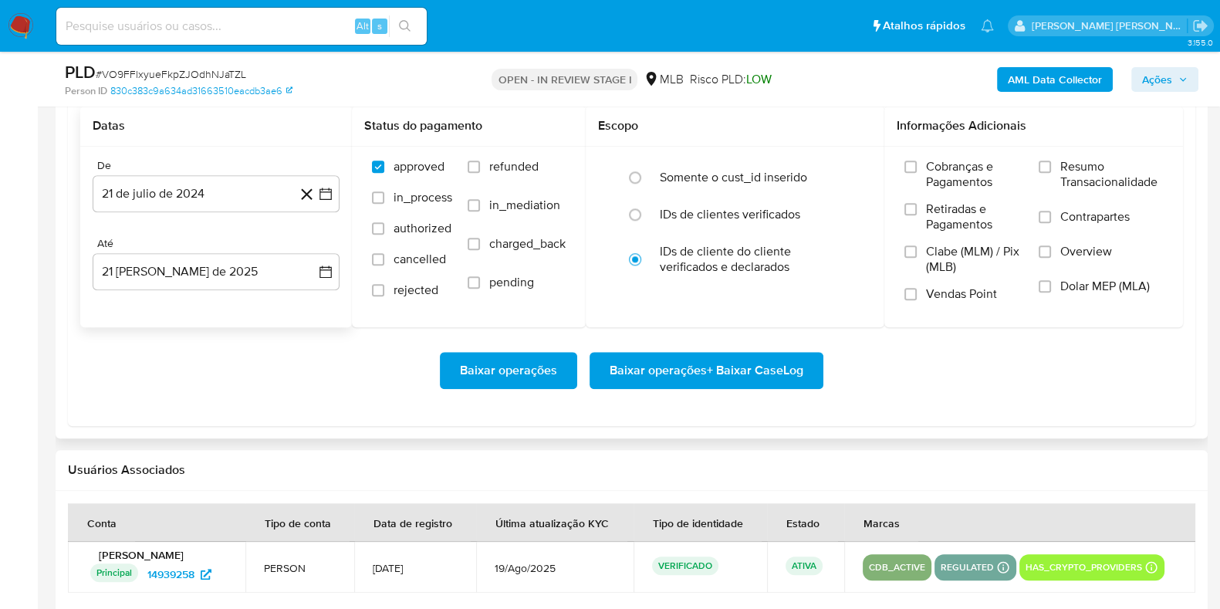
scroll to position [1833, 0]
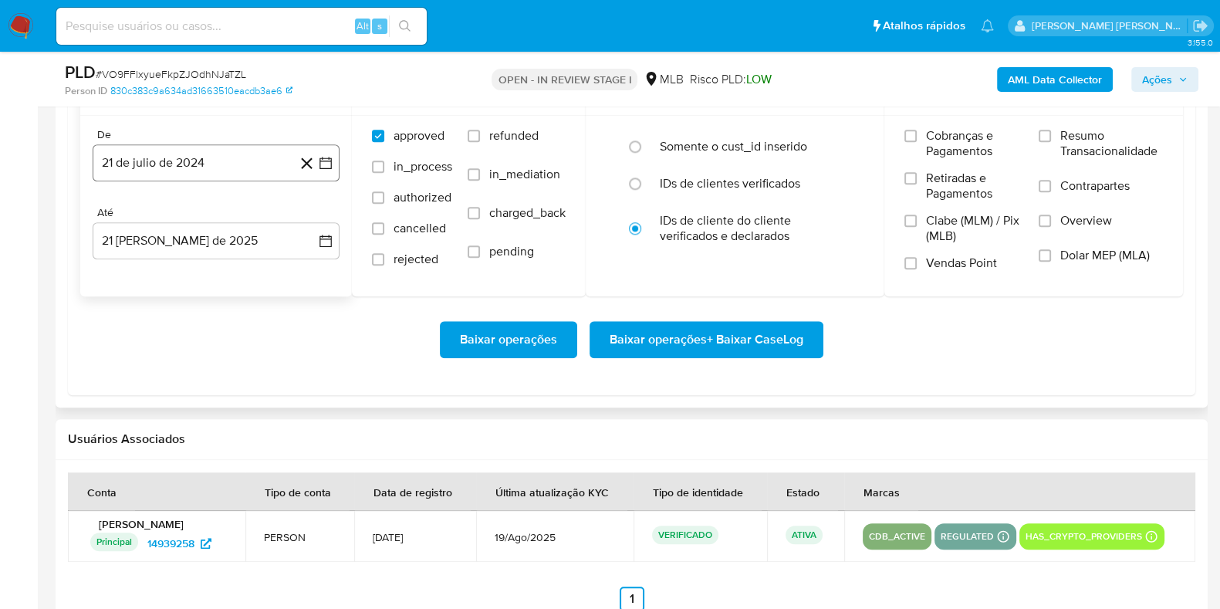
click at [170, 152] on button "21 de julio de 2024" at bounding box center [216, 162] width 247 height 37
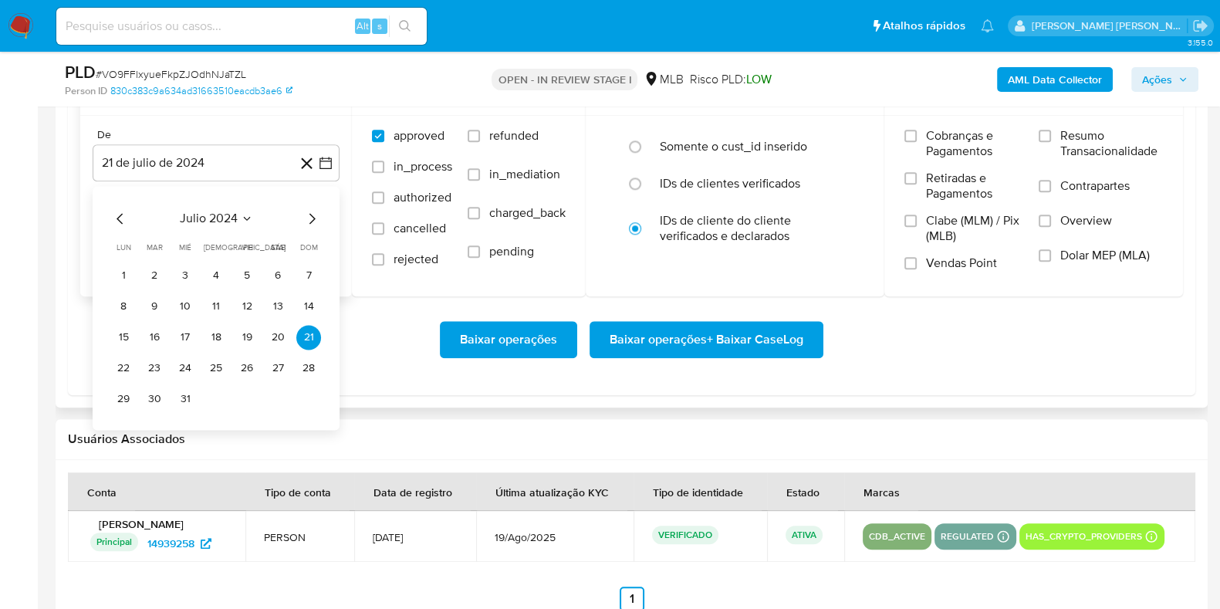
click at [309, 217] on icon "Mes siguiente" at bounding box center [312, 218] width 19 height 19
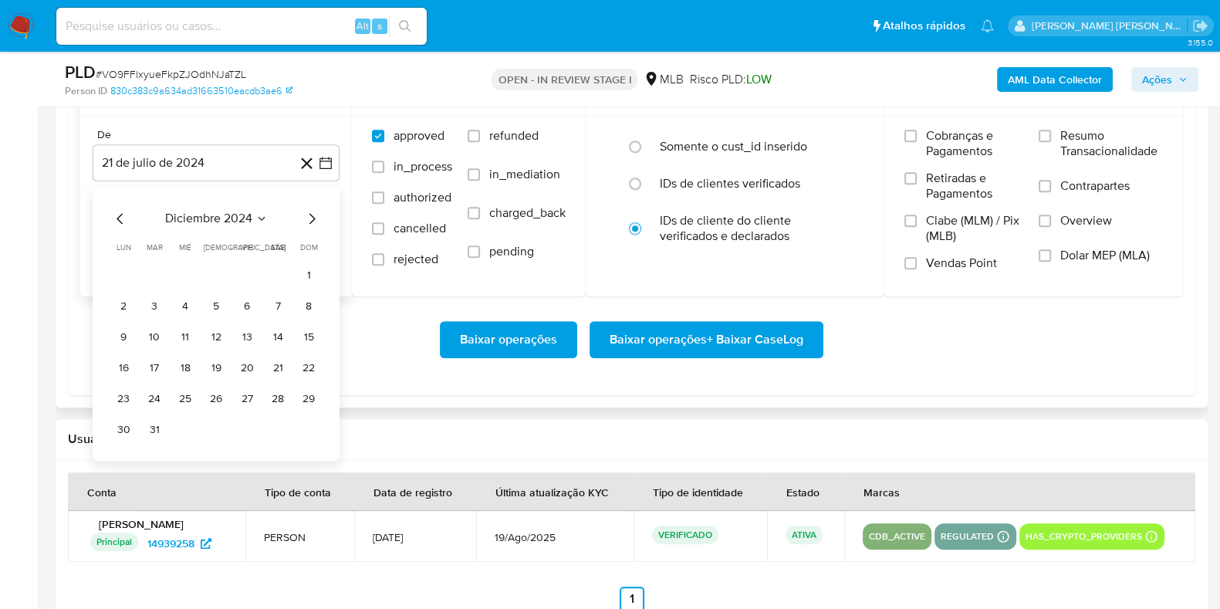
click at [309, 217] on icon "Mes siguiente" at bounding box center [312, 218] width 19 height 19
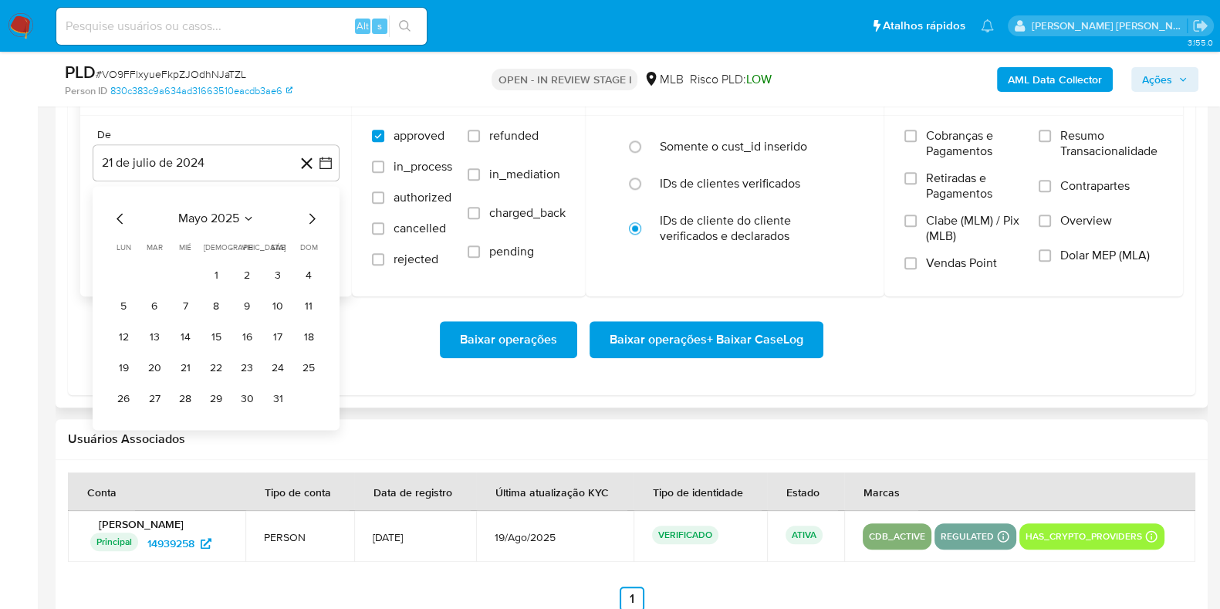
click at [309, 217] on icon "Mes siguiente" at bounding box center [312, 218] width 19 height 19
click at [150, 272] on button "1" at bounding box center [154, 275] width 25 height 25
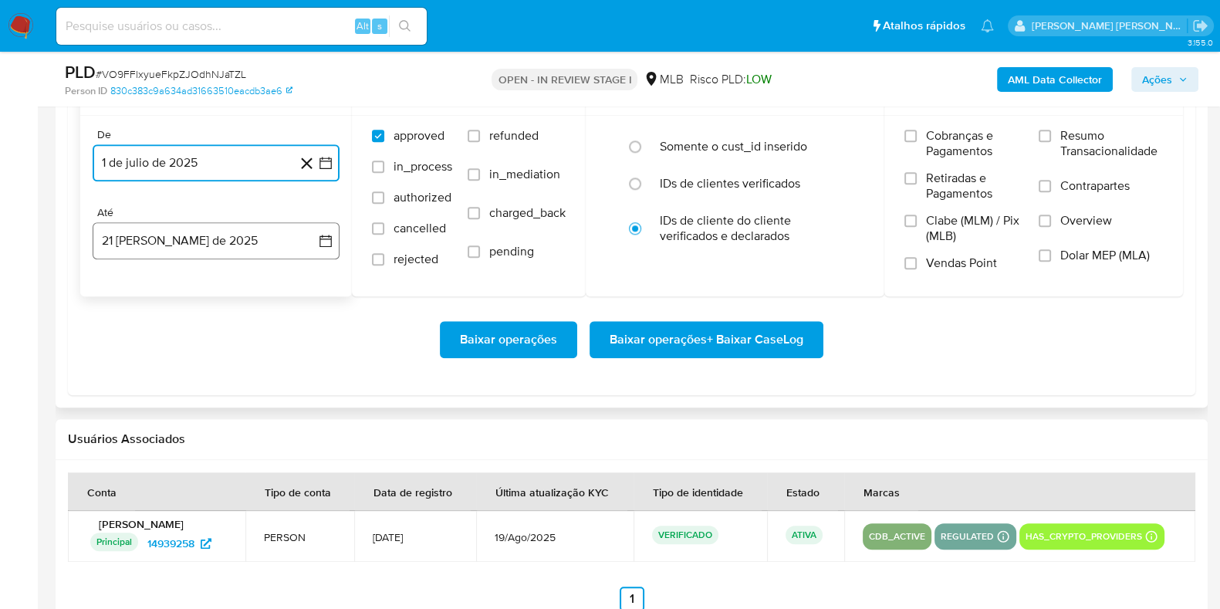
click at [184, 240] on button "21 [PERSON_NAME] de 2025" at bounding box center [216, 240] width 247 height 37
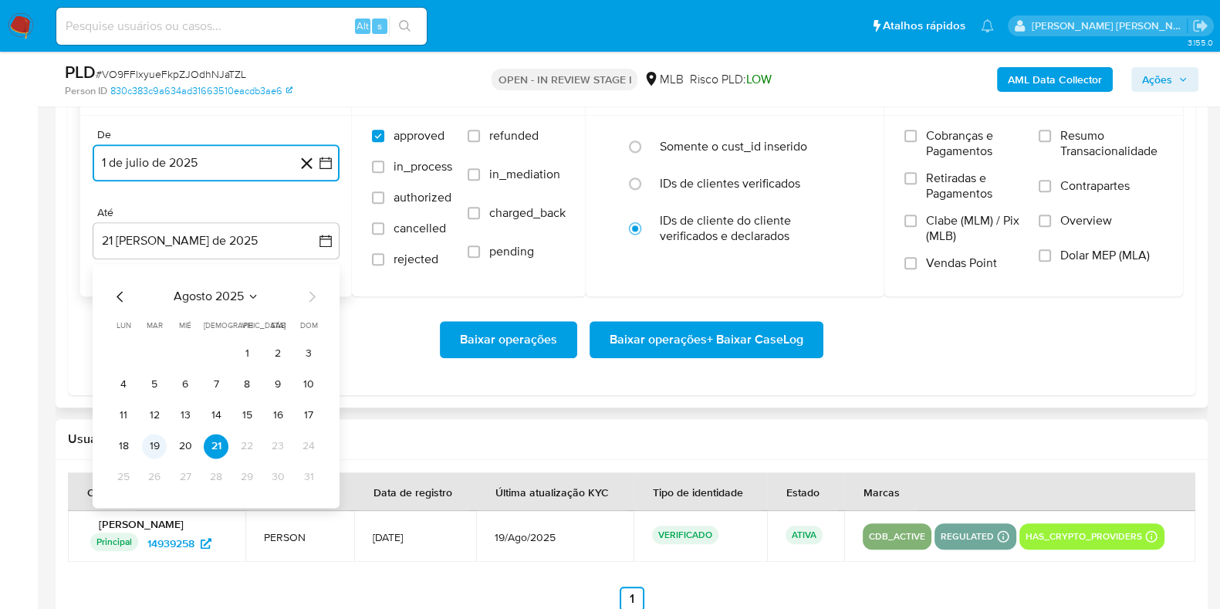
click at [158, 445] on button "19" at bounding box center [154, 446] width 25 height 25
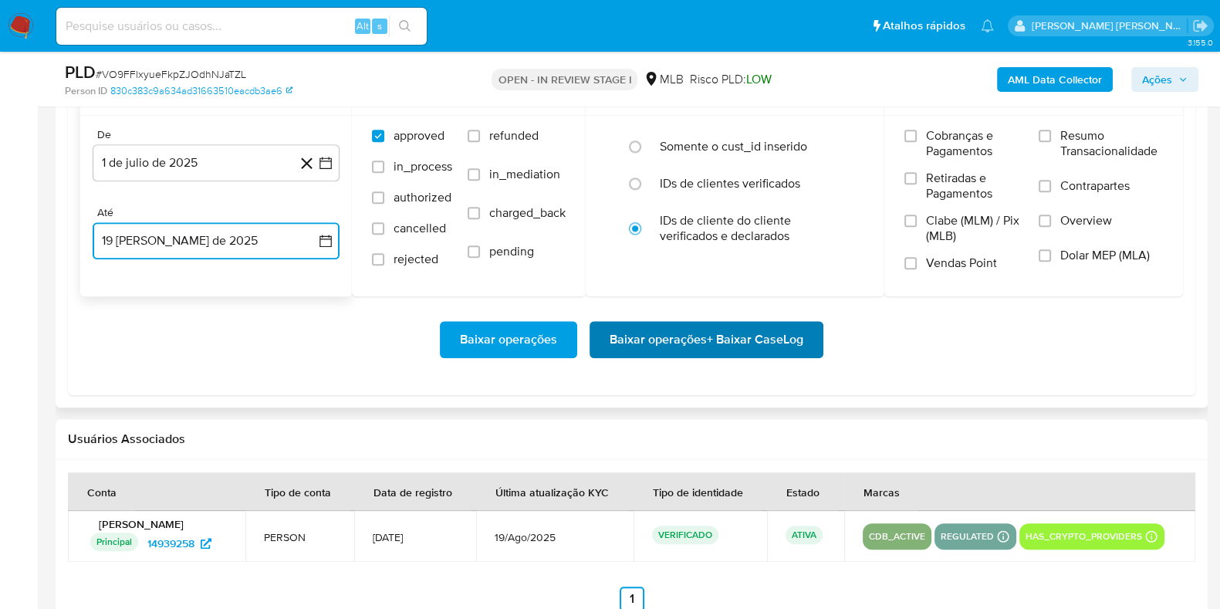
click at [656, 340] on span "Baixar operações + Baixar CaseLog" at bounding box center [707, 340] width 194 height 34
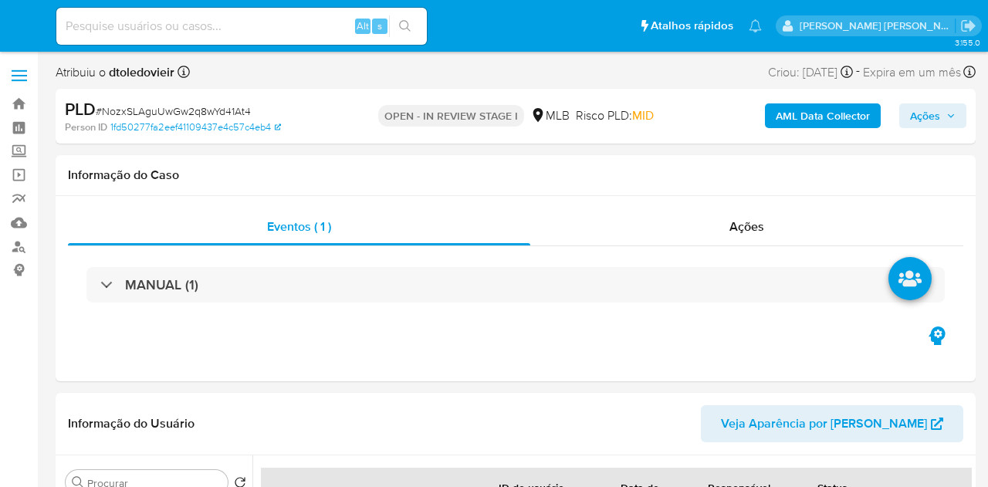
select select "10"
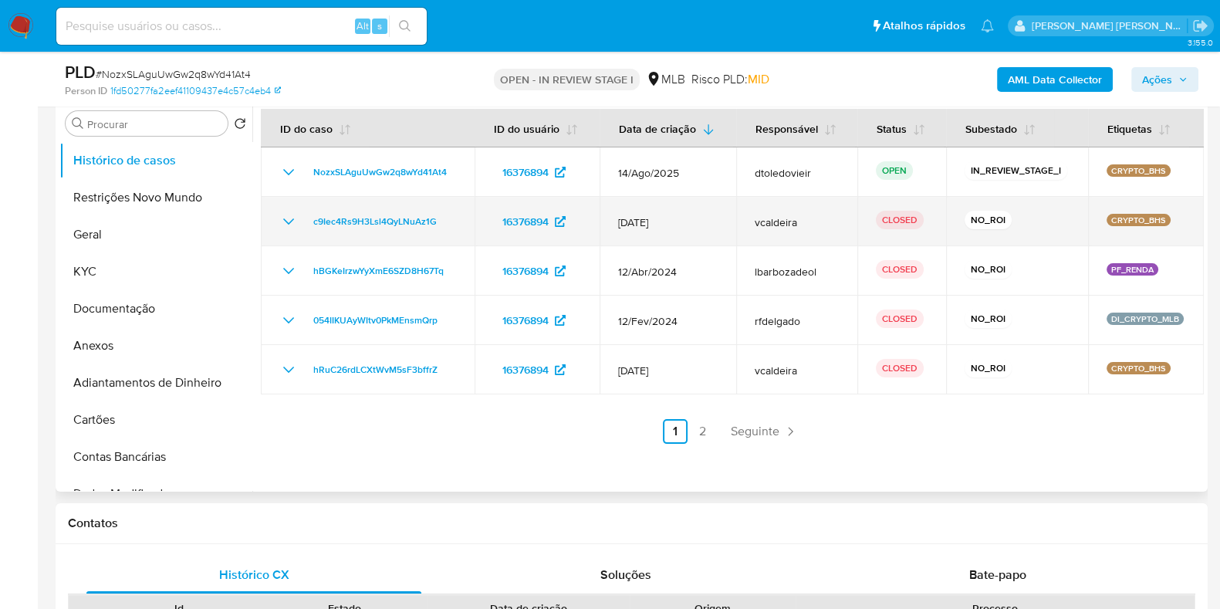
scroll to position [192, 0]
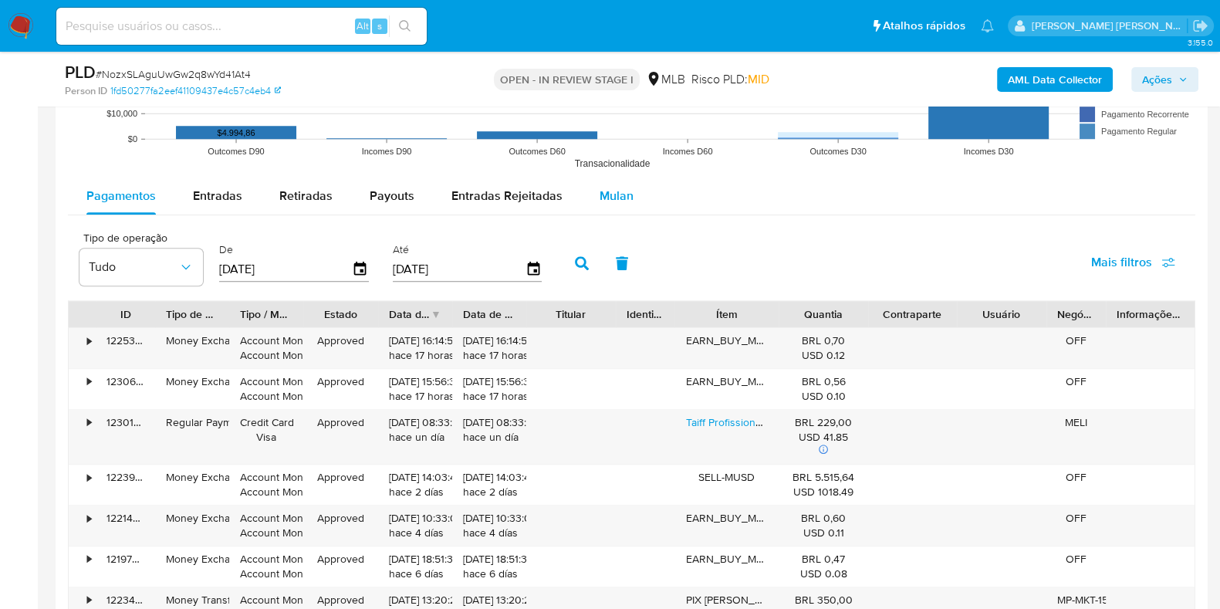
click at [614, 201] on span "Mulan" at bounding box center [617, 196] width 34 height 18
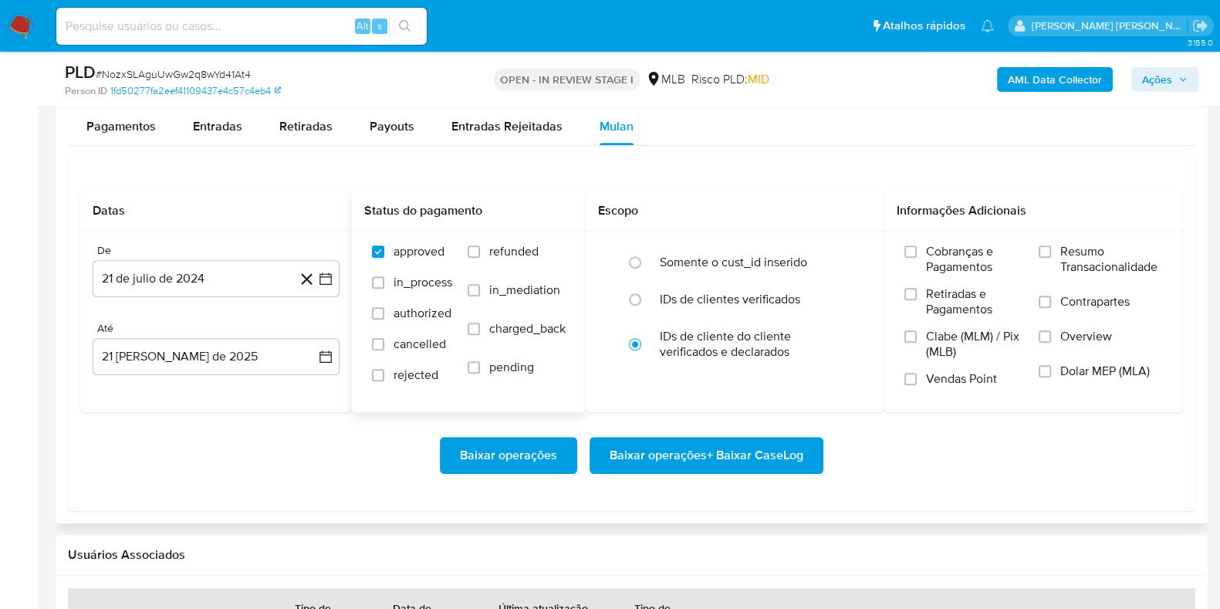
scroll to position [1737, 0]
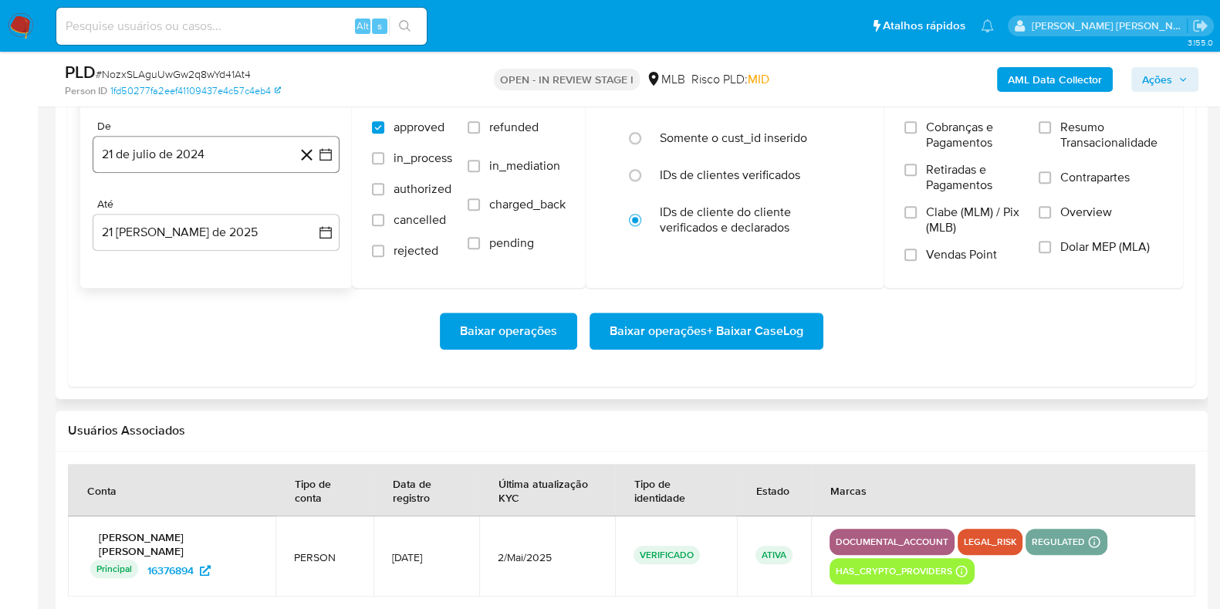
click at [170, 151] on button "21 de julio de 2024" at bounding box center [216, 154] width 247 height 37
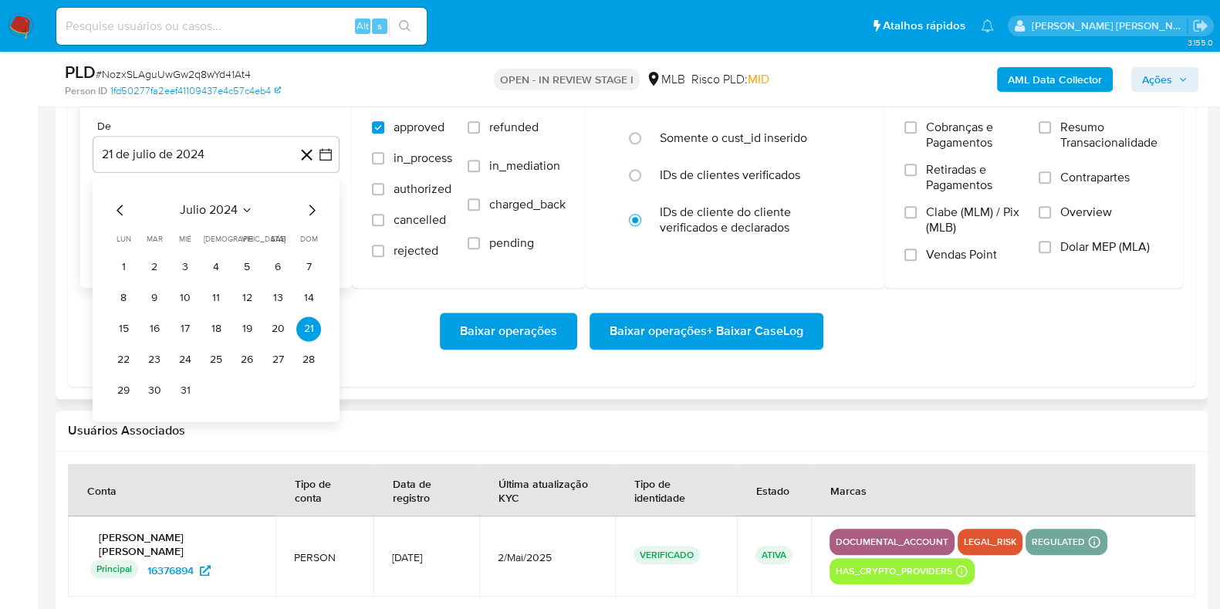
click at [310, 207] on icon "Mes siguiente" at bounding box center [312, 210] width 19 height 19
click at [308, 207] on icon "Mes siguiente" at bounding box center [312, 210] width 19 height 19
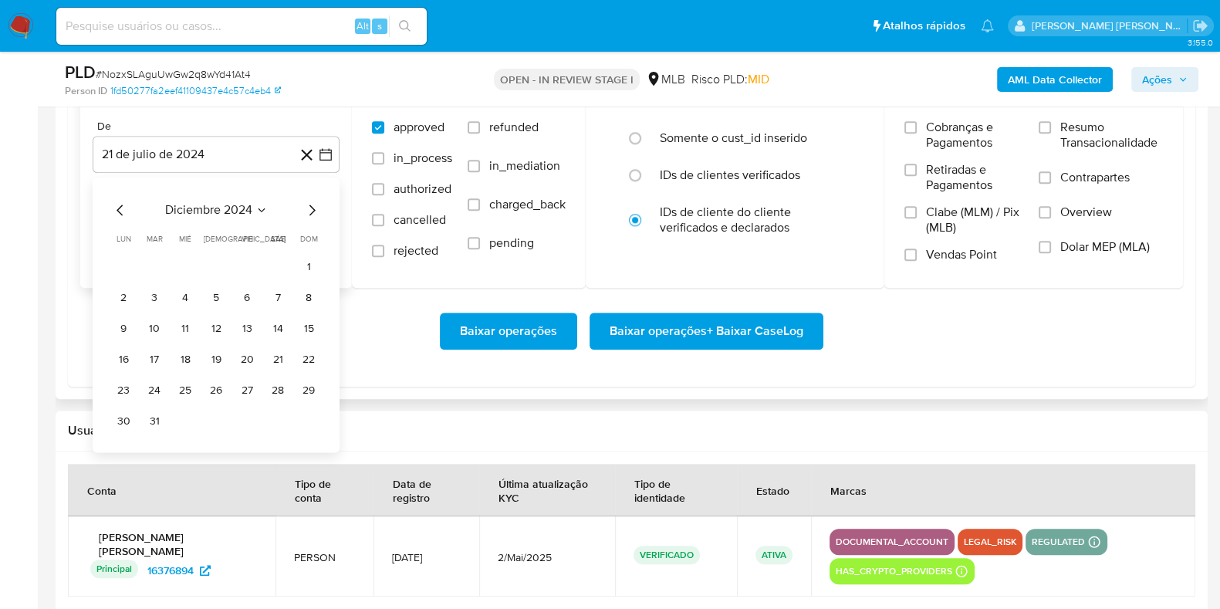
click at [308, 207] on icon "Mes siguiente" at bounding box center [312, 210] width 19 height 19
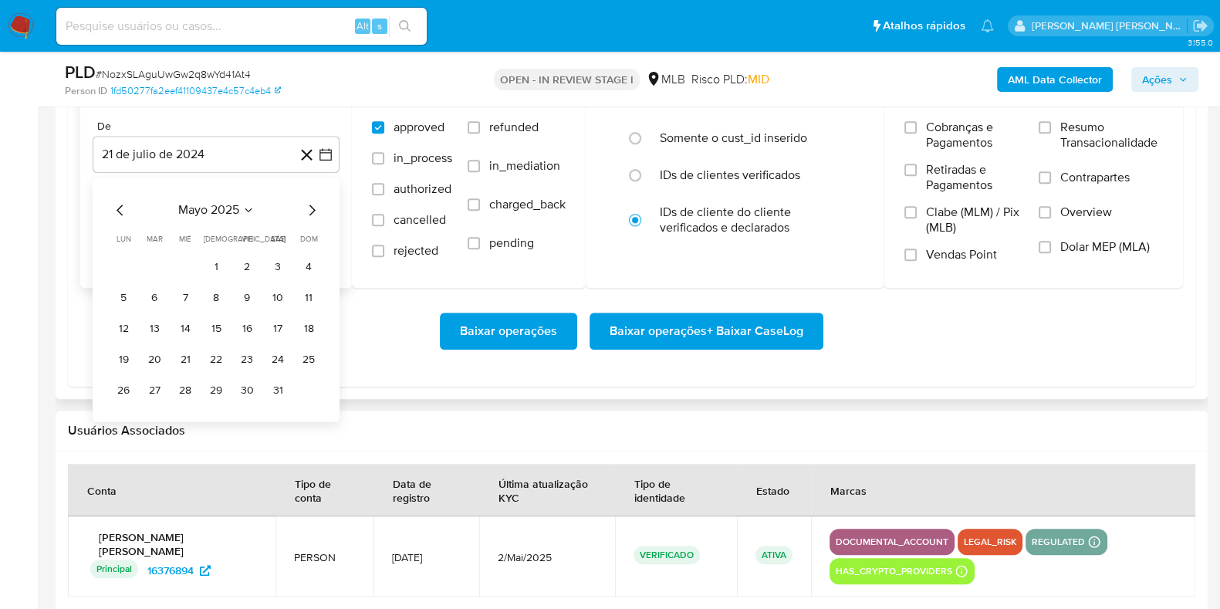
click at [308, 207] on icon "Mes siguiente" at bounding box center [312, 210] width 19 height 19
click at [116, 208] on icon "Mes anterior" at bounding box center [120, 210] width 19 height 19
click at [152, 265] on button "1" at bounding box center [154, 267] width 25 height 25
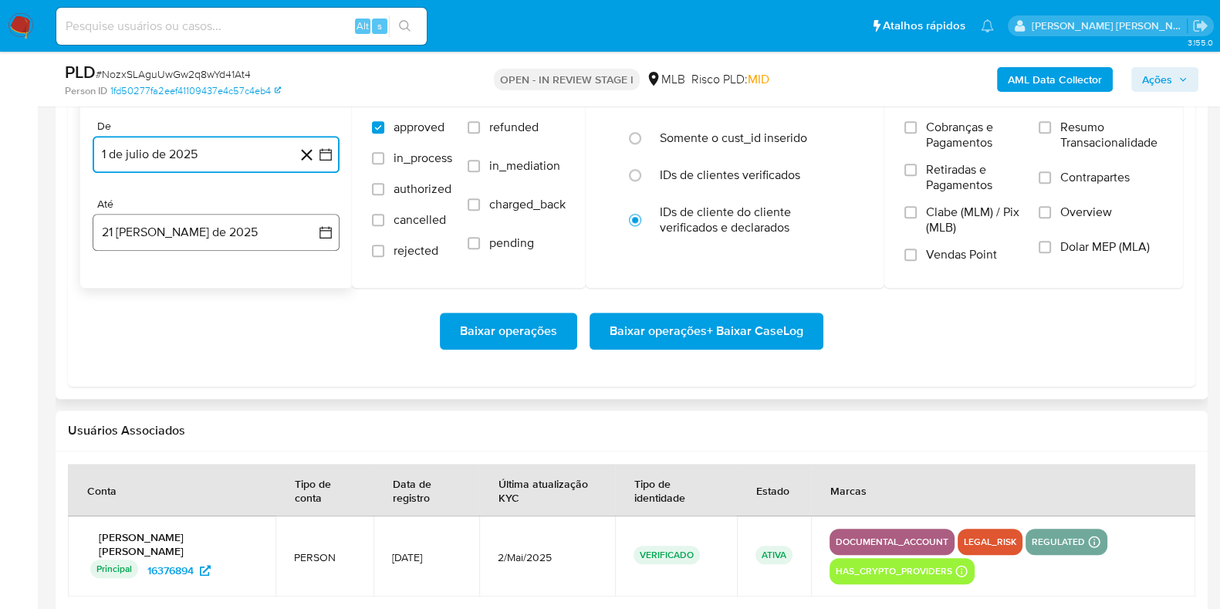
click at [157, 237] on button "21 [PERSON_NAME] de 2025" at bounding box center [216, 232] width 247 height 37
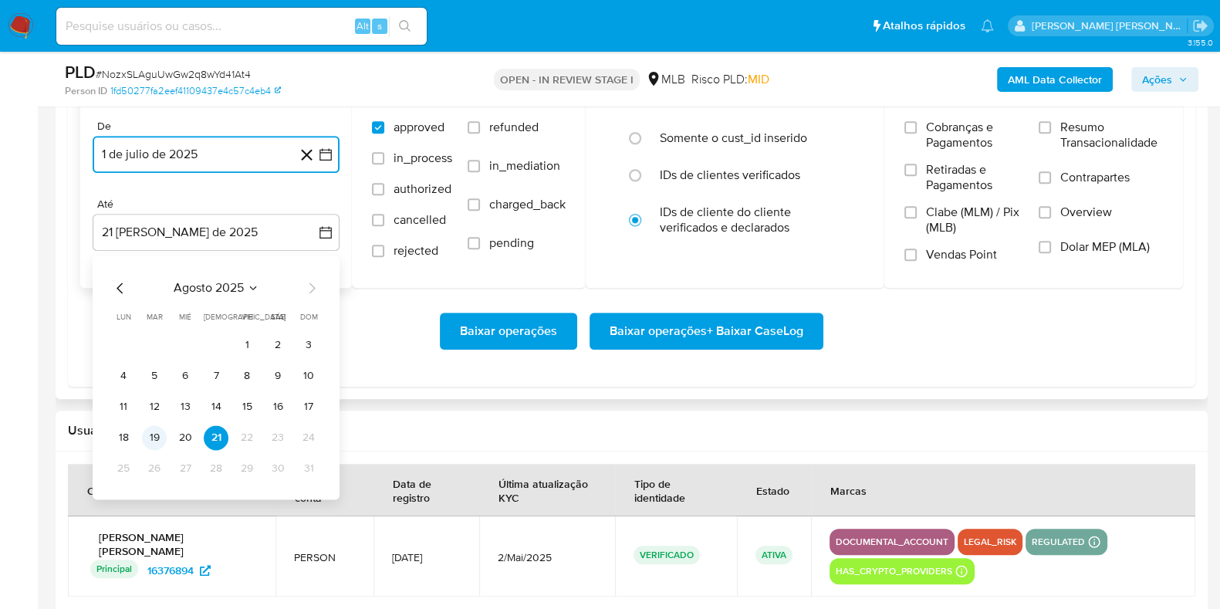
click at [151, 437] on button "19" at bounding box center [154, 437] width 25 height 25
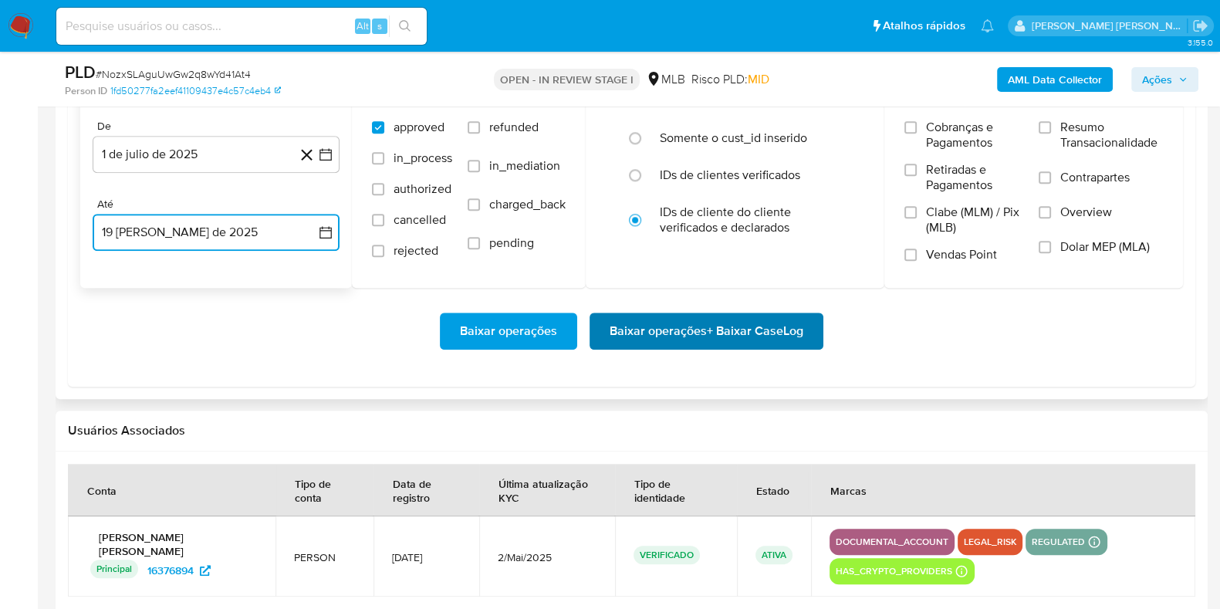
click at [714, 328] on span "Baixar operações + Baixar CaseLog" at bounding box center [707, 331] width 194 height 34
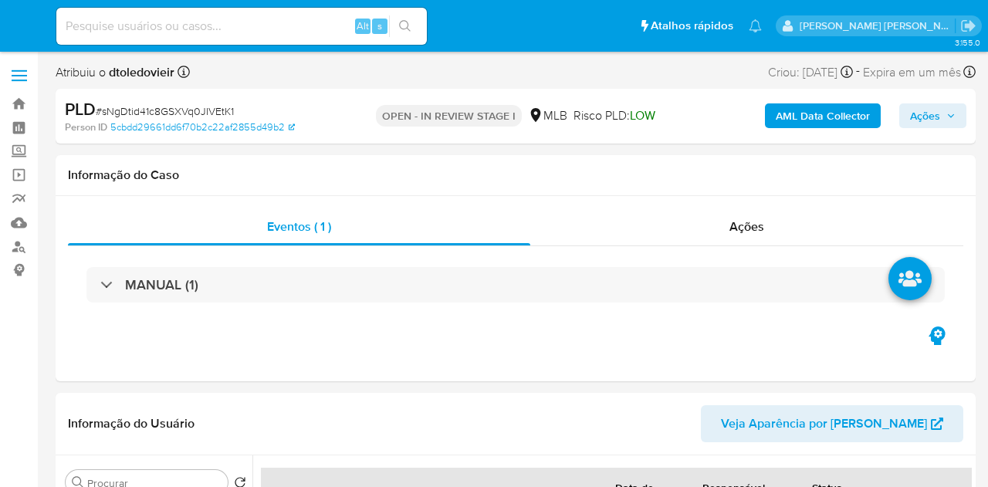
select select "10"
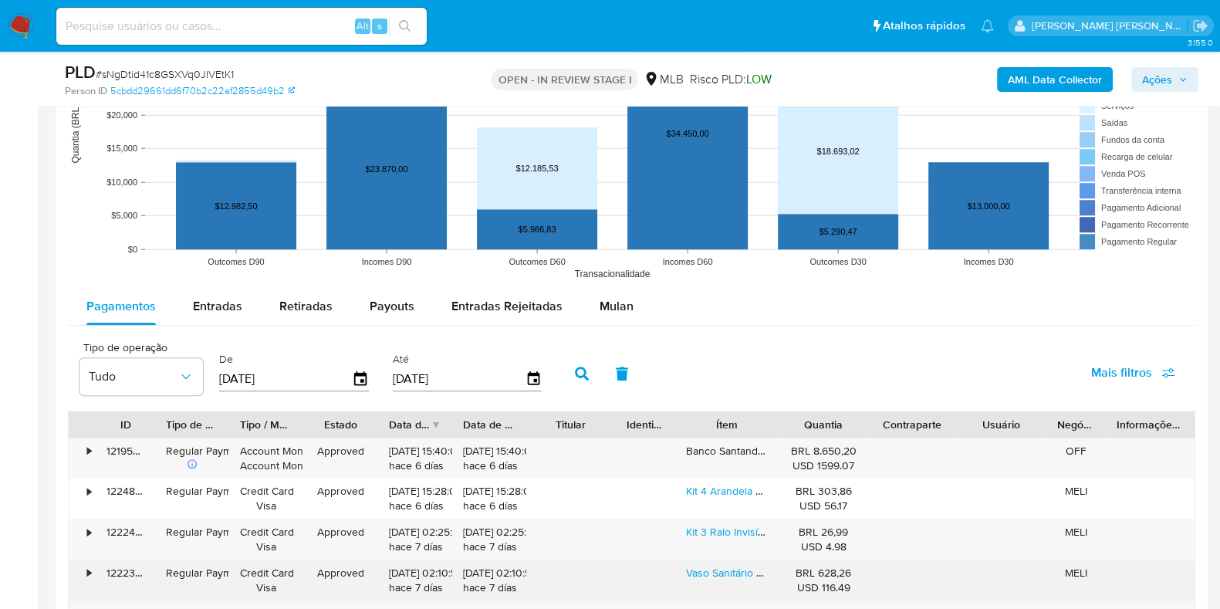
scroll to position [1737, 0]
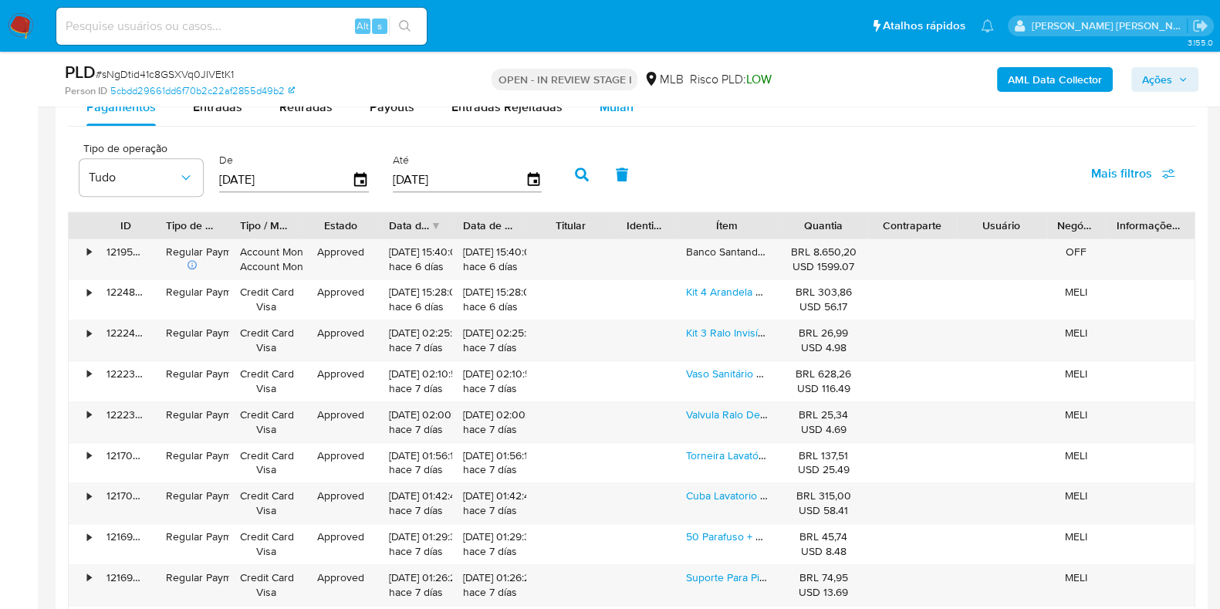
click at [618, 126] on div "Pagamentos Entradas Retiradas Payouts Entradas Rejeitadas Mulan Tipo de operaçã…" at bounding box center [632, 389] width 1128 height 600
click at [618, 117] on div "Mulan" at bounding box center [617, 107] width 34 height 37
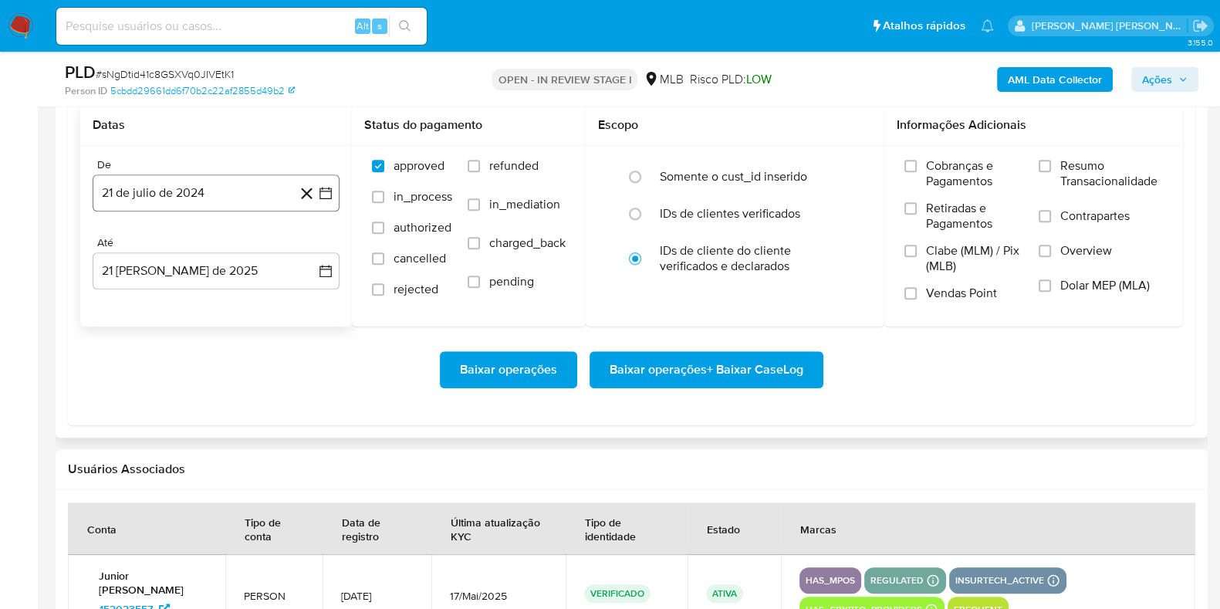
scroll to position [1833, 0]
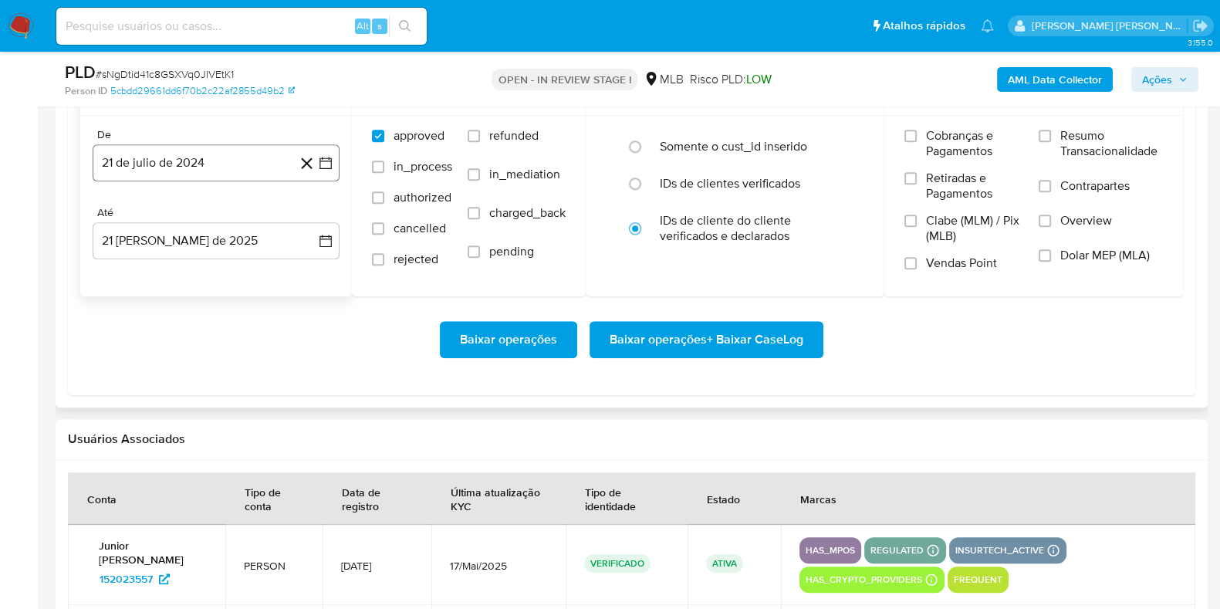
click at [212, 152] on button "21 de julio de 2024" at bounding box center [216, 162] width 247 height 37
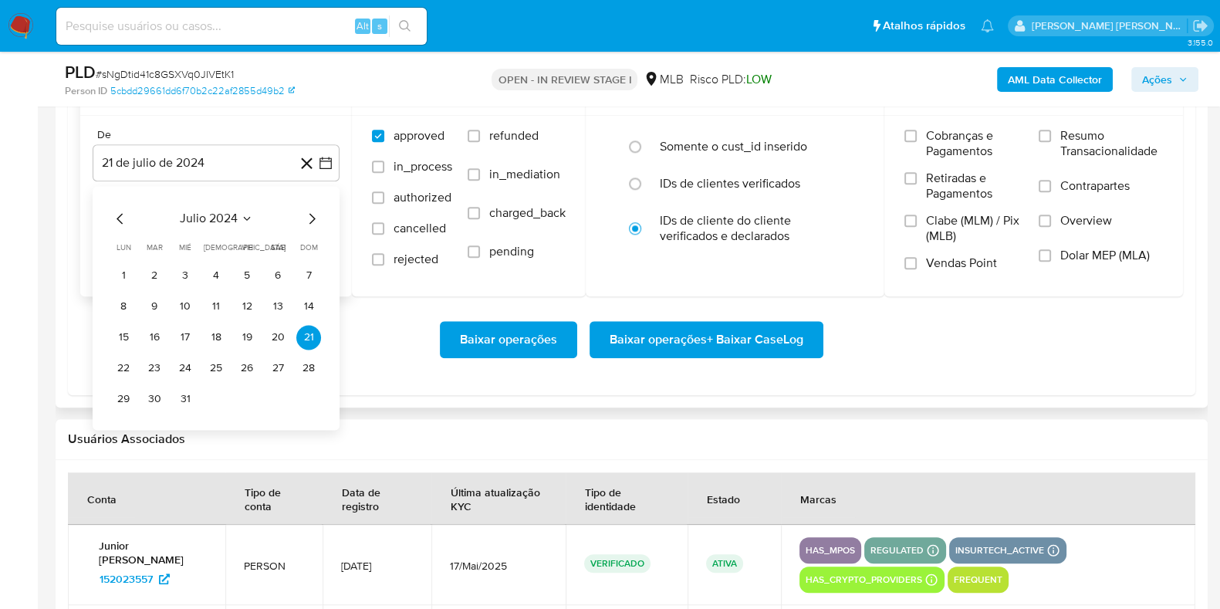
click at [312, 222] on icon "Mes siguiente" at bounding box center [312, 218] width 19 height 19
click at [311, 221] on icon "Mes siguiente" at bounding box center [313, 218] width 6 height 11
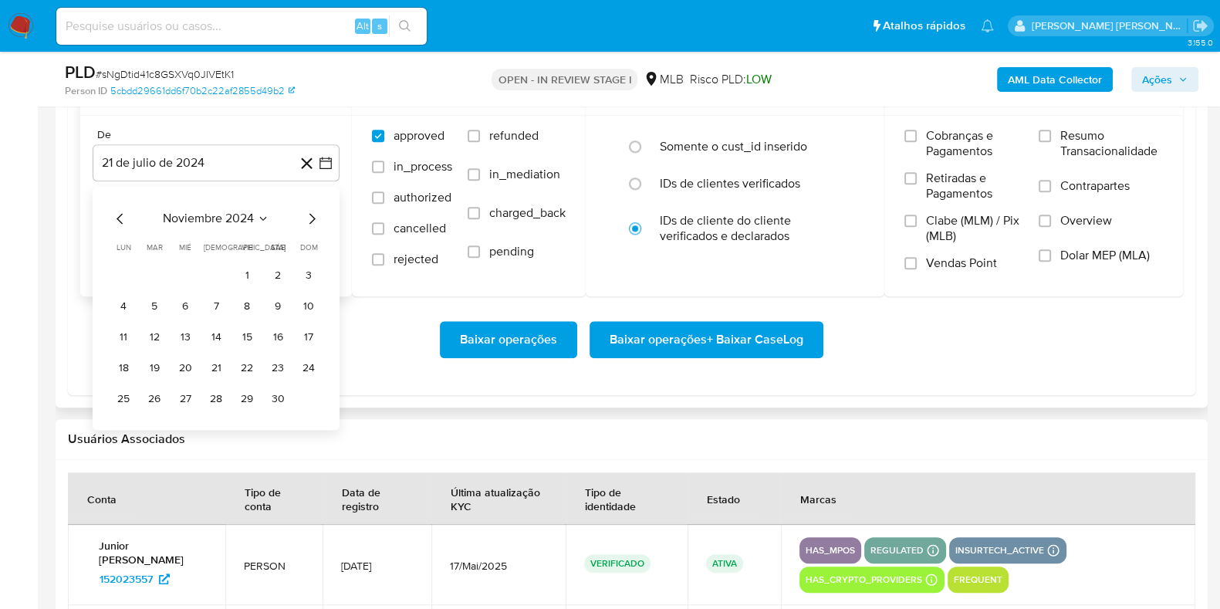
click at [311, 221] on icon "Mes siguiente" at bounding box center [313, 218] width 6 height 11
click at [311, 220] on icon "Mes siguiente" at bounding box center [313, 218] width 6 height 11
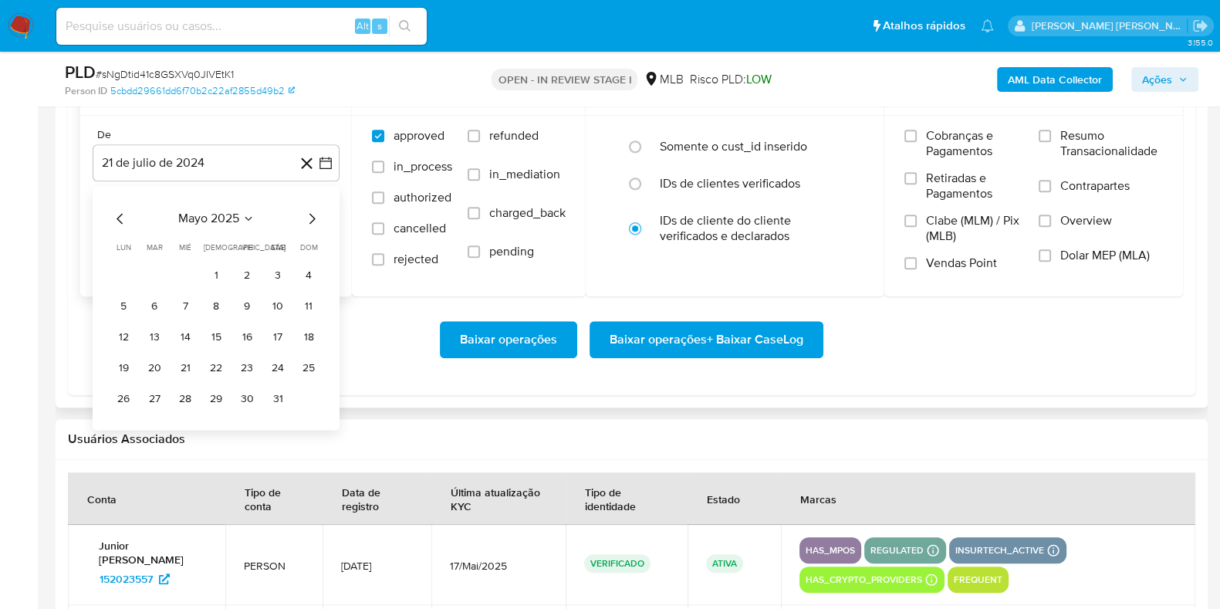
click at [311, 220] on icon "Mes siguiente" at bounding box center [313, 218] width 6 height 11
click at [313, 216] on icon "Mes siguiente" at bounding box center [312, 218] width 19 height 19
drag, startPoint x: 147, startPoint y: 279, endPoint x: 158, endPoint y: 256, distance: 25.6
click at [149, 279] on button "1" at bounding box center [154, 275] width 25 height 25
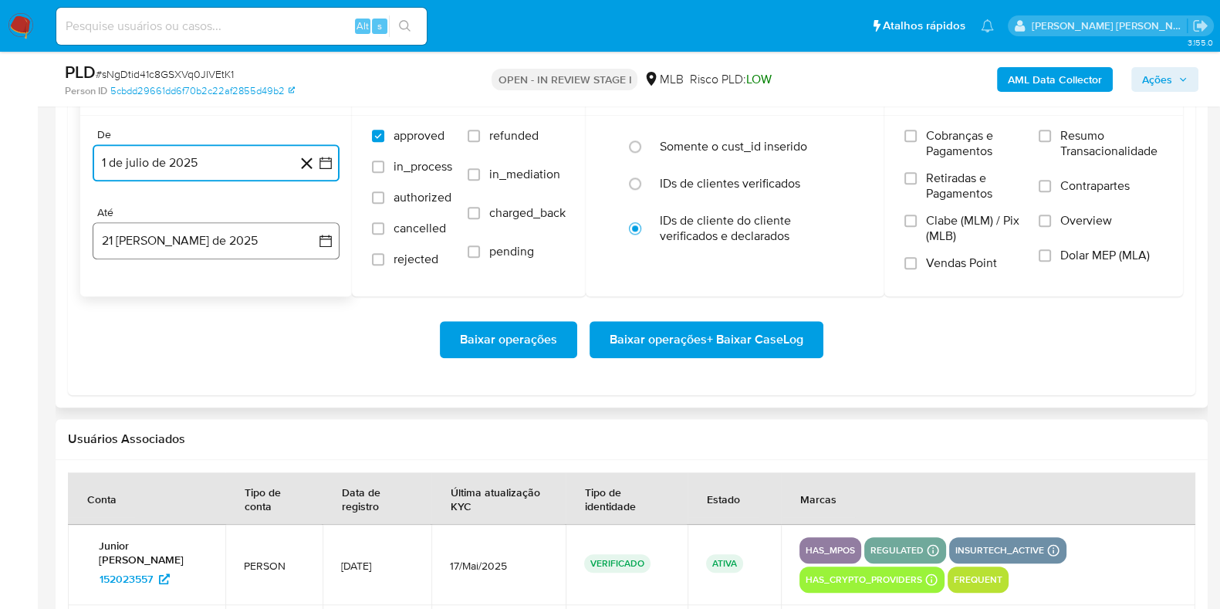
click at [164, 249] on button "21 [PERSON_NAME] de 2025" at bounding box center [216, 240] width 247 height 37
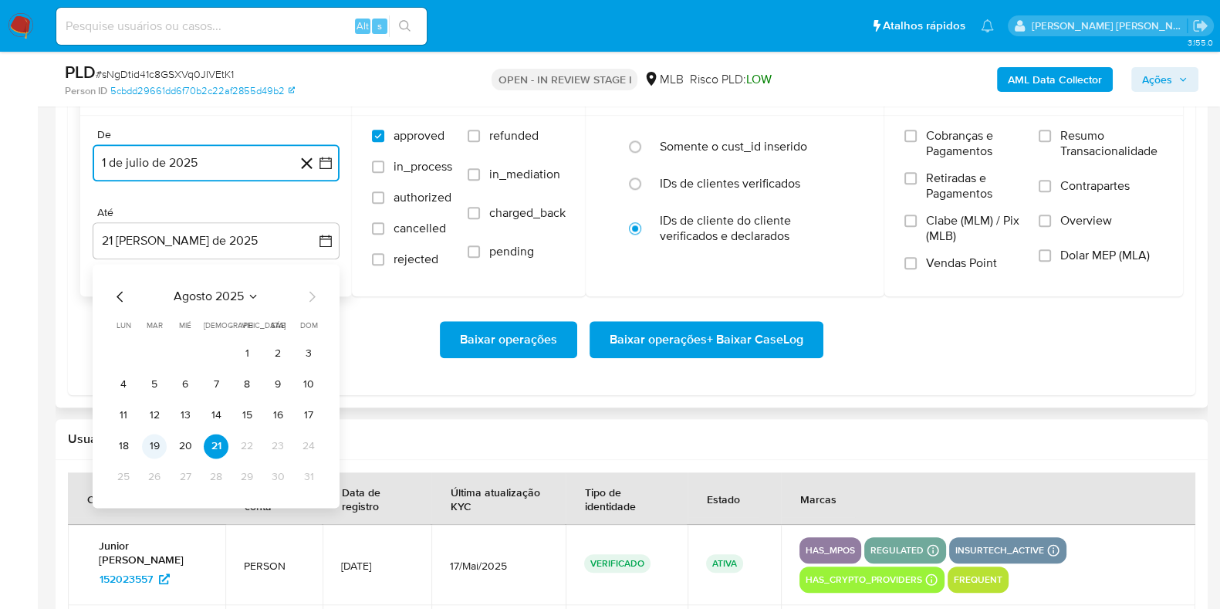
click at [151, 448] on button "19" at bounding box center [154, 446] width 25 height 25
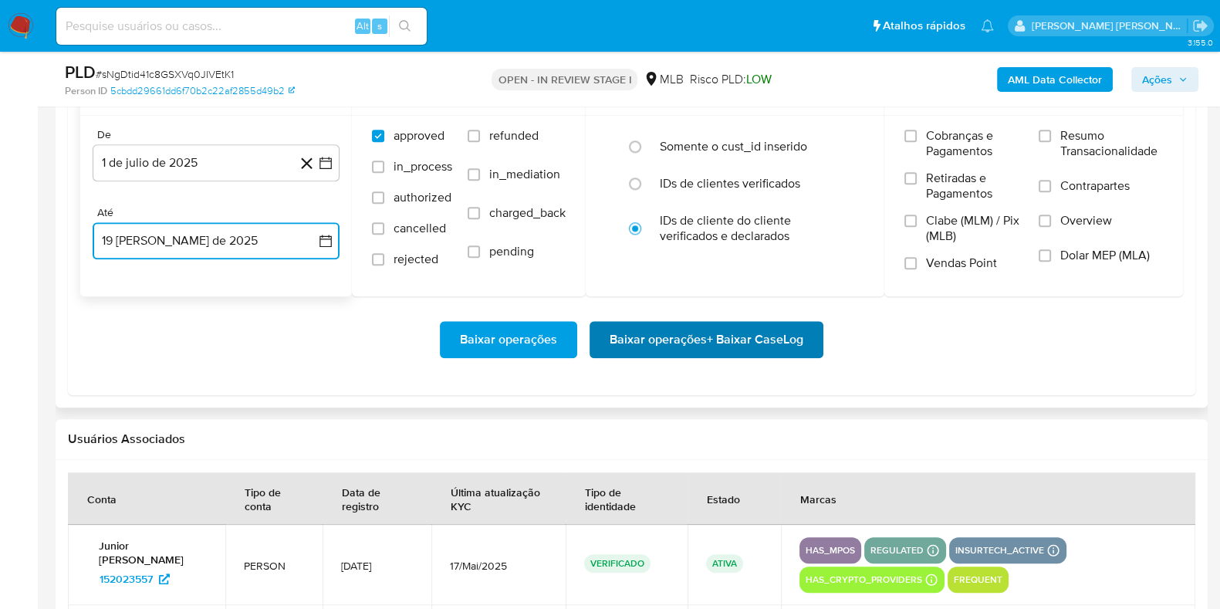
click at [662, 337] on span "Baixar operações + Baixar CaseLog" at bounding box center [707, 340] width 194 height 34
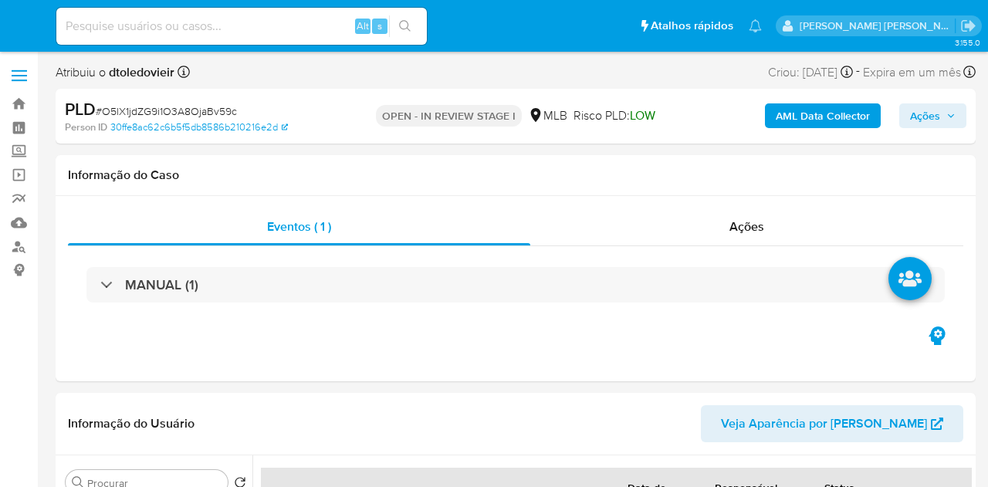
select select "10"
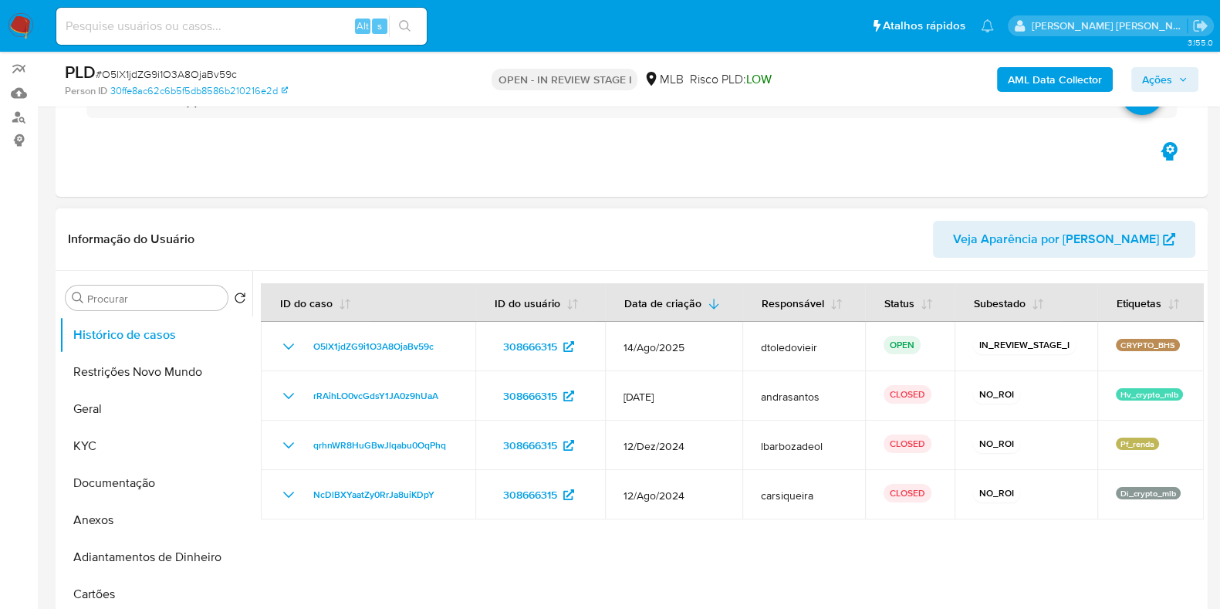
scroll to position [289, 0]
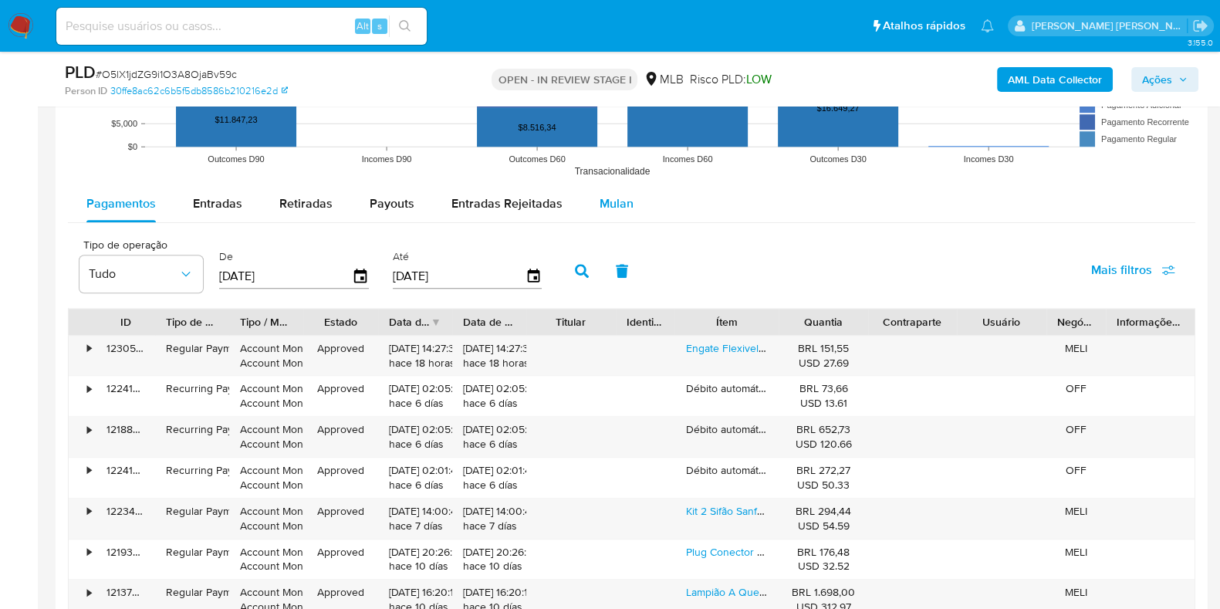
click at [600, 216] on div "Mulan" at bounding box center [617, 203] width 34 height 37
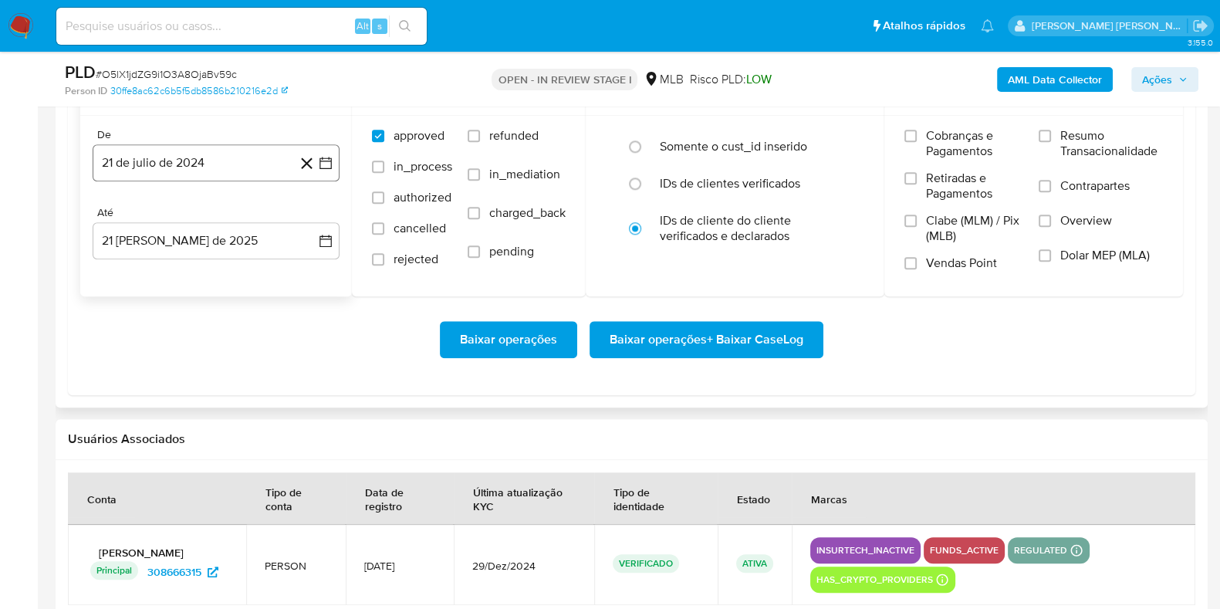
click at [208, 152] on button "21 de julio de 2024" at bounding box center [216, 162] width 247 height 37
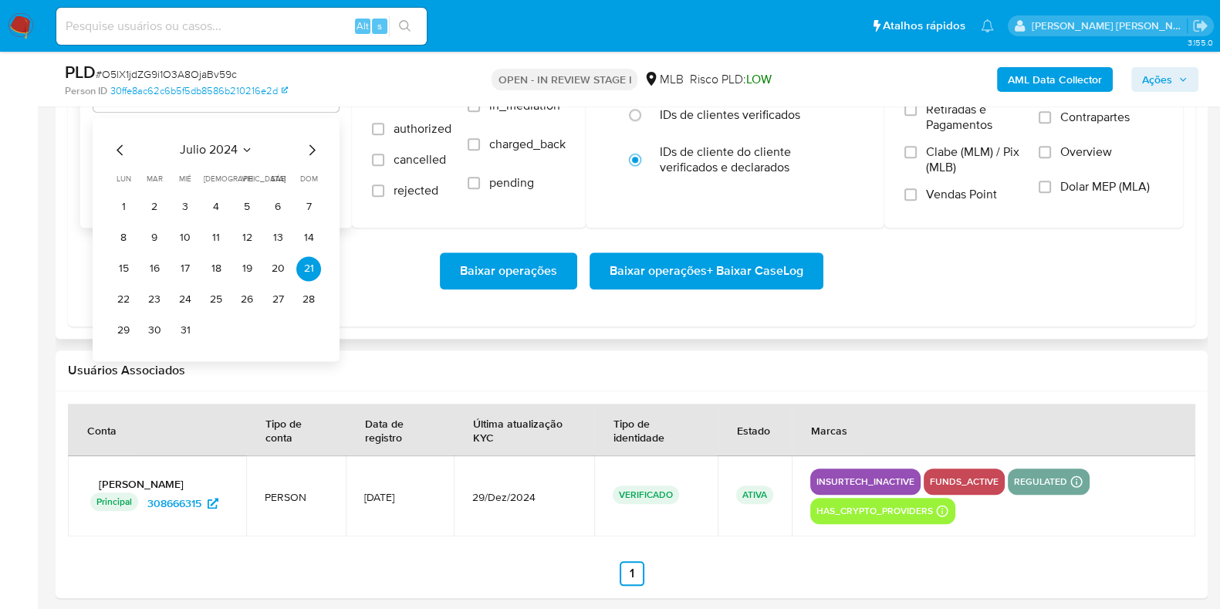
scroll to position [1930, 0]
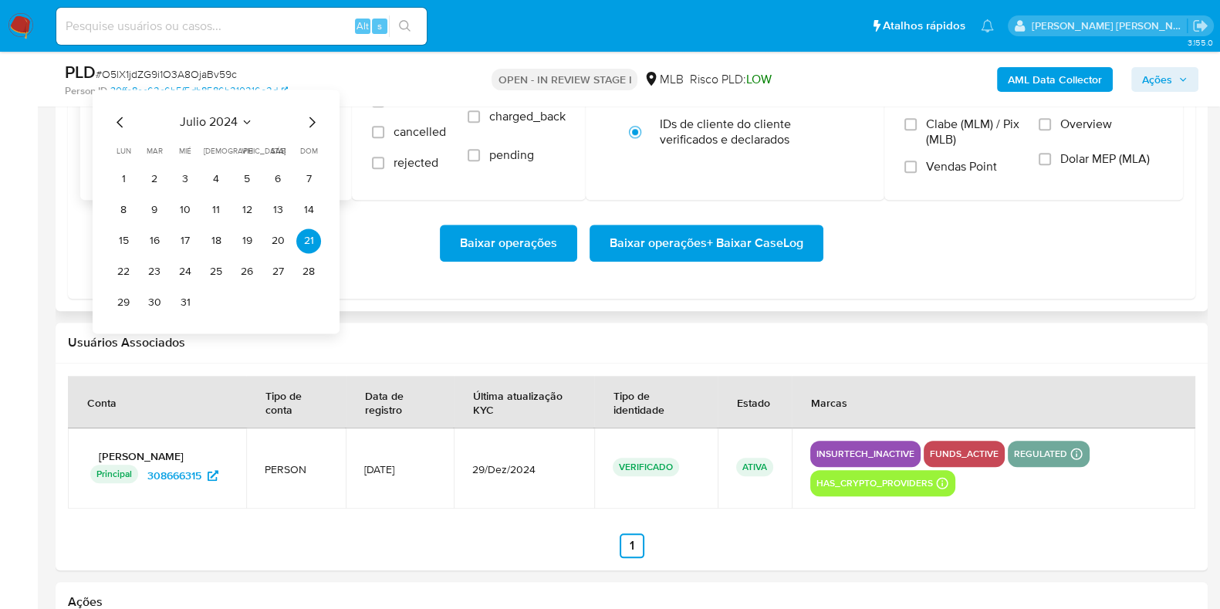
click at [304, 125] on icon "Mes siguiente" at bounding box center [312, 122] width 19 height 19
click at [306, 125] on icon "Mes siguiente" at bounding box center [312, 122] width 19 height 19
click at [309, 122] on icon "Mes siguiente" at bounding box center [312, 122] width 19 height 19
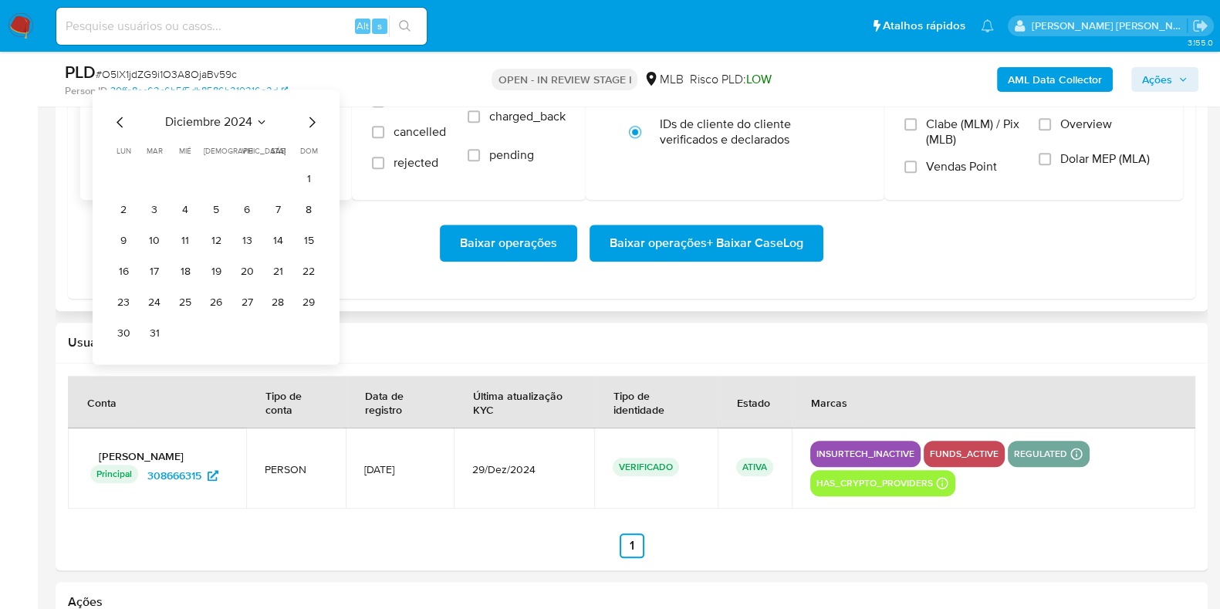
click at [309, 122] on icon "Mes siguiente" at bounding box center [312, 122] width 19 height 19
click at [311, 117] on icon "Mes siguiente" at bounding box center [312, 122] width 19 height 19
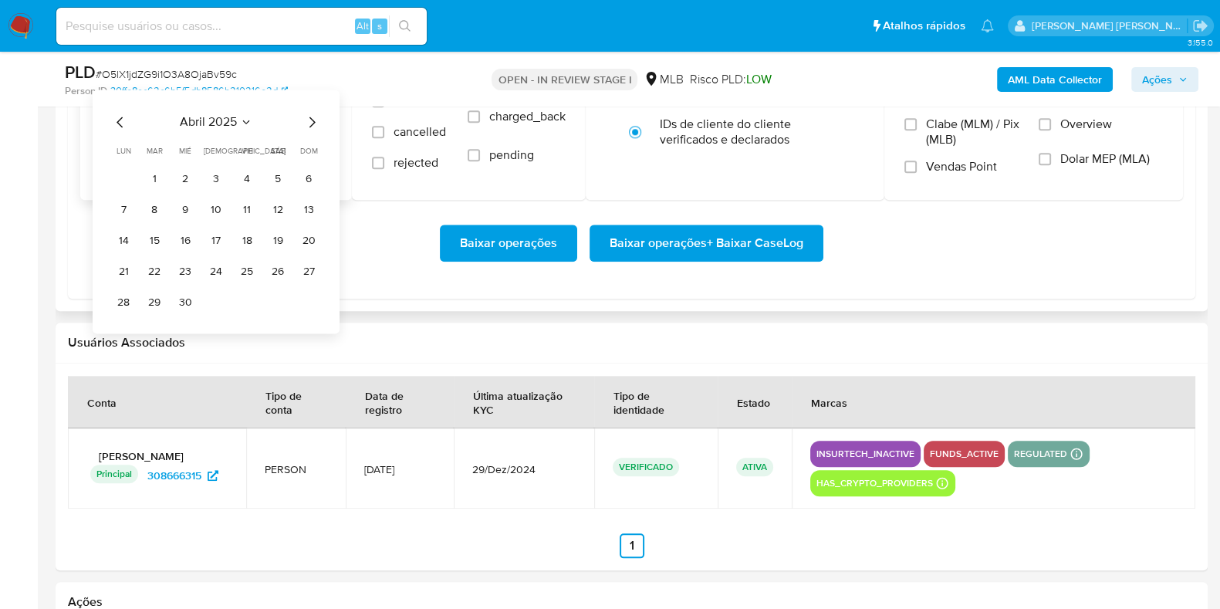
click at [311, 117] on icon "Mes siguiente" at bounding box center [312, 122] width 19 height 19
click at [116, 115] on icon "Mes anterior" at bounding box center [120, 122] width 19 height 19
click at [147, 170] on button "1" at bounding box center [154, 179] width 25 height 25
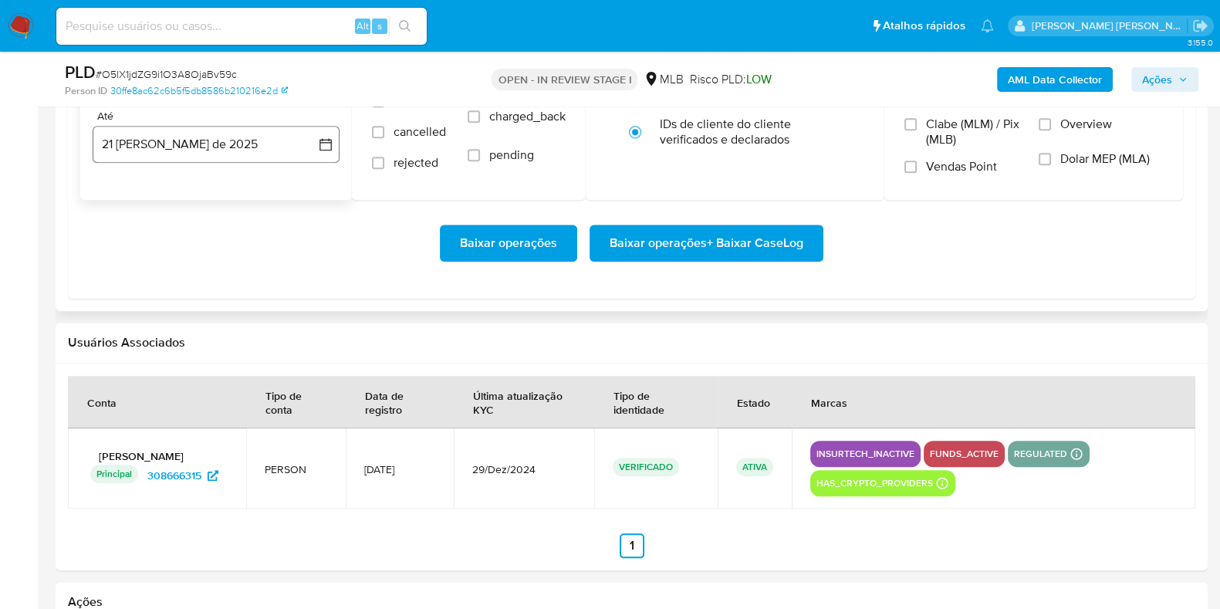
click at [172, 149] on button "21 de agosto de 2025" at bounding box center [216, 144] width 247 height 37
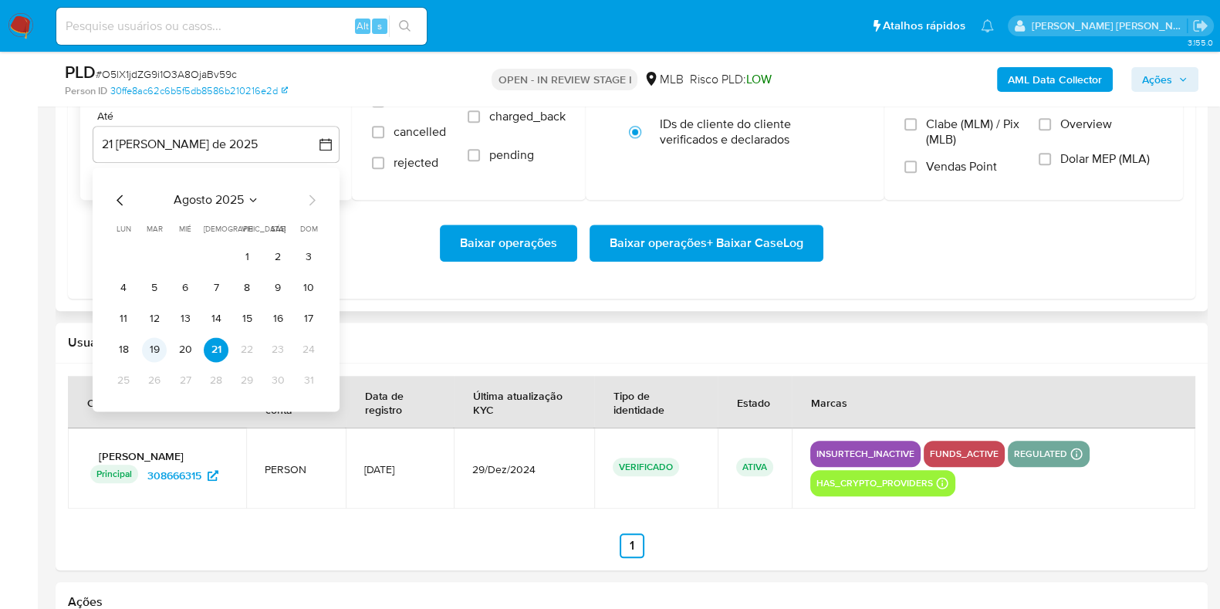
click at [161, 350] on button "19" at bounding box center [154, 349] width 25 height 25
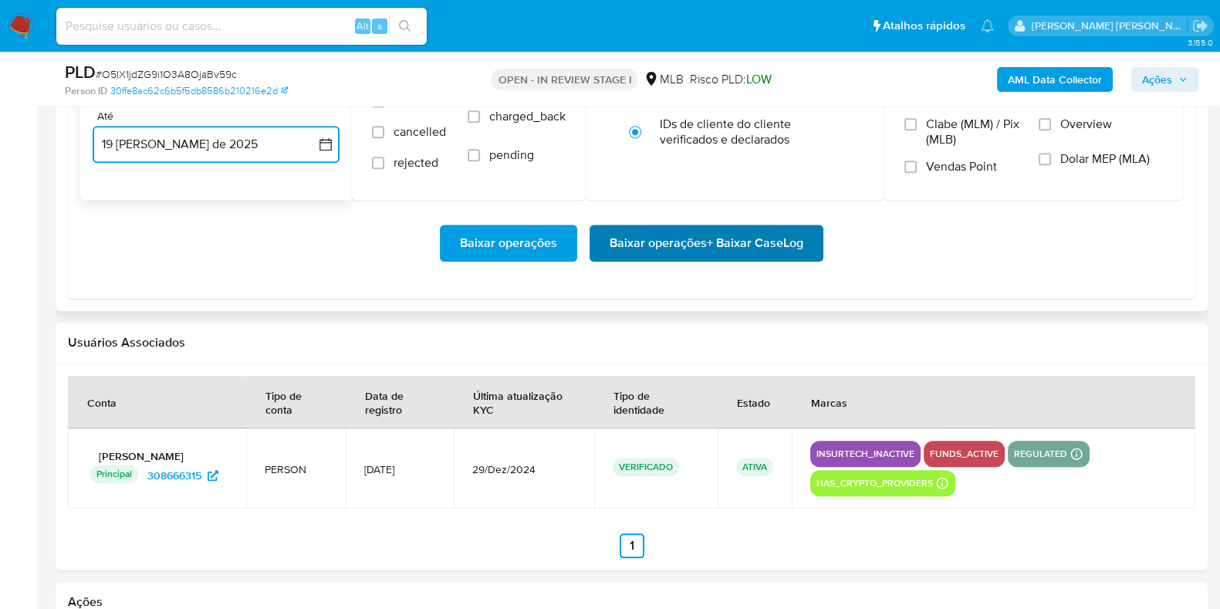
click at [714, 235] on span "Baixar operações + Baixar CaseLog" at bounding box center [707, 243] width 194 height 34
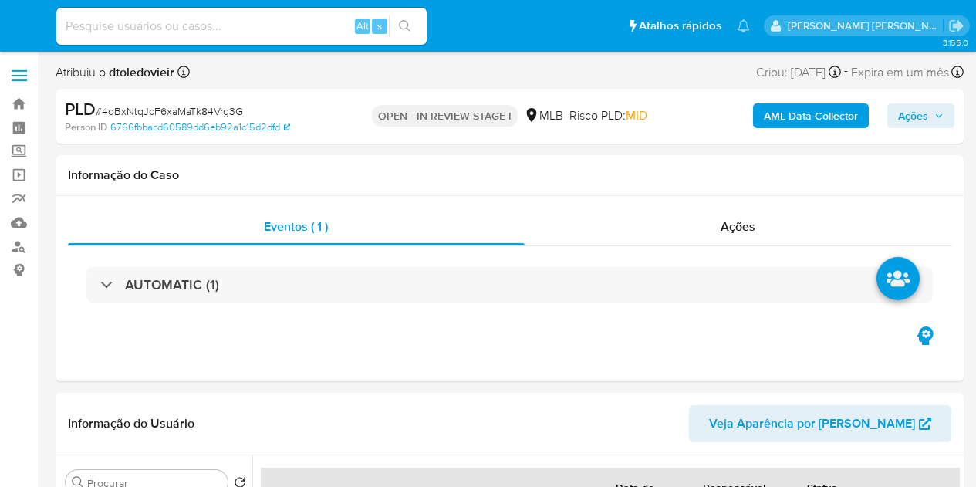
select select "10"
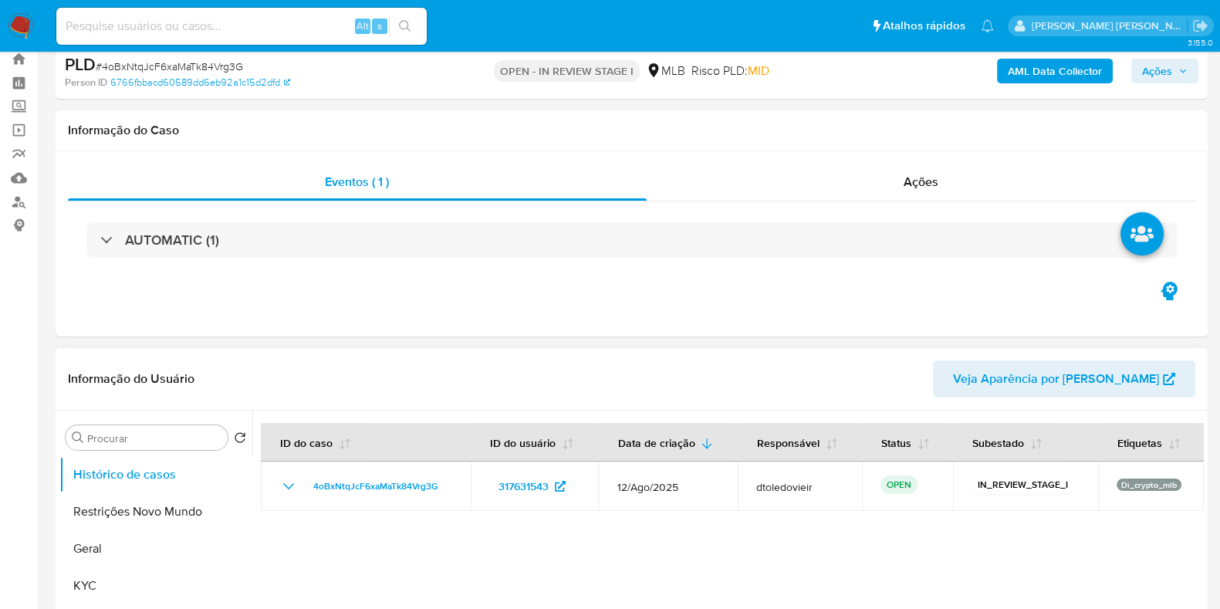
scroll to position [192, 0]
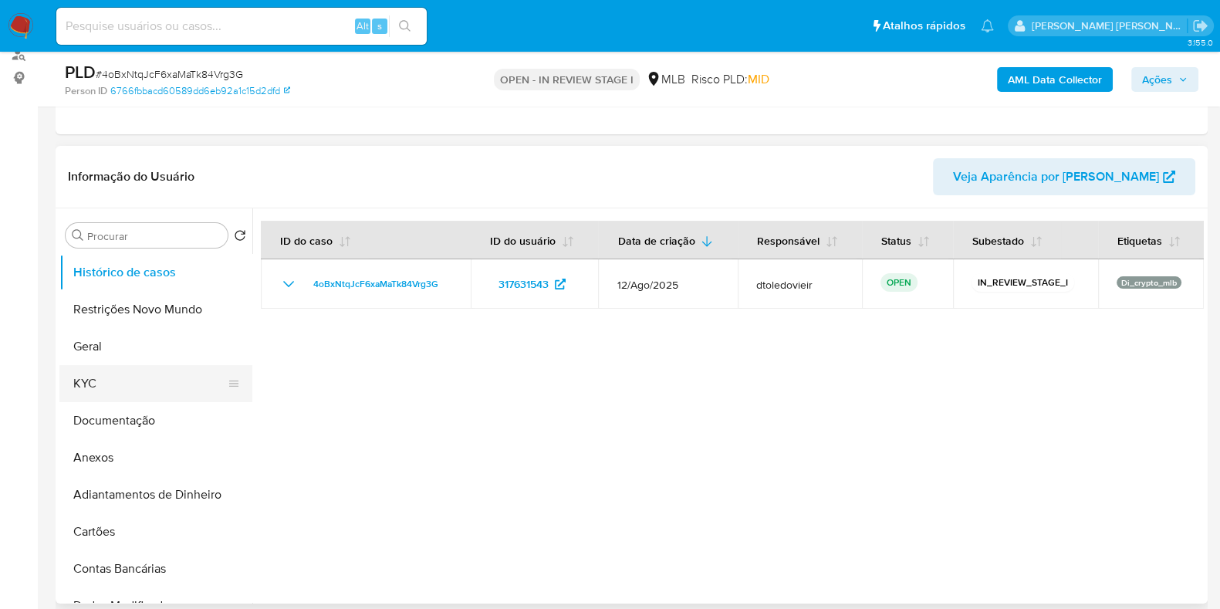
click at [164, 387] on button "KYC" at bounding box center [149, 383] width 181 height 37
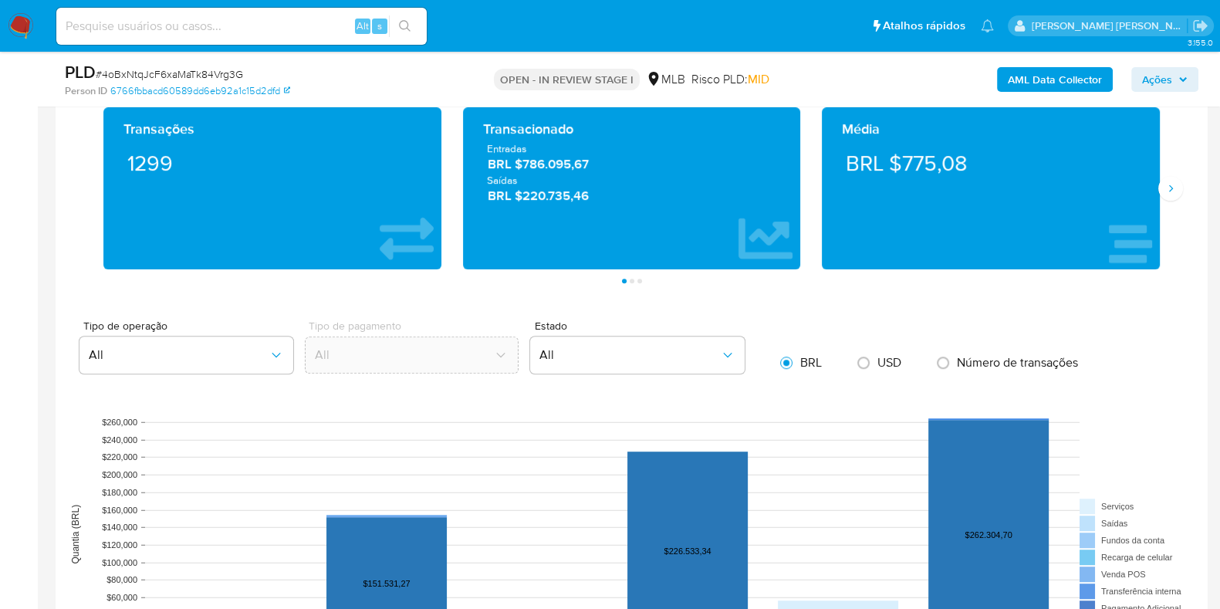
scroll to position [1543, 0]
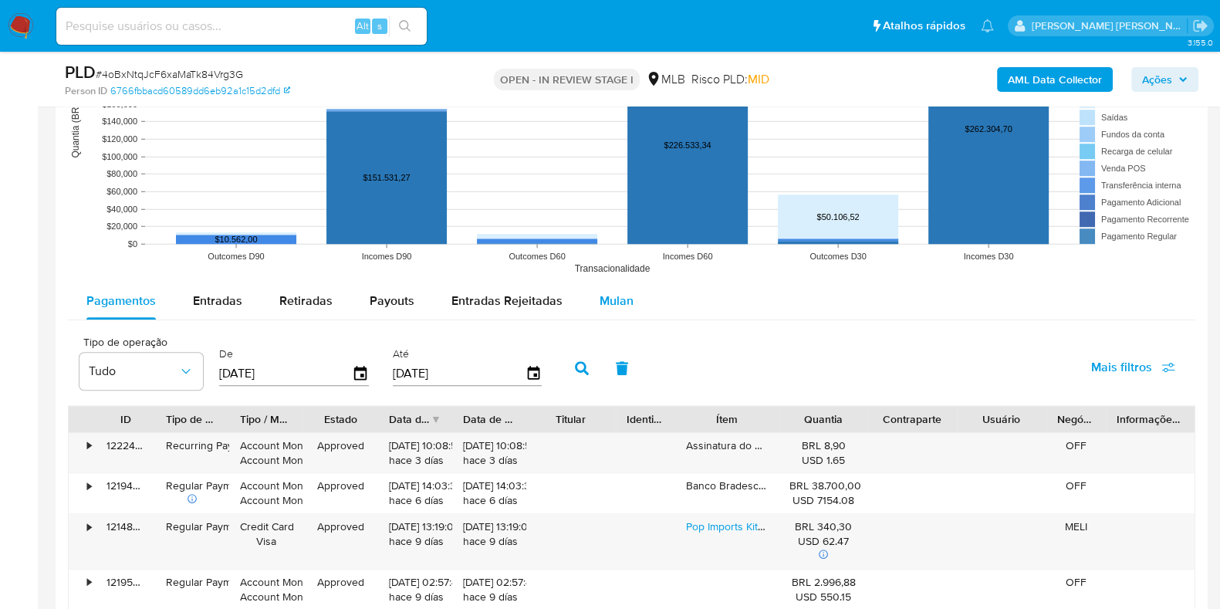
click at [629, 310] on button "Mulan" at bounding box center [616, 300] width 71 height 37
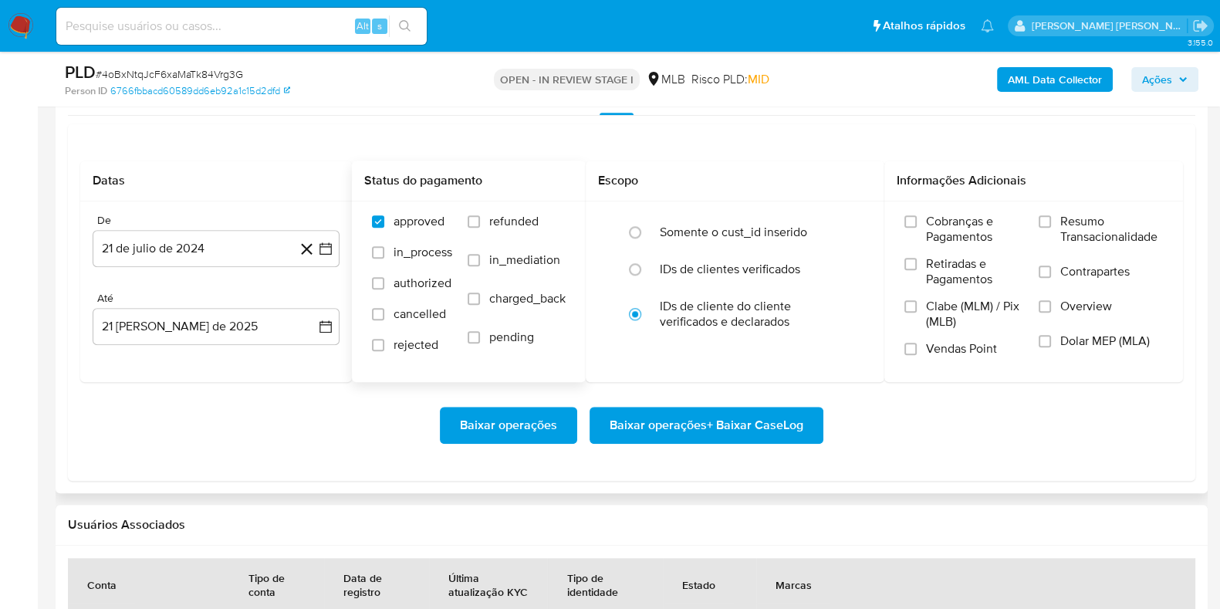
scroll to position [1833, 0]
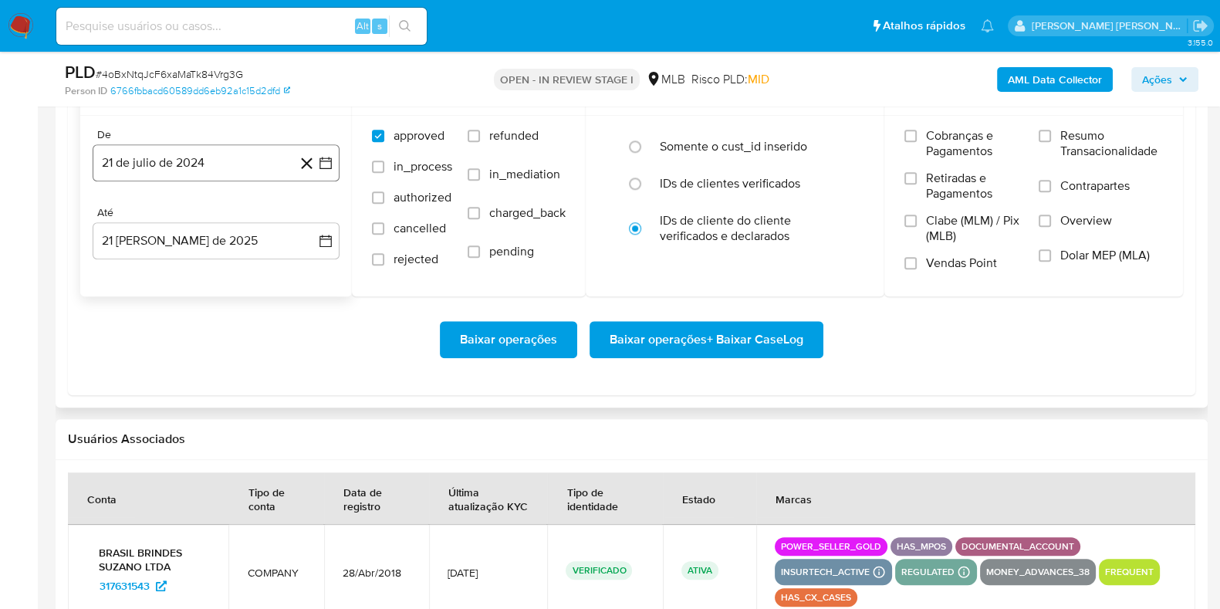
click at [178, 159] on button "21 de julio de 2024" at bounding box center [216, 162] width 247 height 37
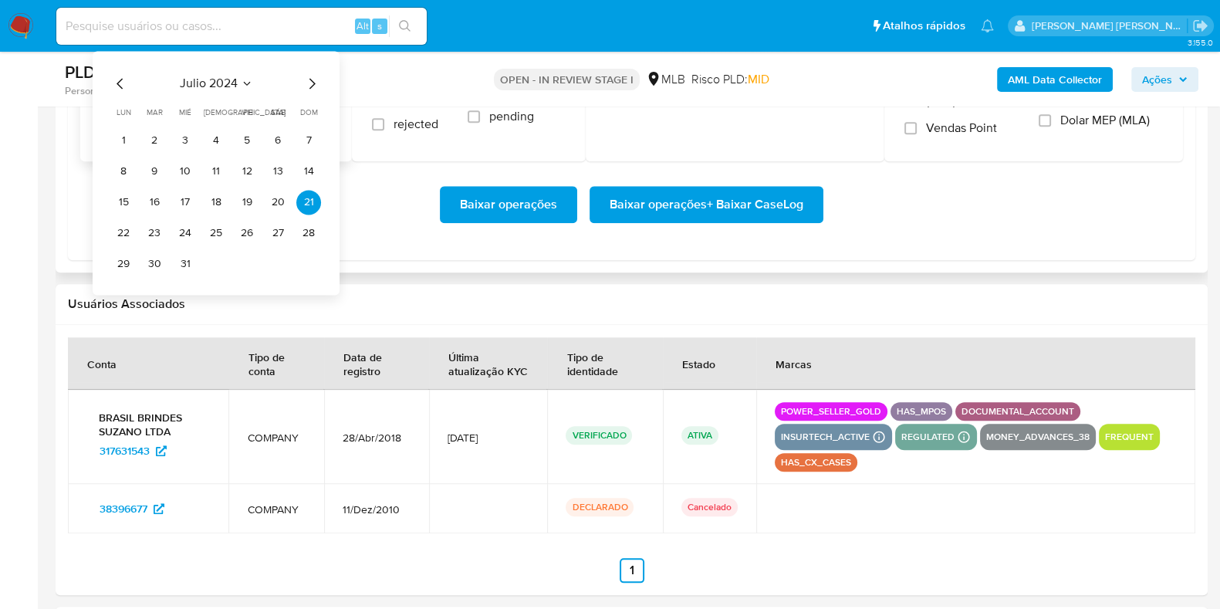
scroll to position [1930, 0]
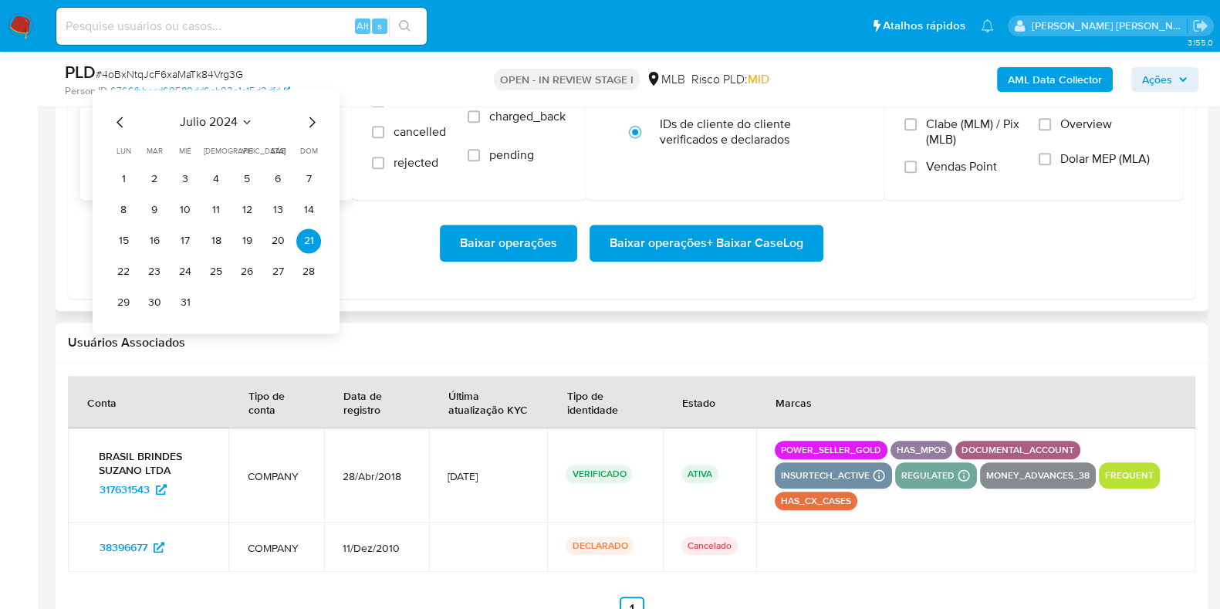
click at [310, 117] on icon "Mes siguiente" at bounding box center [312, 122] width 19 height 19
click at [309, 119] on icon "Mes siguiente" at bounding box center [312, 122] width 19 height 19
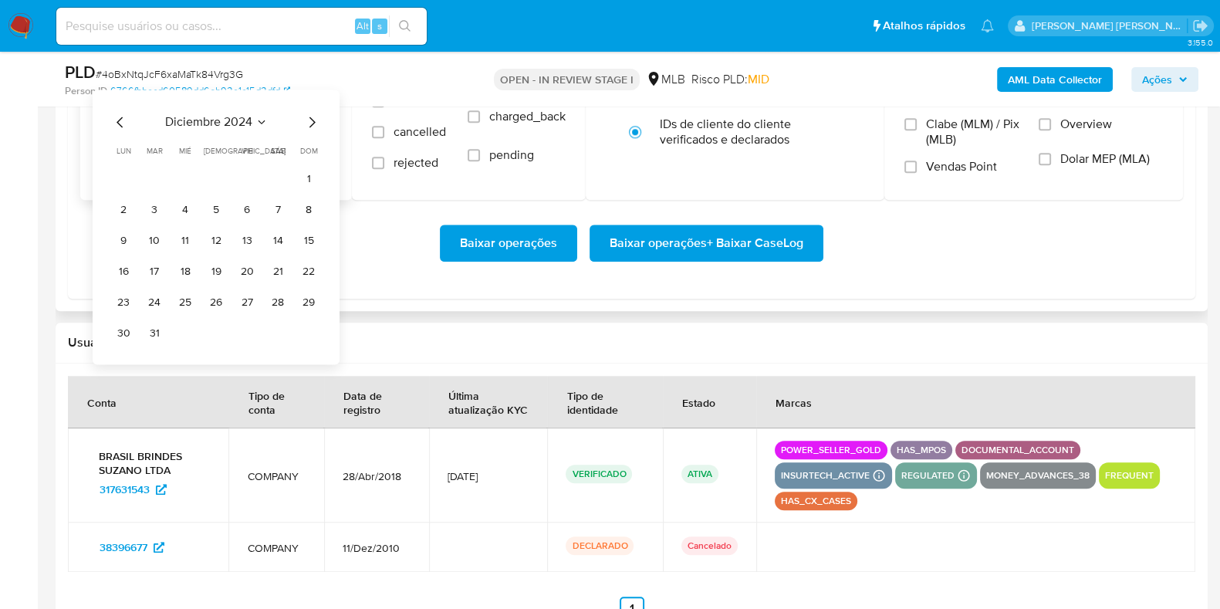
click at [309, 119] on icon "Mes siguiente" at bounding box center [312, 122] width 19 height 19
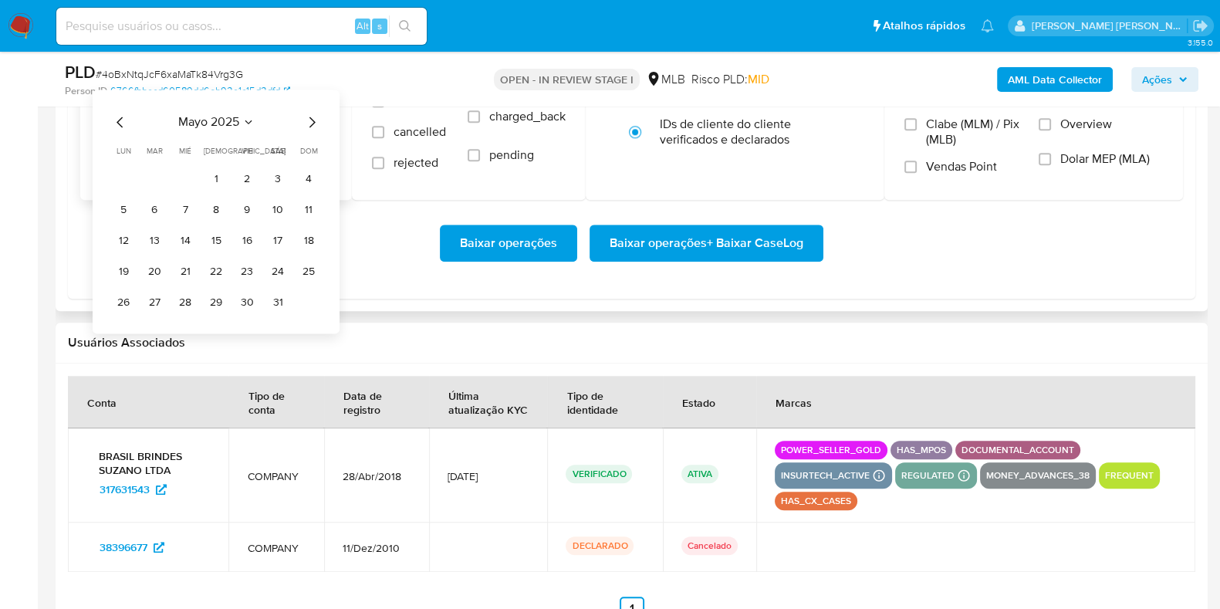
click at [309, 119] on icon "Mes siguiente" at bounding box center [312, 122] width 19 height 19
click at [309, 120] on icon "Mes siguiente" at bounding box center [312, 122] width 19 height 19
click at [117, 121] on icon "Mes anterior" at bounding box center [120, 122] width 19 height 19
click at [155, 178] on button "1" at bounding box center [154, 179] width 25 height 25
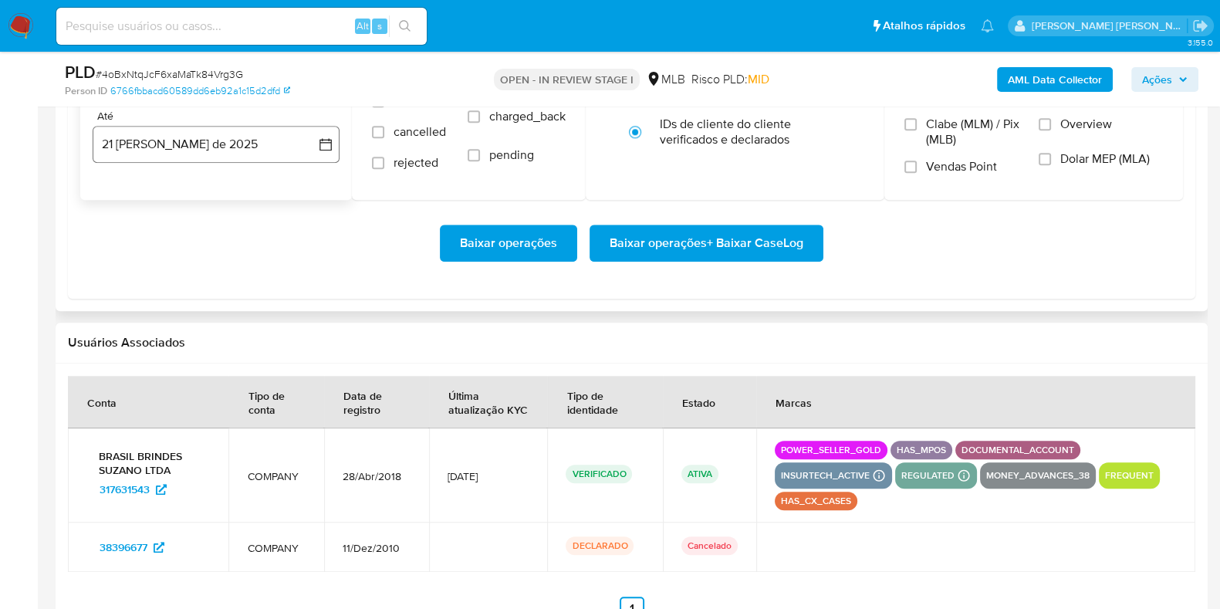
click at [181, 149] on button "21 [PERSON_NAME] de 2025" at bounding box center [216, 144] width 247 height 37
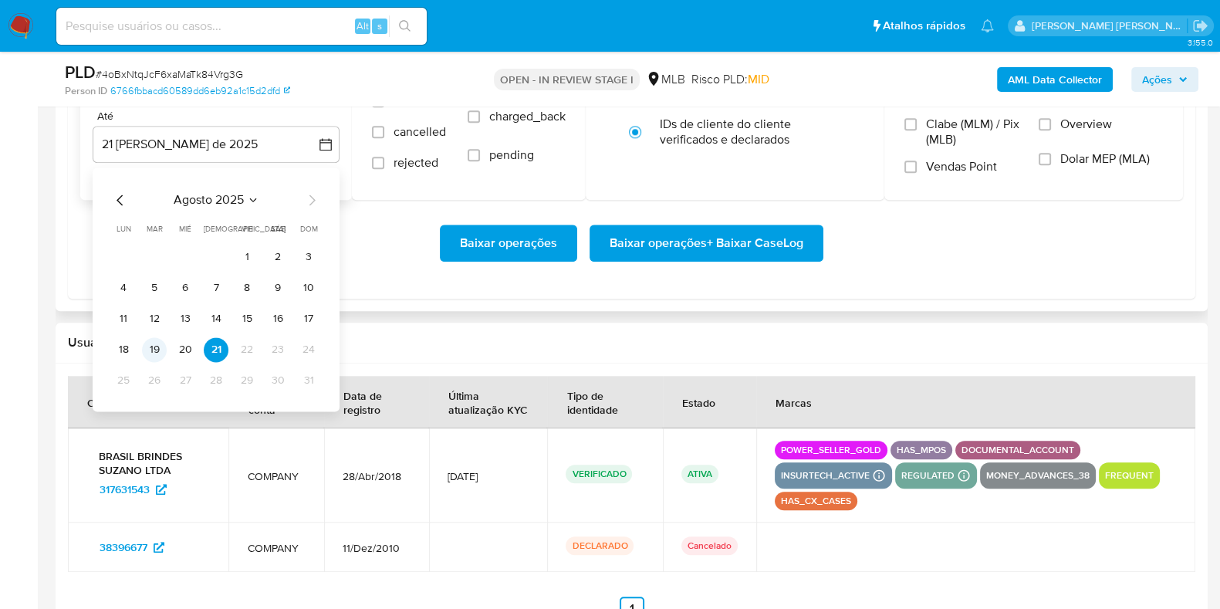
click at [151, 345] on button "19" at bounding box center [154, 349] width 25 height 25
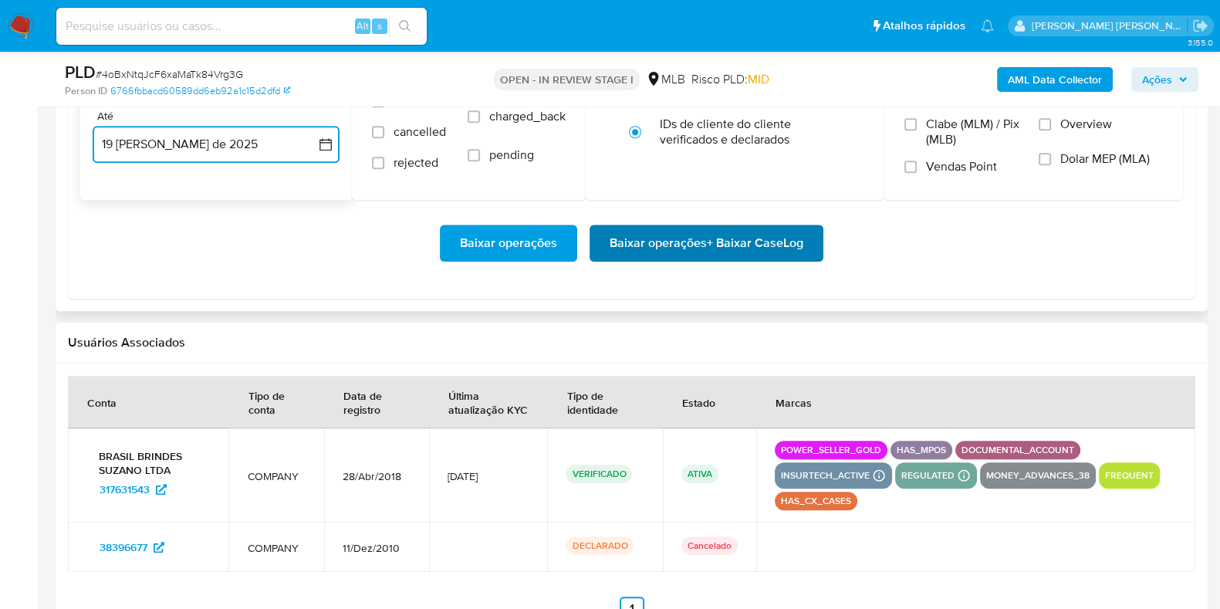
click at [692, 250] on span "Baixar operações + Baixar CaseLog" at bounding box center [707, 243] width 194 height 34
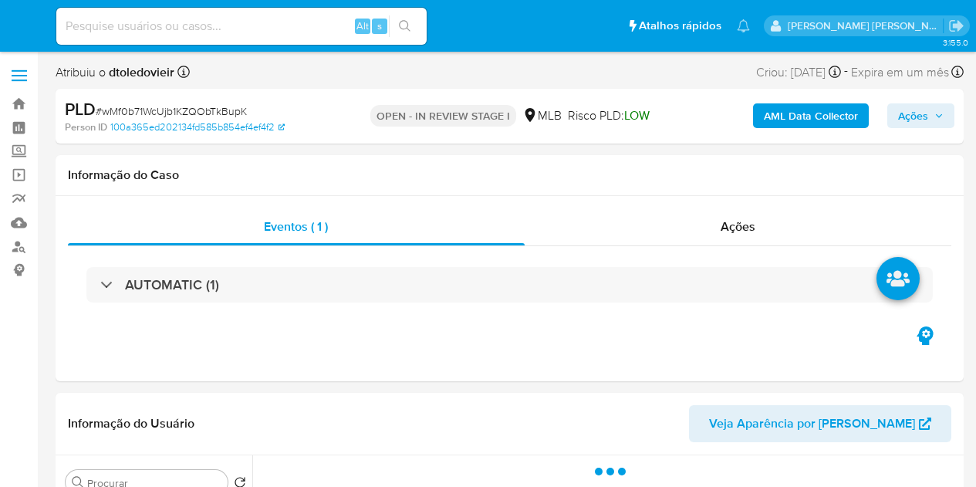
select select "10"
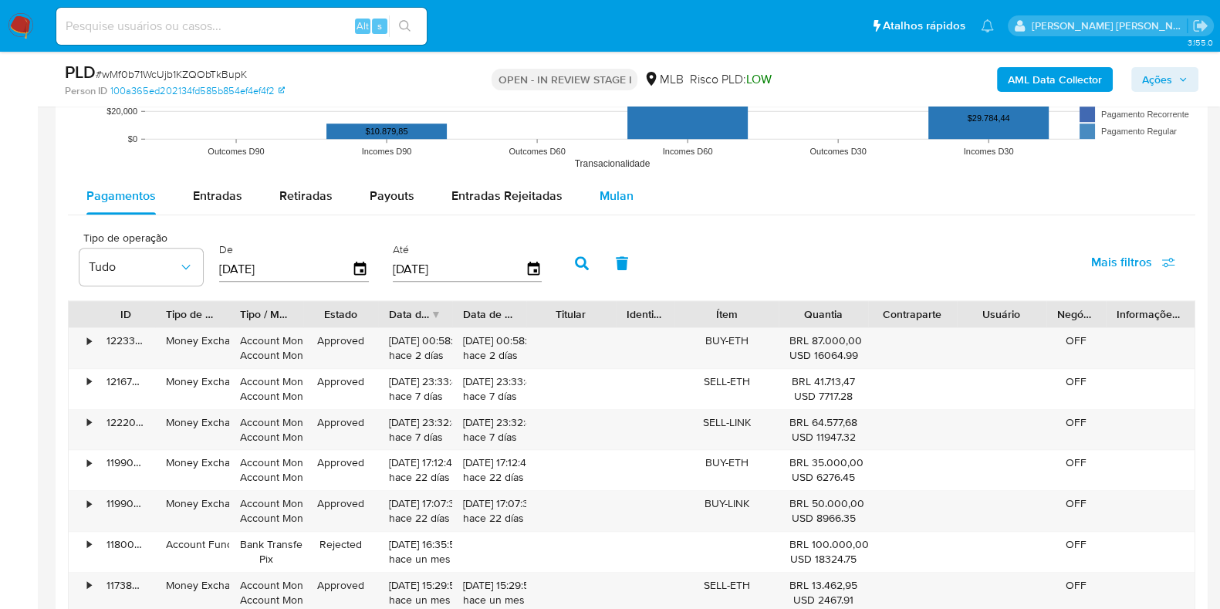
click at [619, 202] on span "Mulan" at bounding box center [617, 196] width 34 height 18
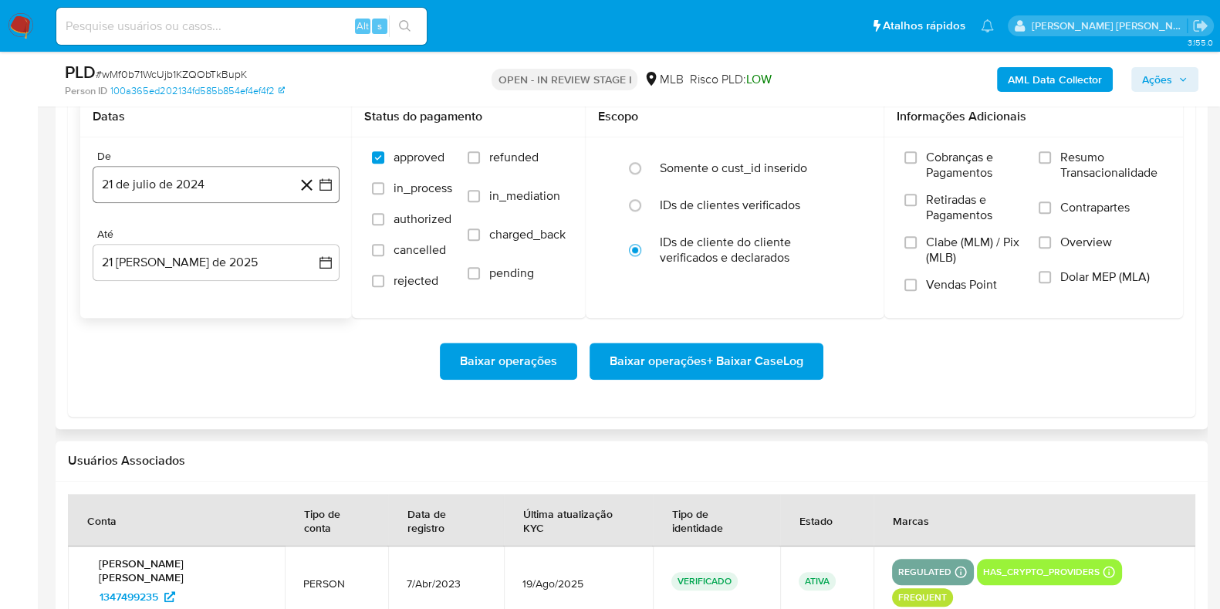
scroll to position [1737, 0]
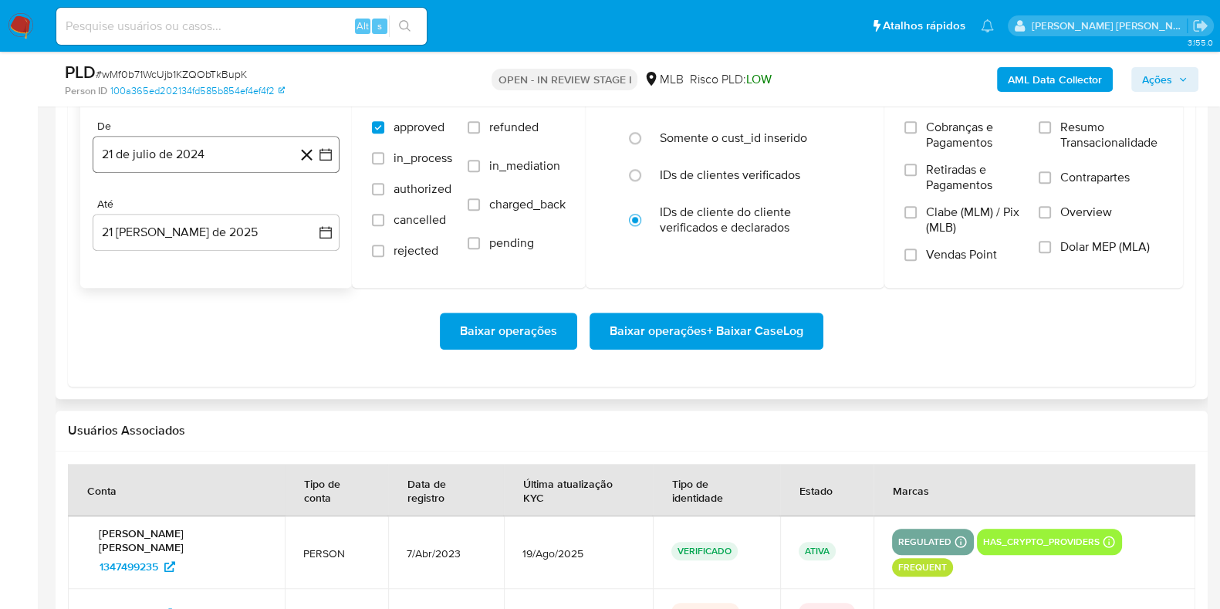
click at [216, 159] on button "21 de julio de 2024" at bounding box center [216, 154] width 247 height 37
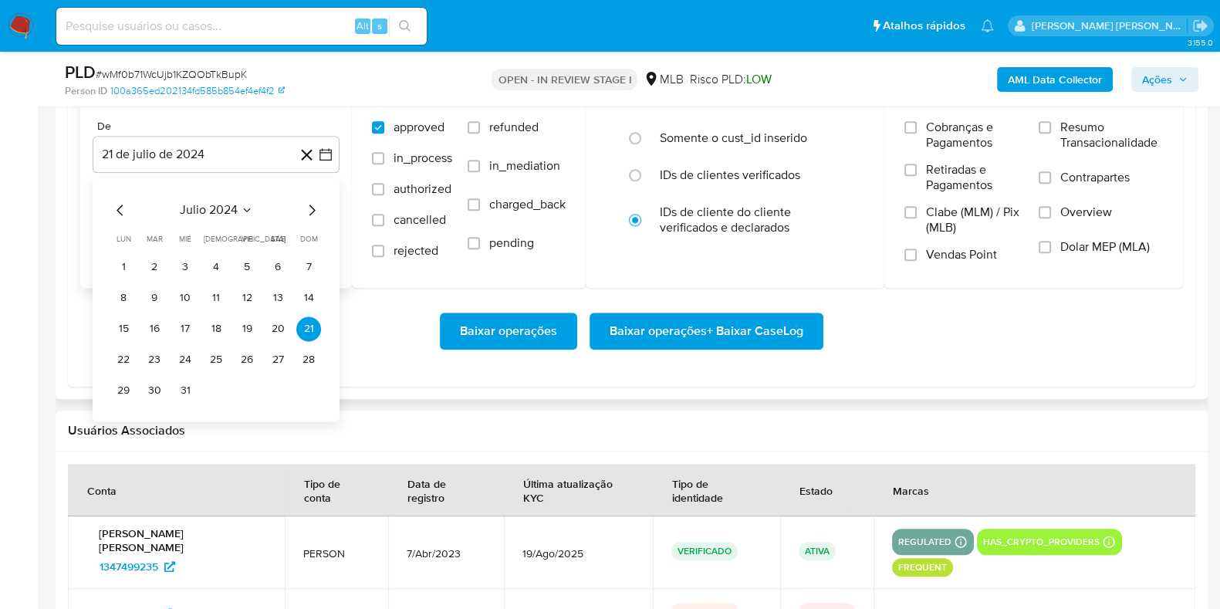
click at [309, 209] on icon "Mes siguiente" at bounding box center [312, 210] width 19 height 19
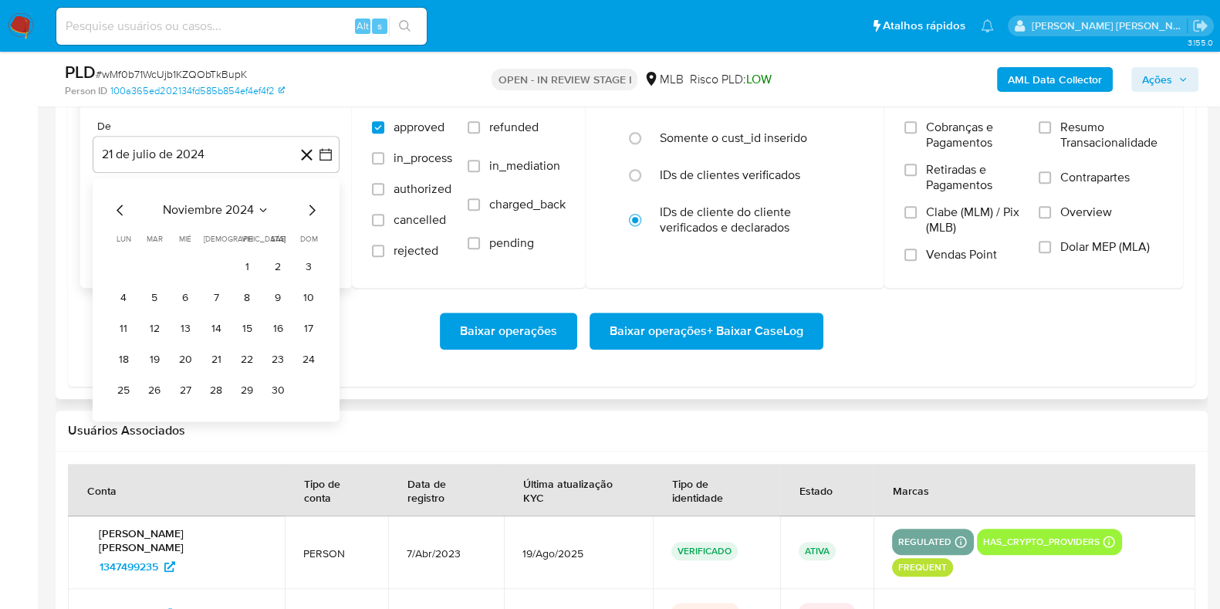
click at [309, 209] on icon "Mes siguiente" at bounding box center [312, 210] width 19 height 19
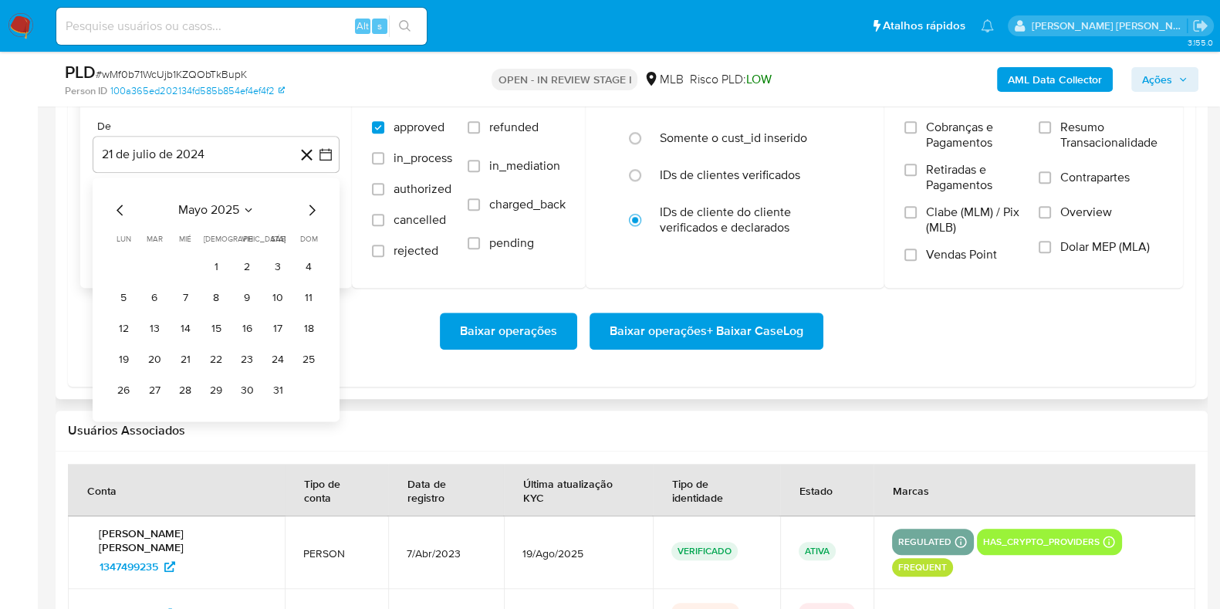
click at [309, 209] on icon "Mes siguiente" at bounding box center [312, 210] width 19 height 19
click at [157, 260] on button "1" at bounding box center [154, 267] width 25 height 25
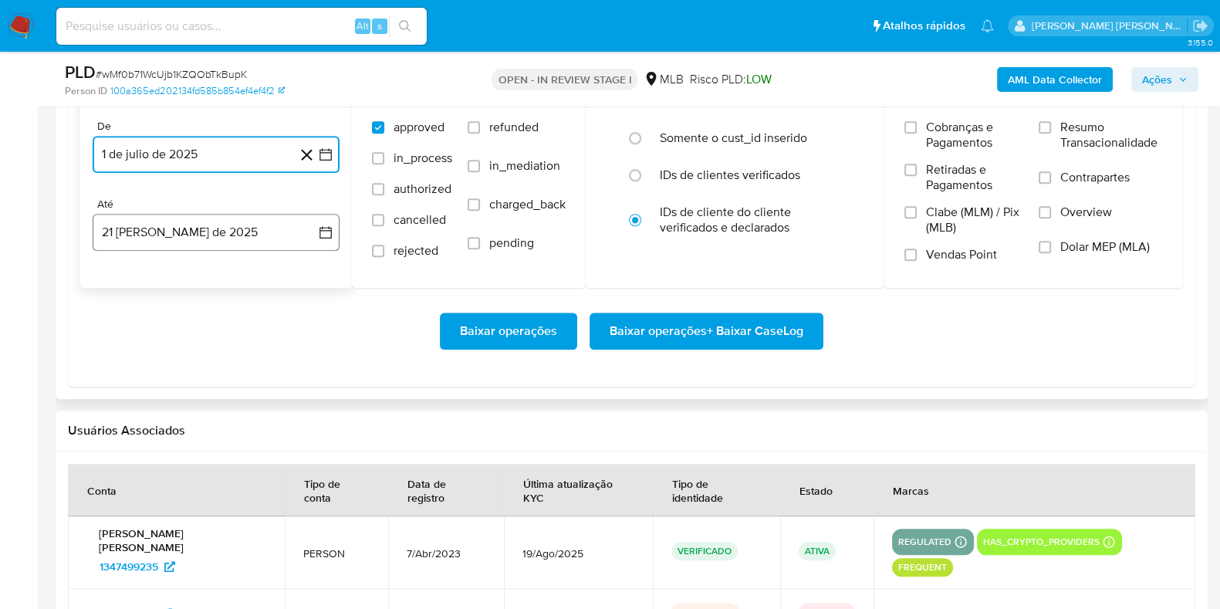
click at [176, 234] on button "21 [PERSON_NAME] de 2025" at bounding box center [216, 232] width 247 height 37
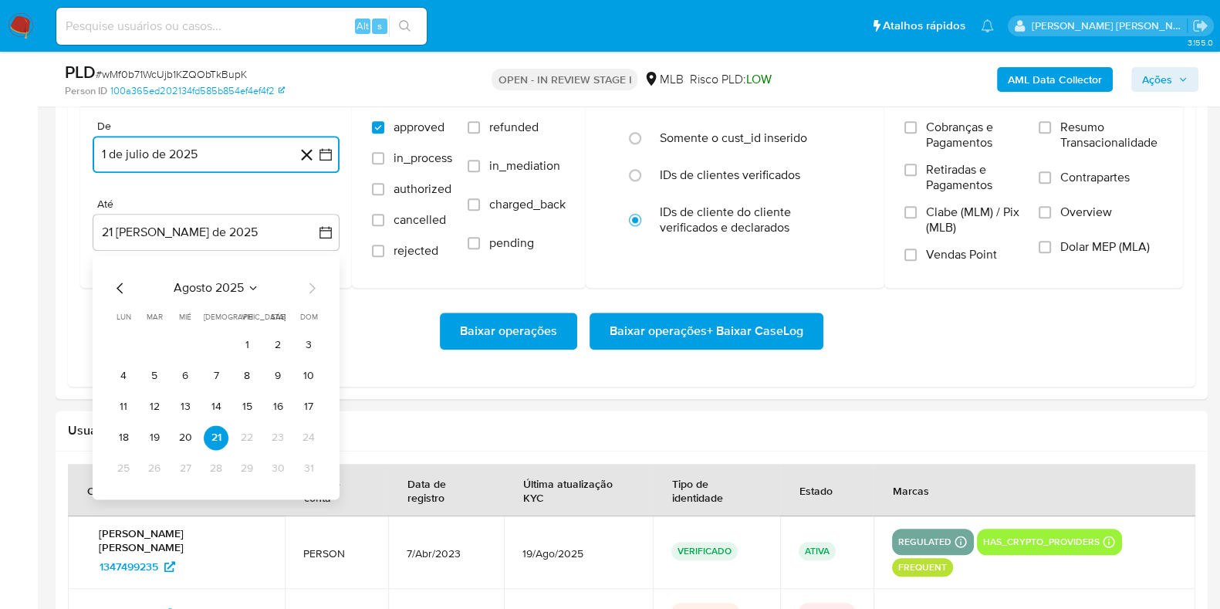
click at [147, 438] on button "19" at bounding box center [154, 437] width 25 height 25
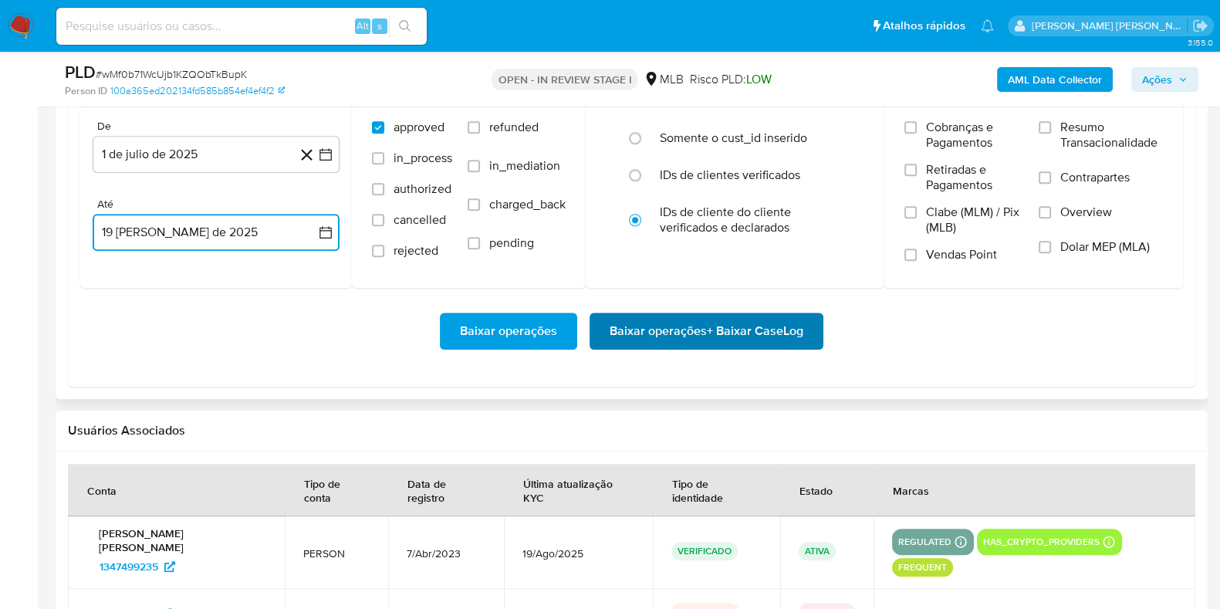
click at [663, 326] on span "Baixar operações + Baixar CaseLog" at bounding box center [707, 331] width 194 height 34
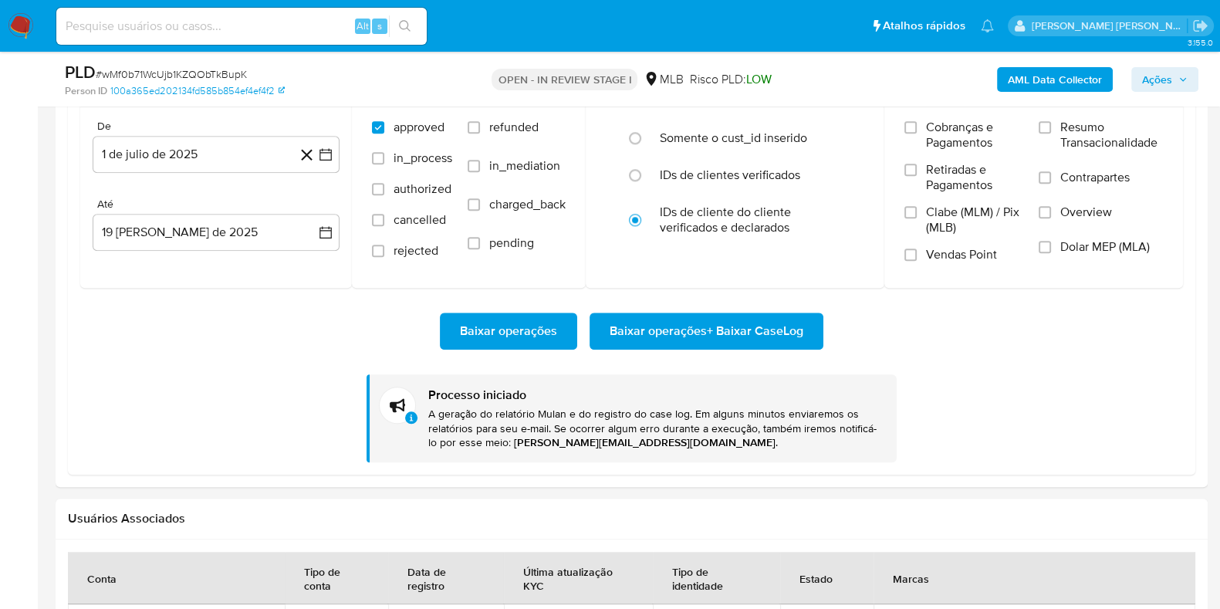
click at [26, 24] on img at bounding box center [21, 26] width 26 height 26
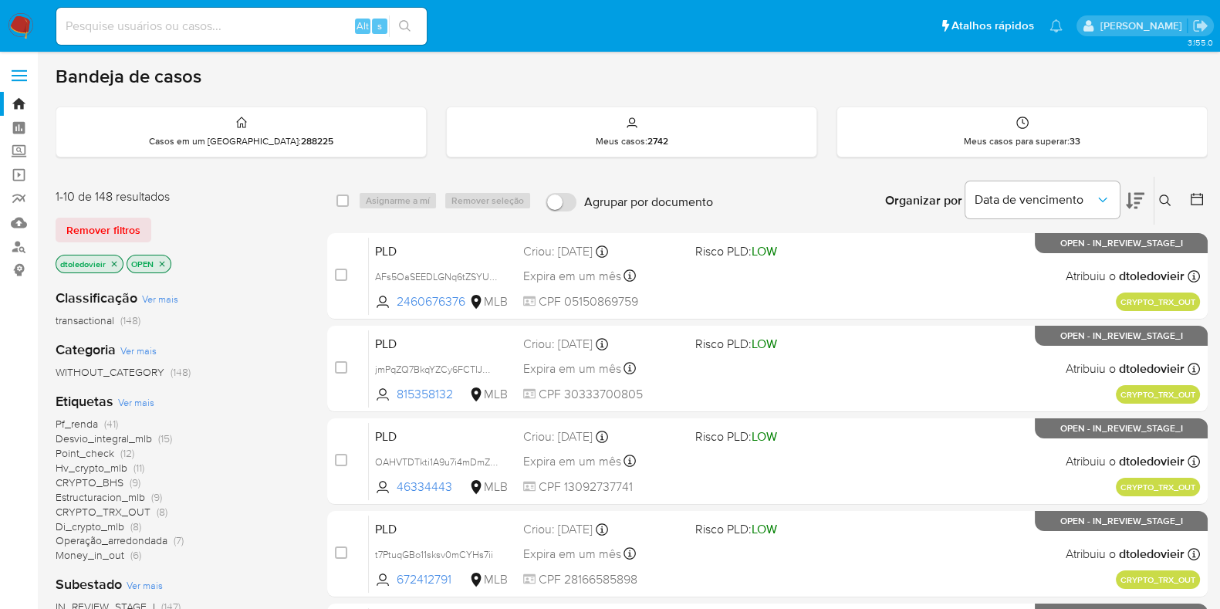
click at [300, 28] on input at bounding box center [241, 26] width 370 height 20
drag, startPoint x: 720, startPoint y: 197, endPoint x: 584, endPoint y: 214, distance: 136.9
click at [584, 214] on div "select-all-cases-checkbox Asignarme a mí Remover seleção Agrupar por documento …" at bounding box center [767, 201] width 881 height 48
